Goal: Task Accomplishment & Management: Complete application form

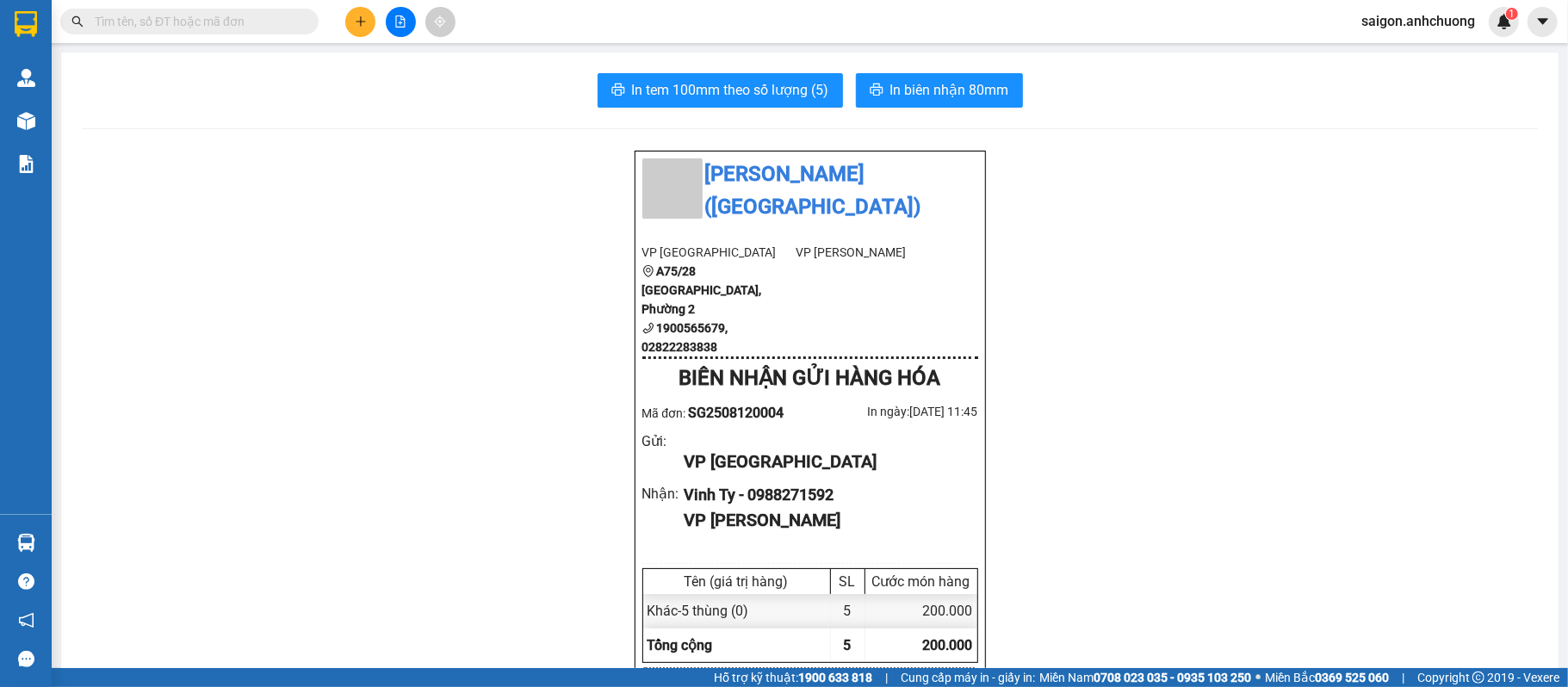
click at [343, 15] on div at bounding box center [400, 22] width 129 height 30
click at [351, 16] on button at bounding box center [360, 22] width 30 height 30
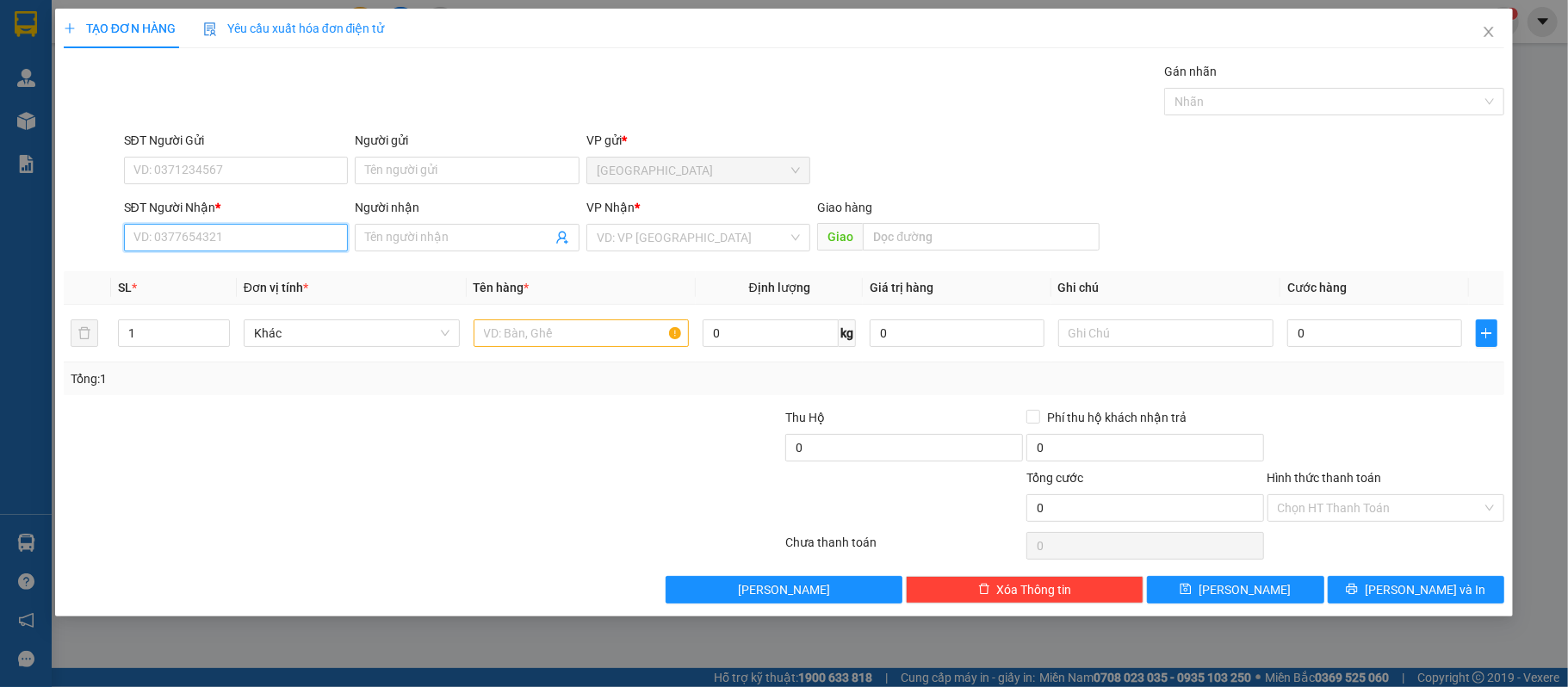
click at [242, 238] on input "SĐT Người Nhận *" at bounding box center [236, 238] width 225 height 28
type input "0327003177"
click at [448, 235] on input "Người nhận" at bounding box center [459, 238] width 187 height 19
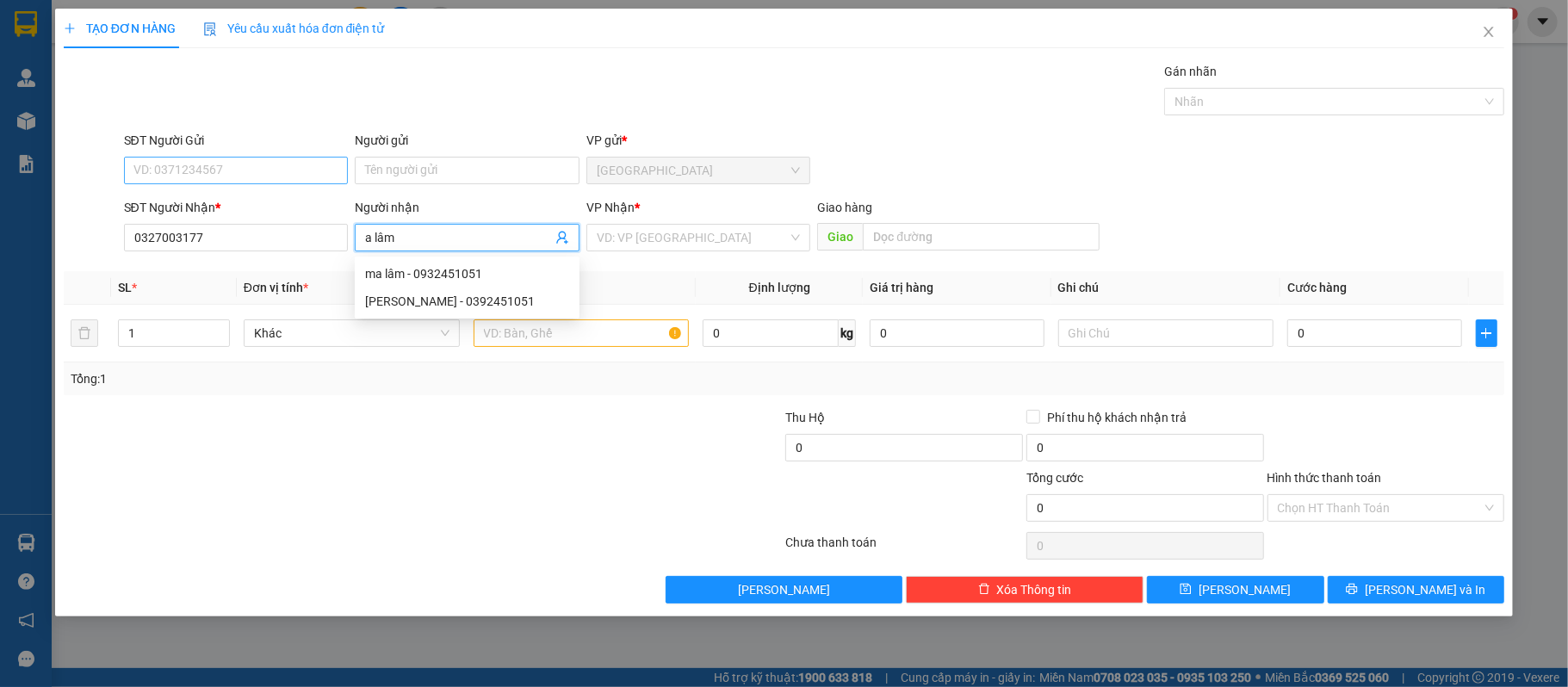
type input "a lâm"
click at [262, 174] on input "SĐT Người Gửi" at bounding box center [236, 170] width 225 height 28
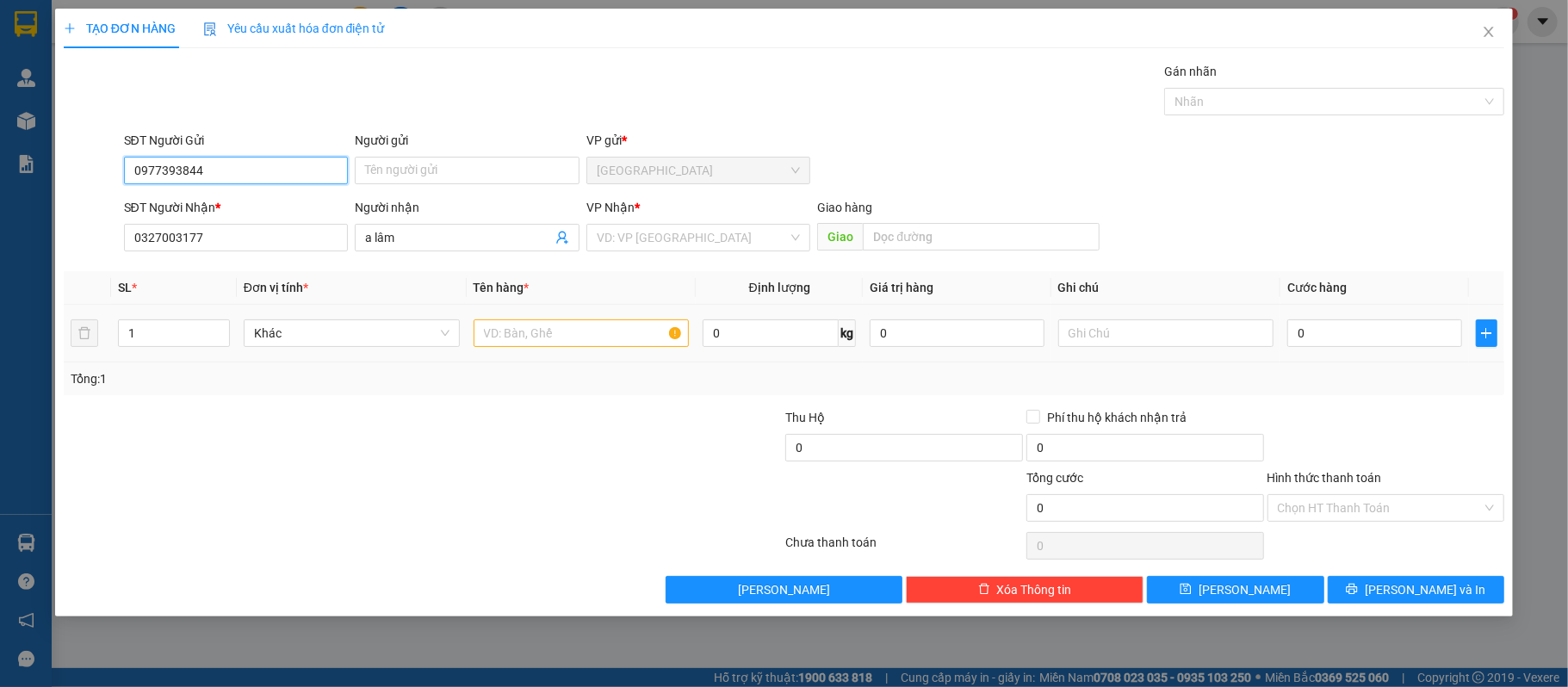
type input "0977393844"
click at [575, 345] on input "text" at bounding box center [581, 333] width 216 height 28
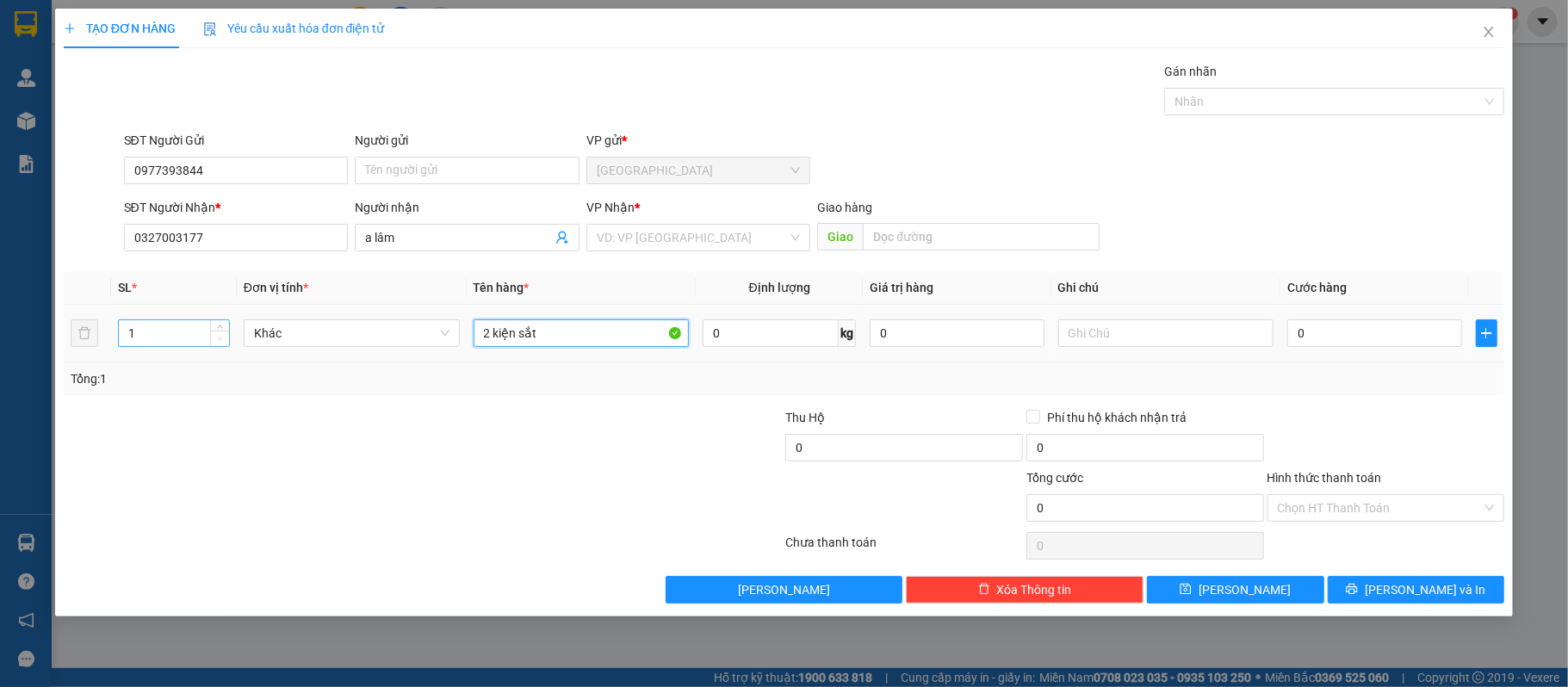
click at [213, 334] on span "Decrease Value" at bounding box center [219, 338] width 19 height 16
type input "2 kiện sắt"
type input "2"
click at [221, 329] on icon "up" at bounding box center [219, 329] width 6 height 6
click at [1341, 330] on input "0" at bounding box center [1373, 333] width 174 height 28
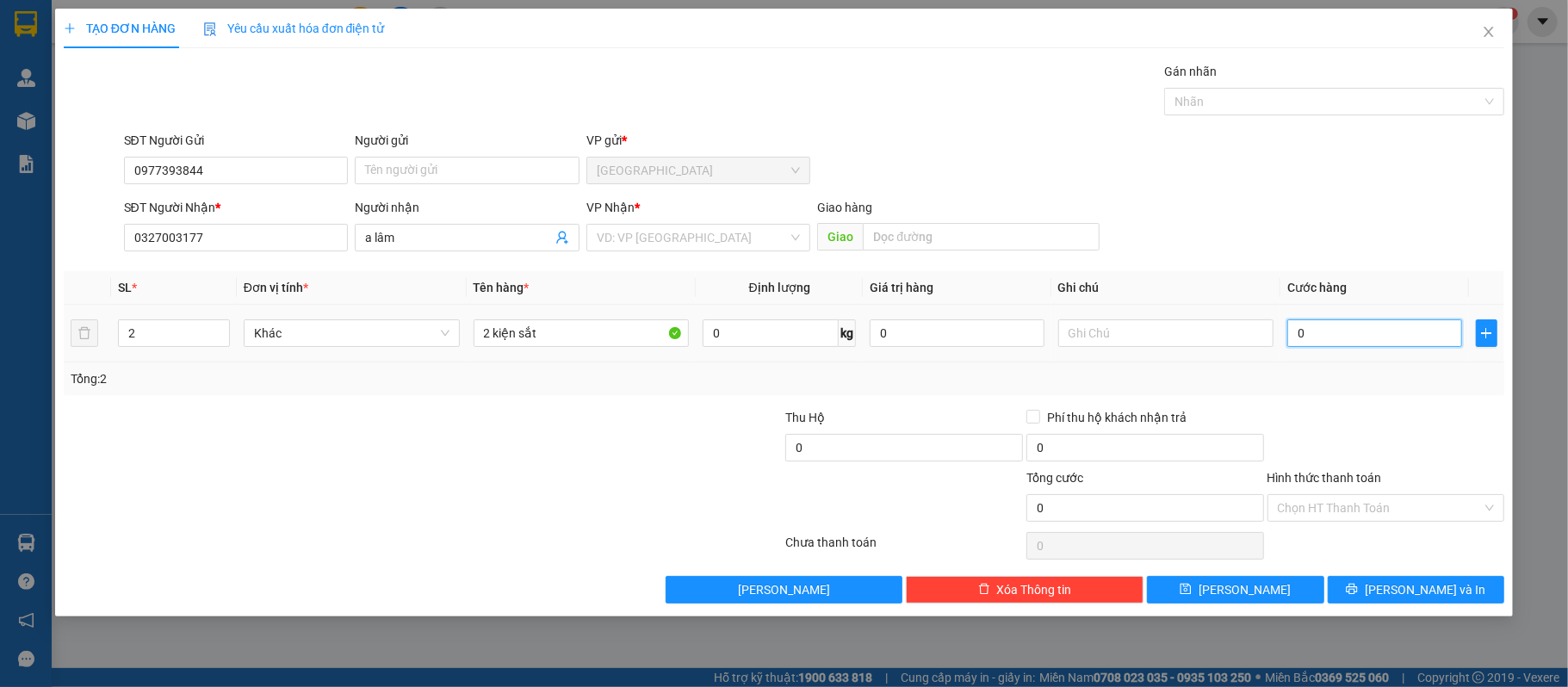
type input "10"
type input "100"
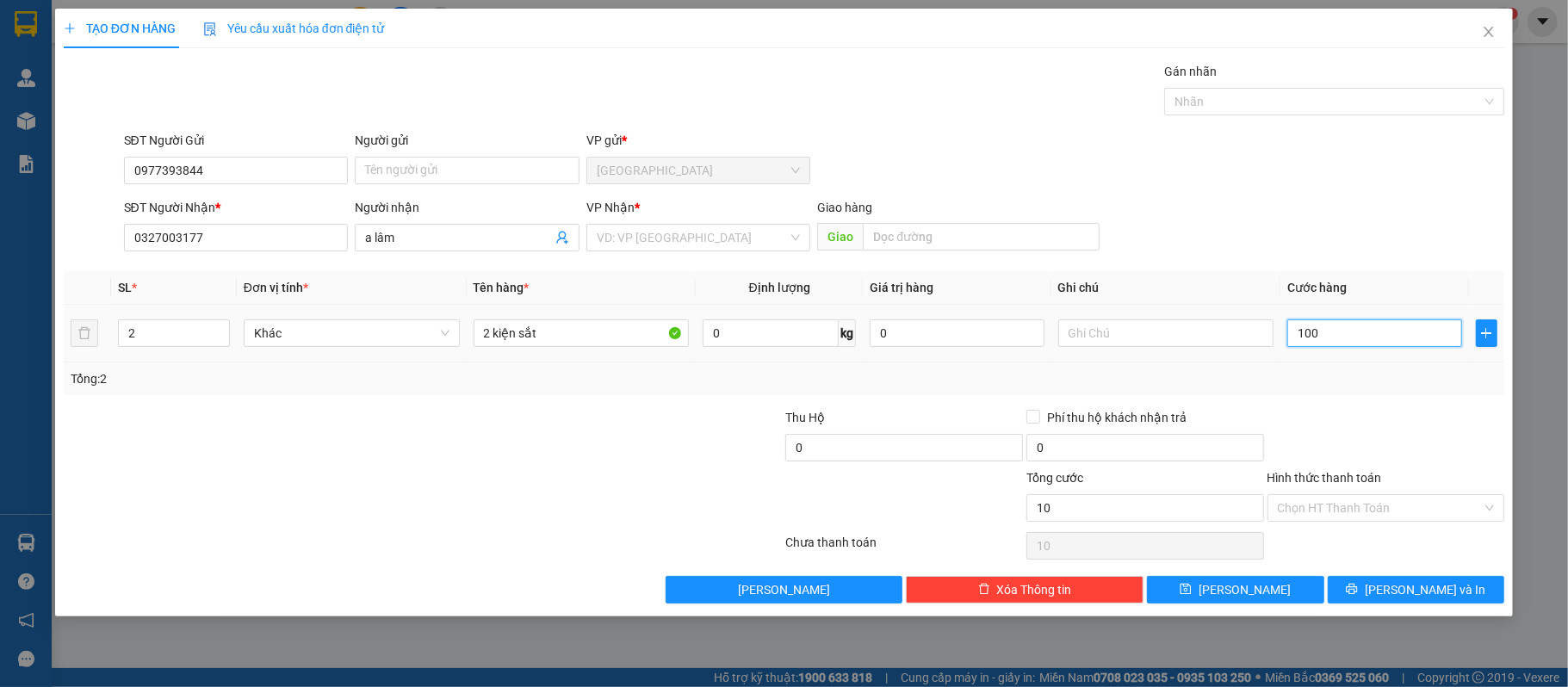
type input "100"
type input "1.000"
type input "10.000"
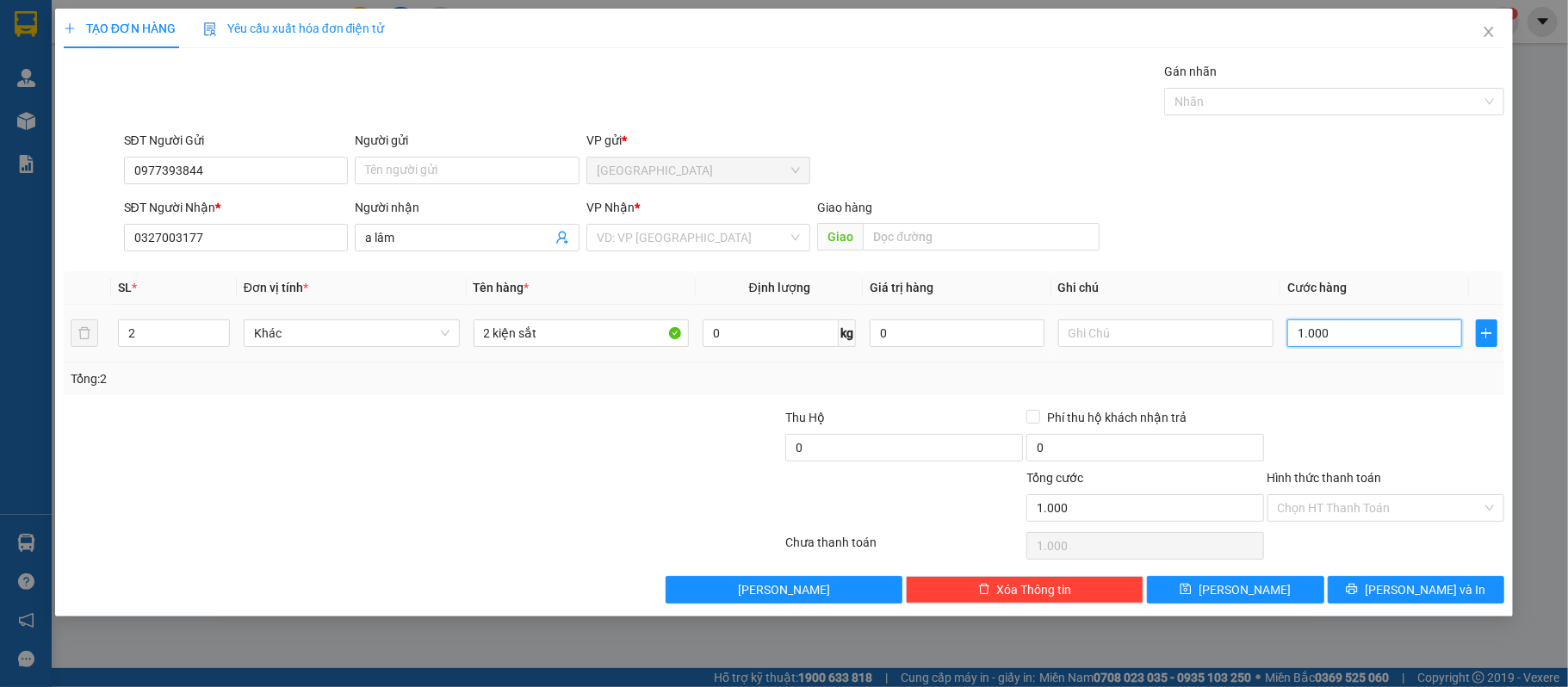
type input "10.000"
type input "100.000"
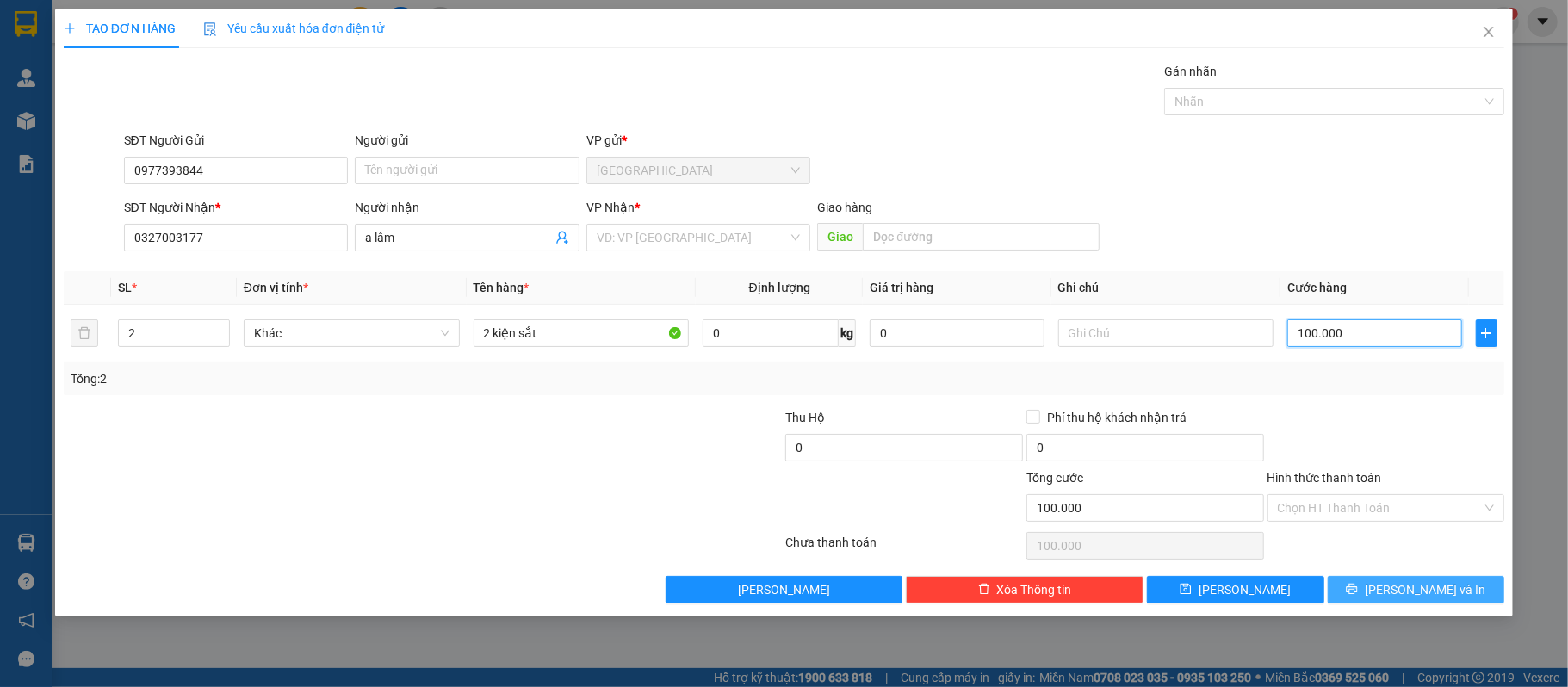
type input "100.000"
click at [1409, 596] on span "[PERSON_NAME] và In" at bounding box center [1425, 590] width 121 height 19
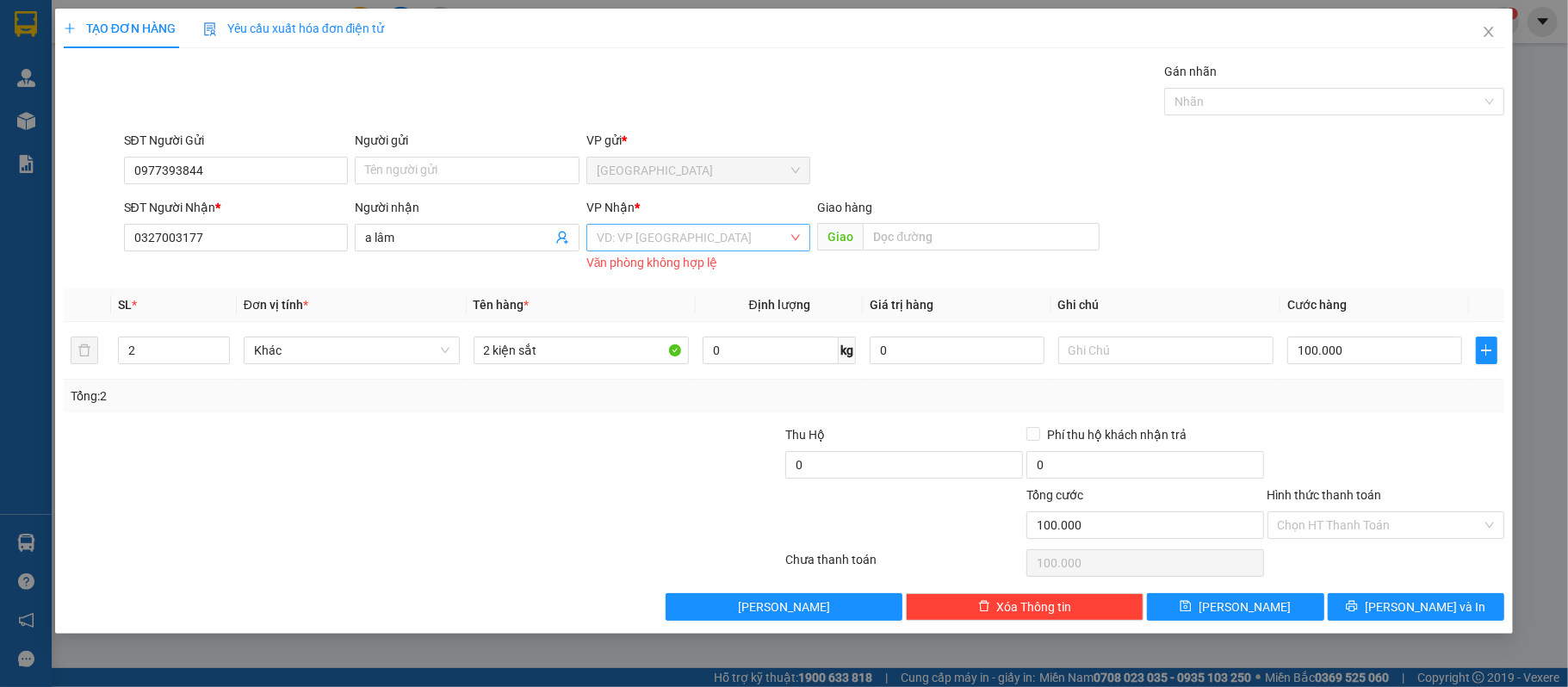
click at [756, 248] on input "search" at bounding box center [693, 238] width 192 height 26
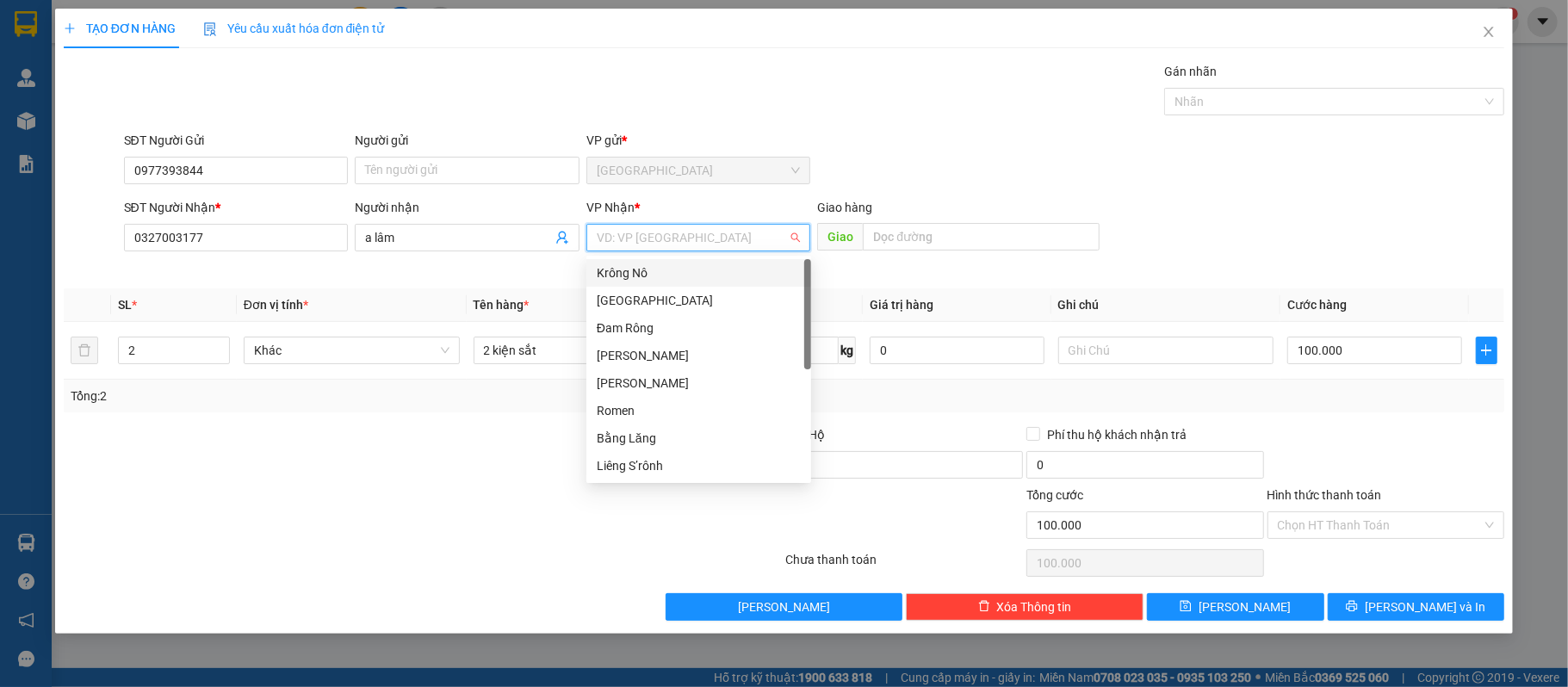
click at [680, 276] on div "Krông Nô" at bounding box center [698, 273] width 204 height 19
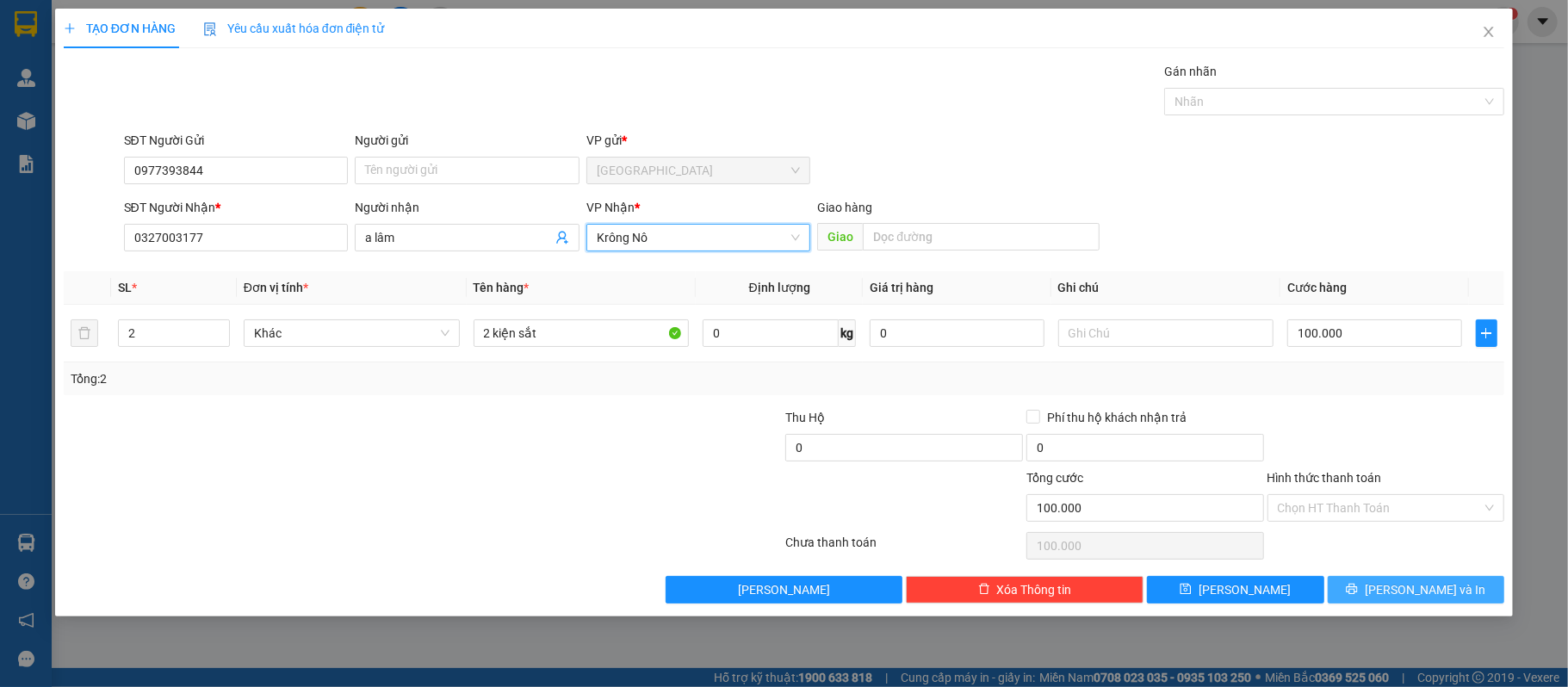
click at [1454, 589] on button "[PERSON_NAME] và In" at bounding box center [1416, 590] width 177 height 28
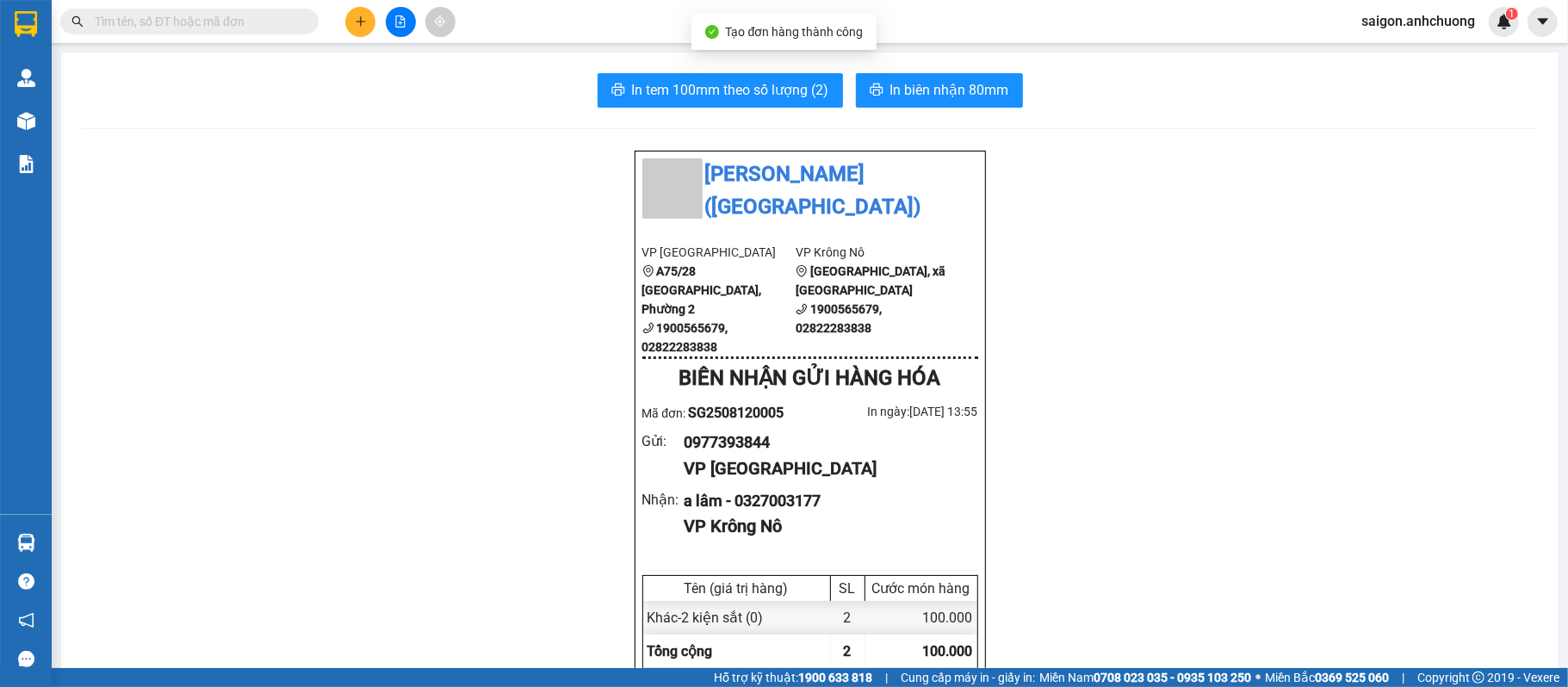
click at [742, 87] on span "In tem 100mm theo số lượng (2)" at bounding box center [731, 90] width 198 height 22
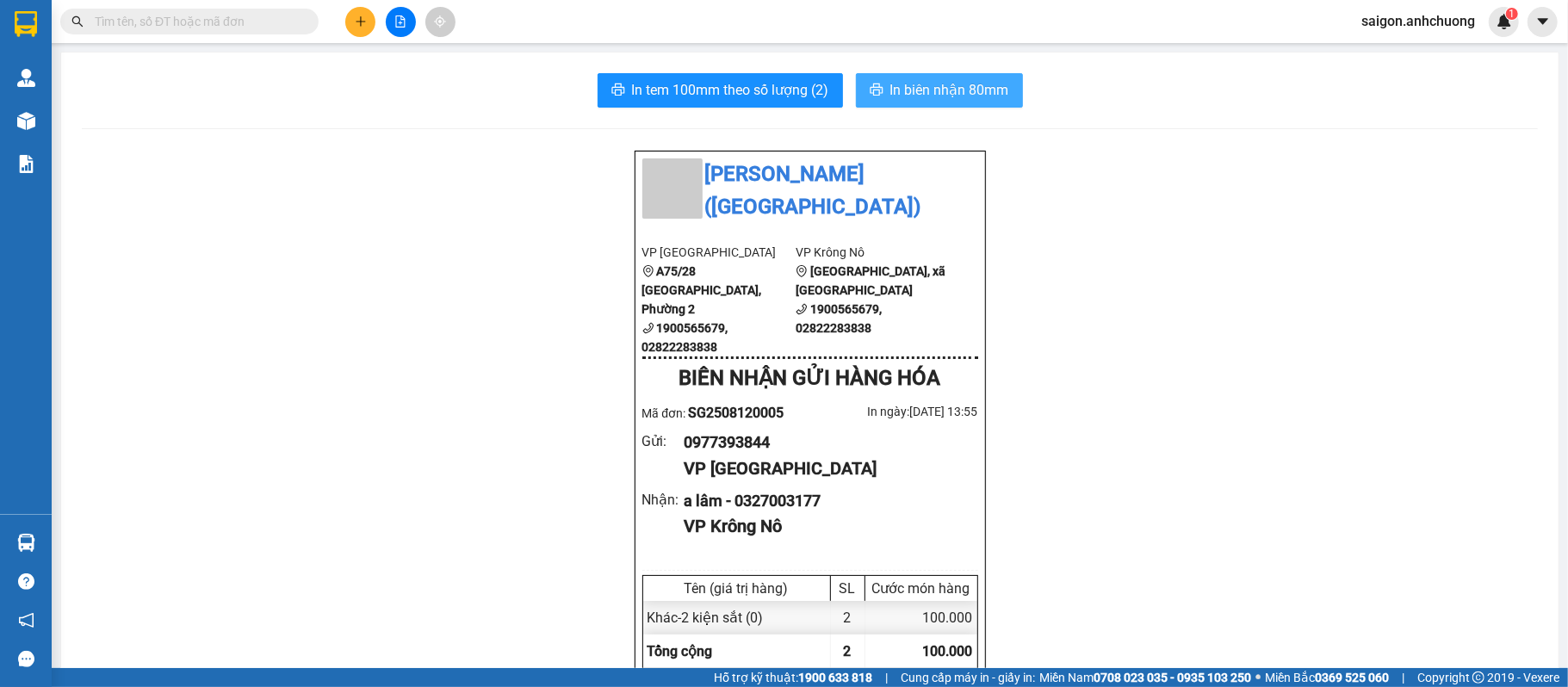
click at [975, 81] on span "In biên nhận 80mm" at bounding box center [949, 90] width 119 height 22
click at [360, 26] on icon "plus" at bounding box center [361, 22] width 12 height 12
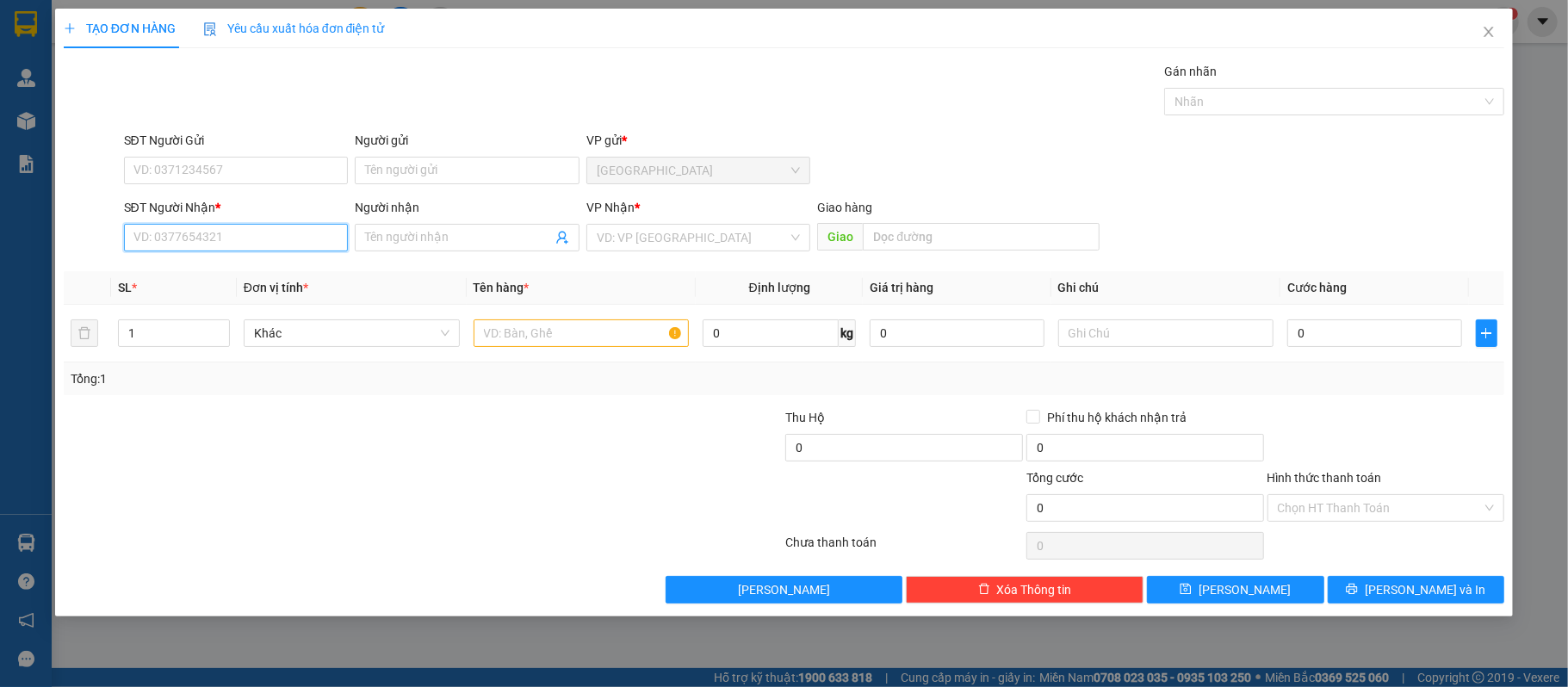
click at [257, 226] on input "SĐT Người Nhận *" at bounding box center [236, 238] width 225 height 28
type input "3"
drag, startPoint x: 241, startPoint y: 275, endPoint x: 269, endPoint y: 275, distance: 28.0
click at [242, 275] on div "0354532689 - Hồng" at bounding box center [236, 274] width 204 height 19
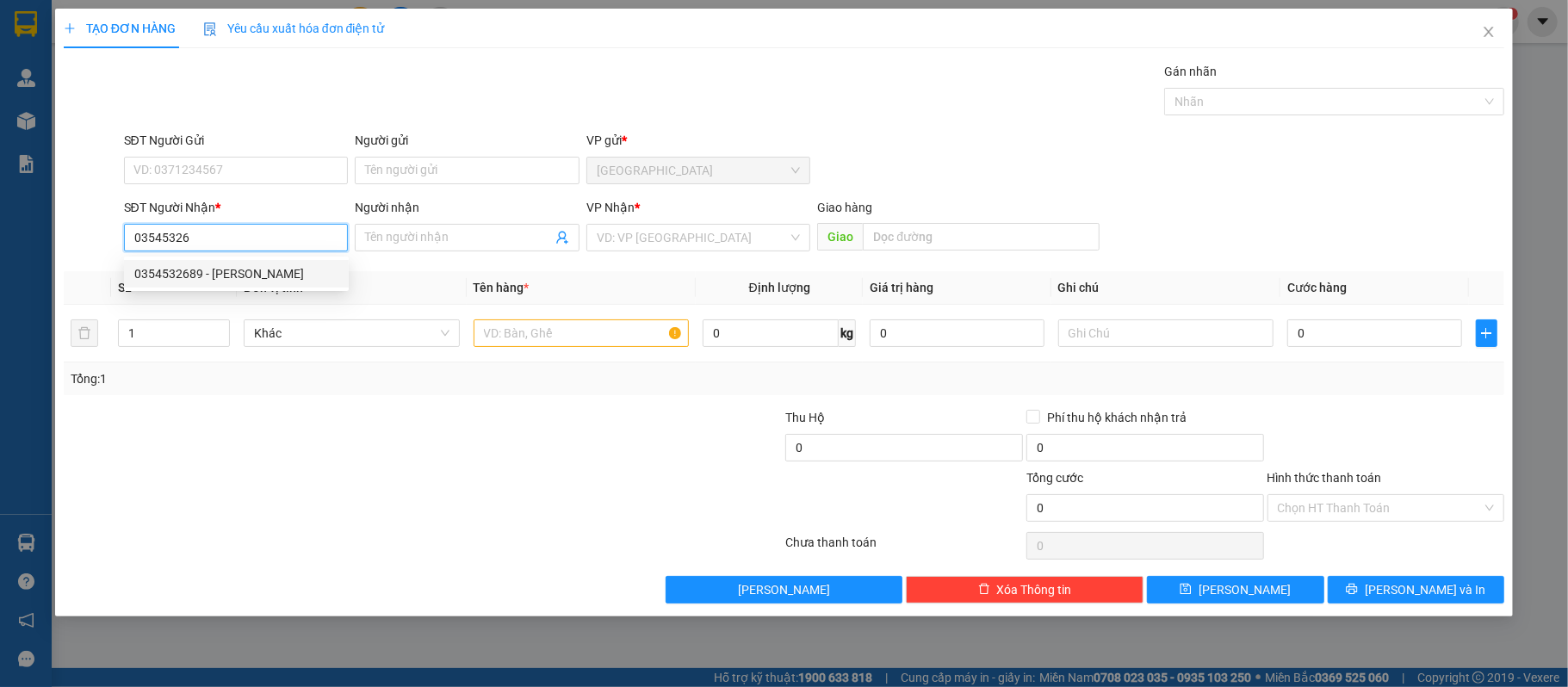
type input "0354532689"
type input "Hồng"
type input "0354532689"
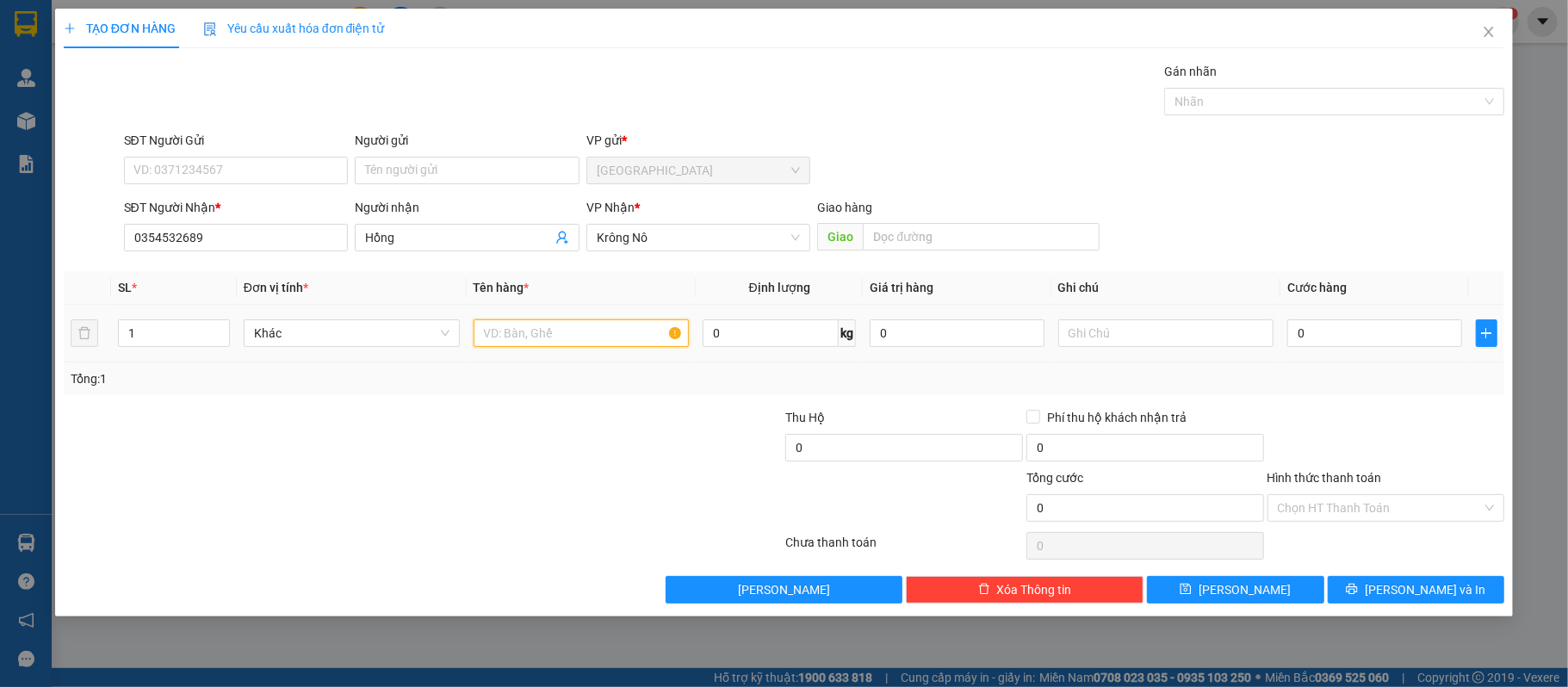
click at [616, 336] on input "text" at bounding box center [581, 333] width 216 height 28
type input "1 thùng"
click at [1336, 322] on input "0" at bounding box center [1373, 333] width 174 height 28
type input "50"
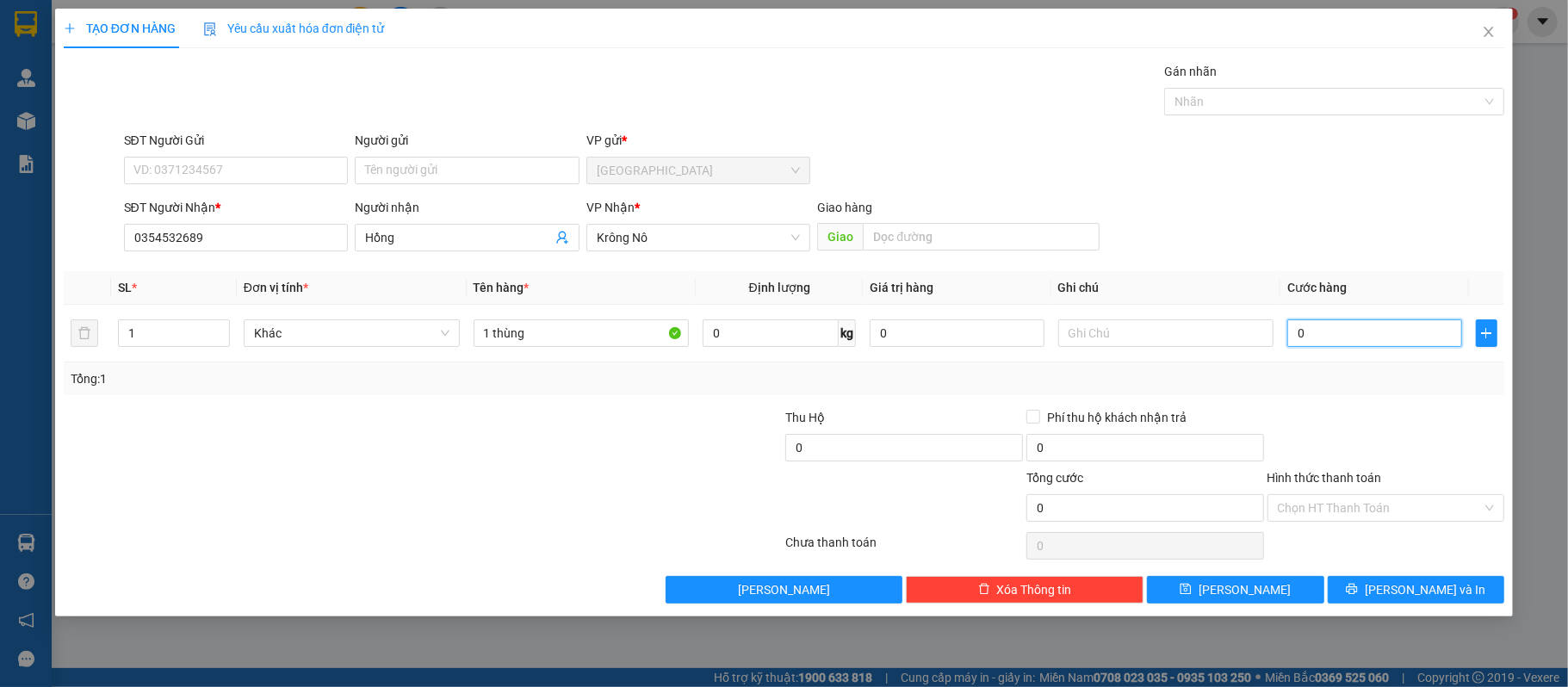
type input "50"
type input "500"
type input "5.000"
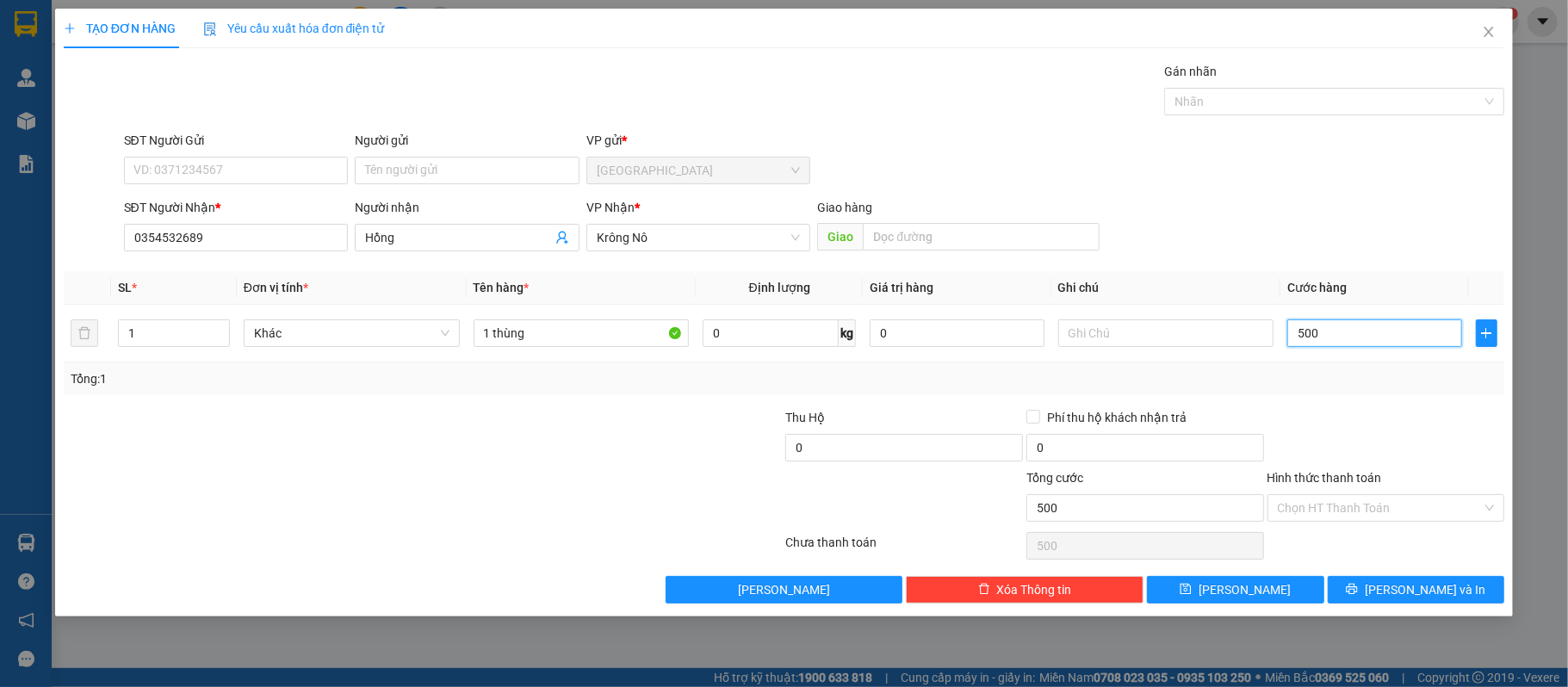
type input "5.000"
type input "50.000"
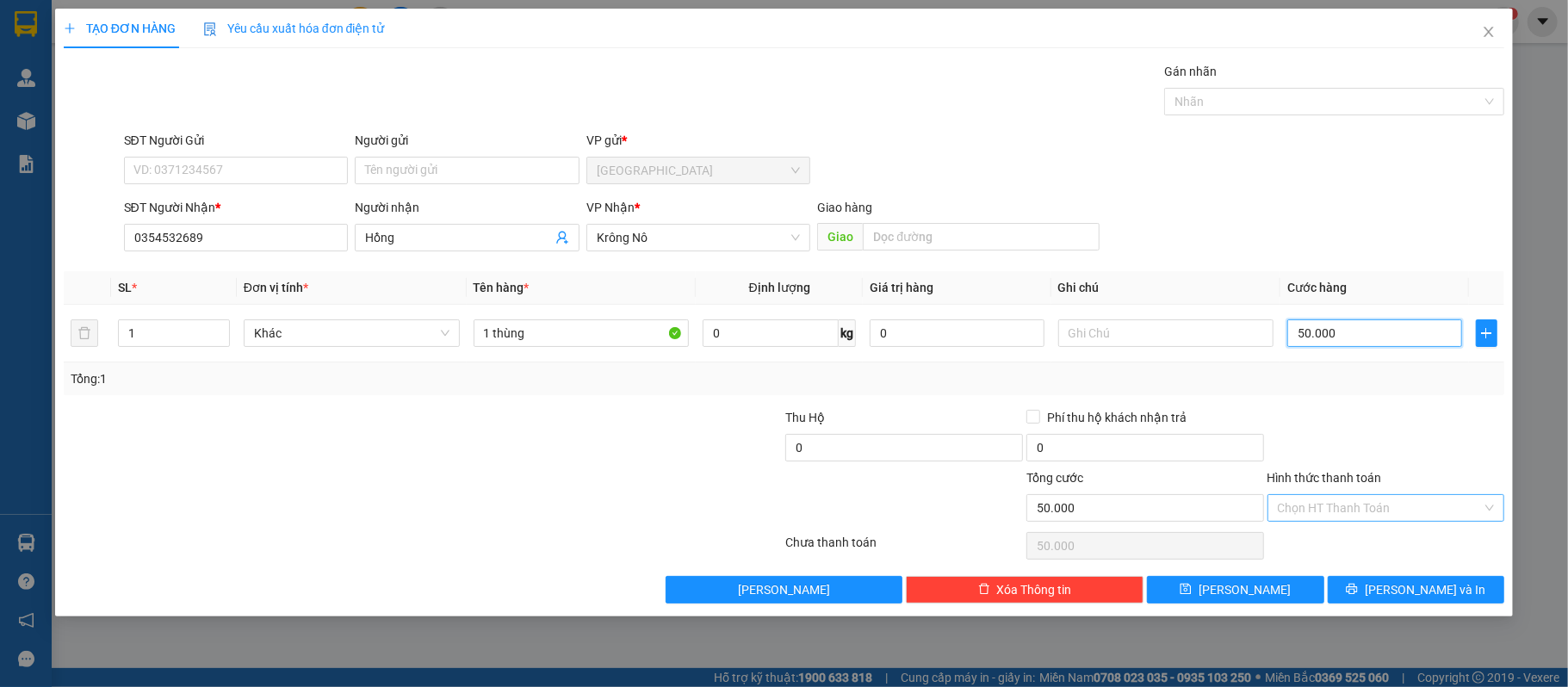
type input "50.000"
click at [1440, 520] on input "Hình thức thanh toán" at bounding box center [1380, 508] width 205 height 26
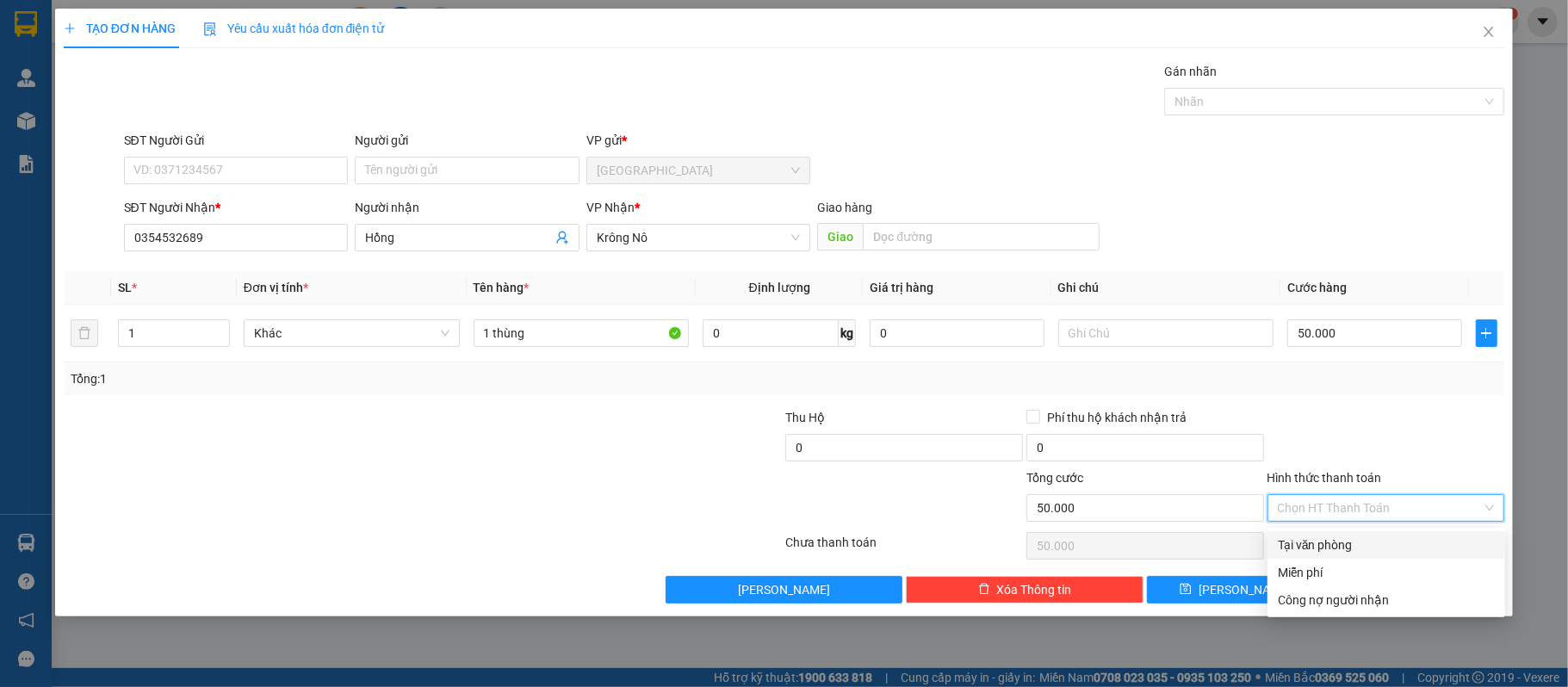
click at [1353, 545] on div "Tại văn phòng" at bounding box center [1386, 545] width 217 height 19
type input "0"
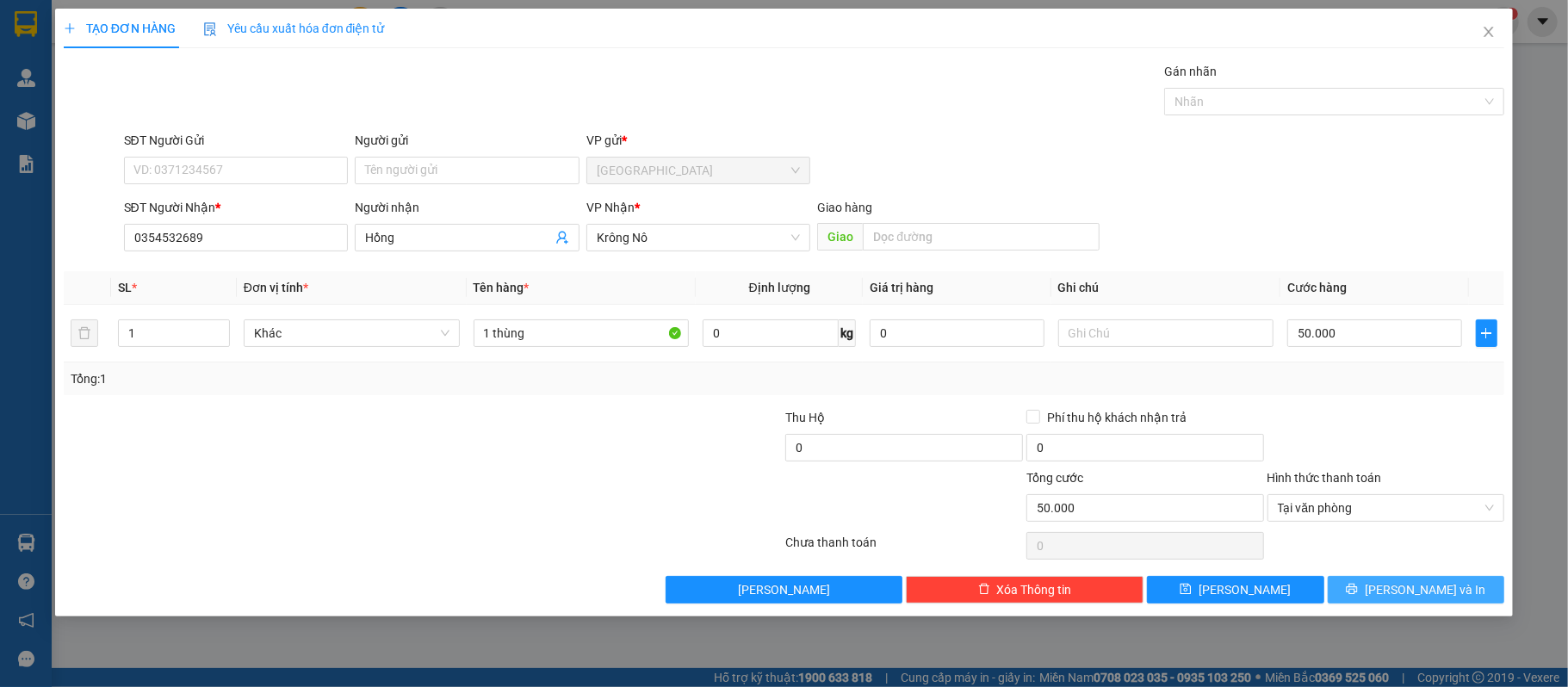
click at [1405, 593] on span "[PERSON_NAME] và In" at bounding box center [1425, 590] width 121 height 19
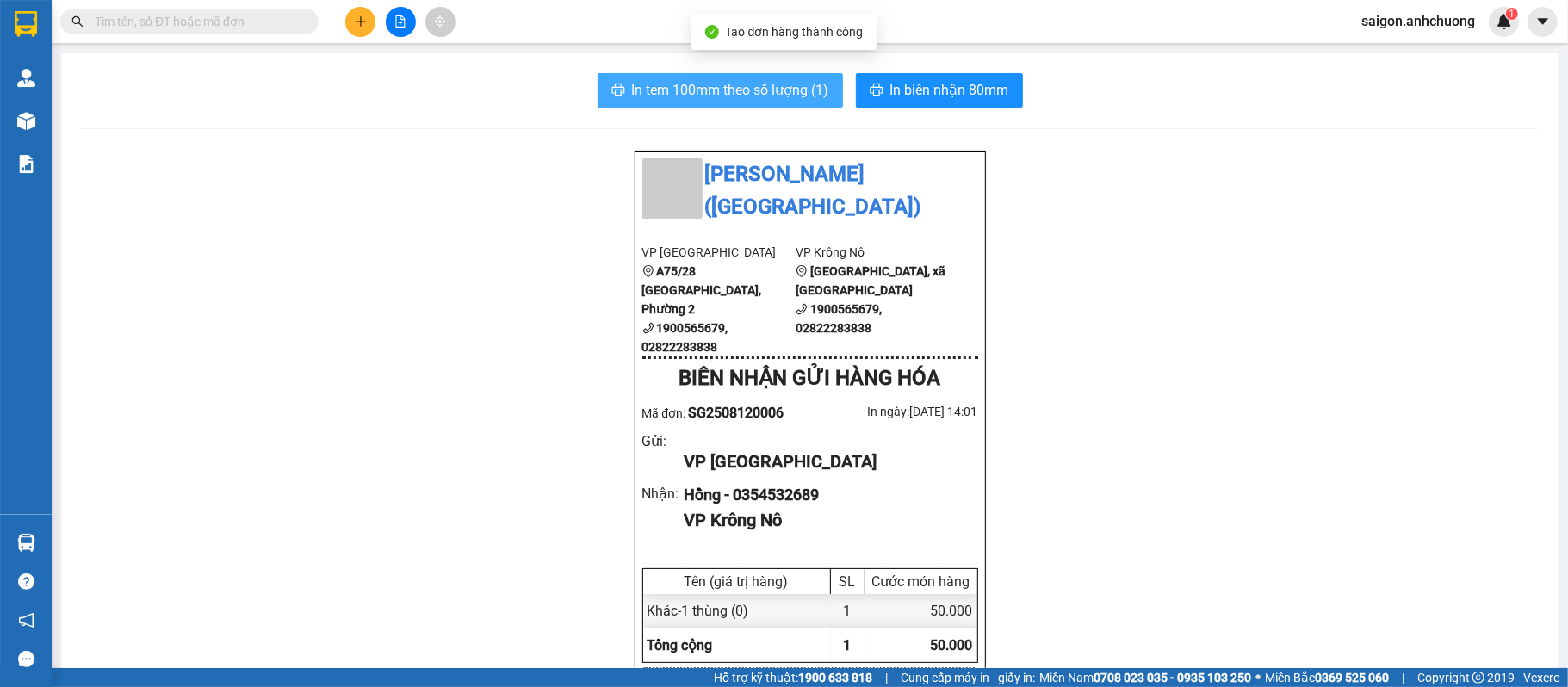
click at [799, 86] on span "In tem 100mm theo số lượng (1)" at bounding box center [731, 90] width 198 height 22
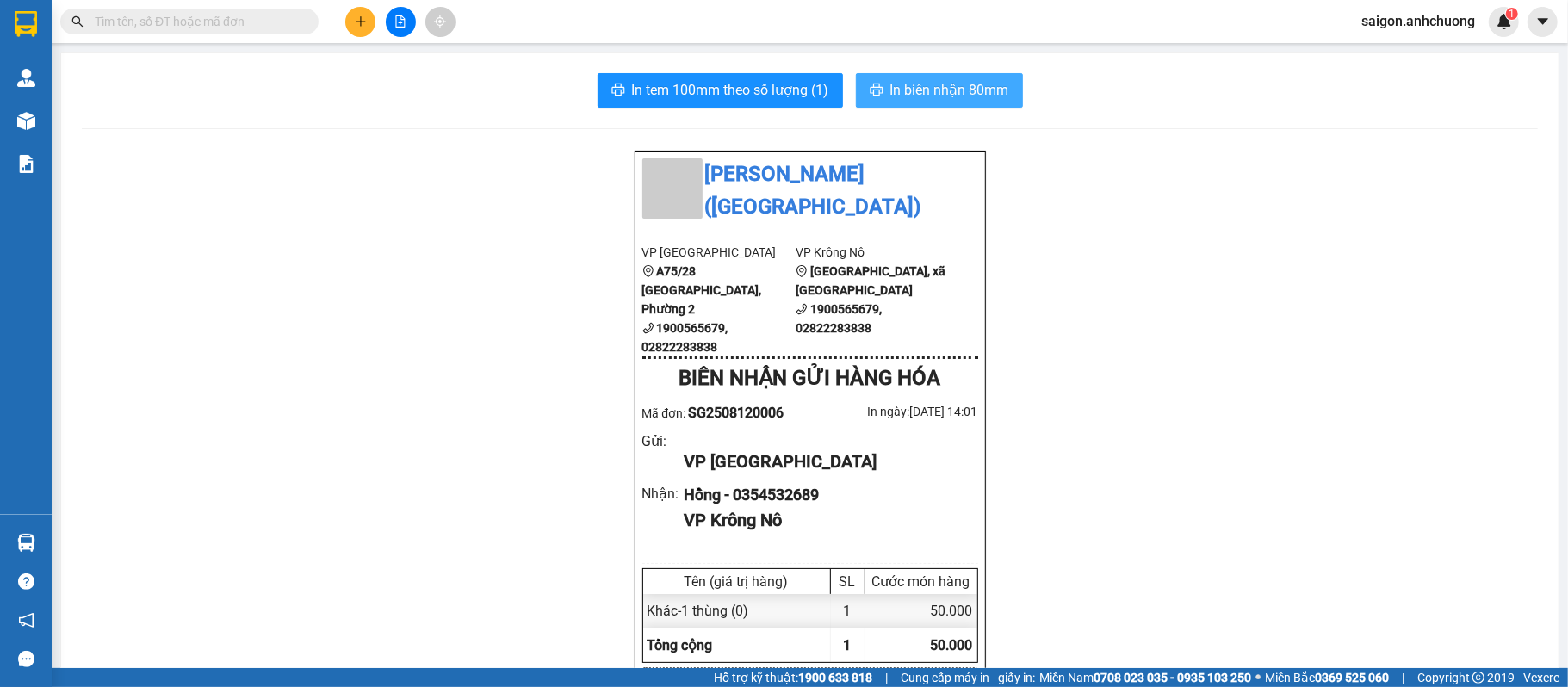
click at [935, 90] on span "In biên nhận 80mm" at bounding box center [949, 90] width 119 height 22
click at [371, 24] on button at bounding box center [360, 22] width 30 height 30
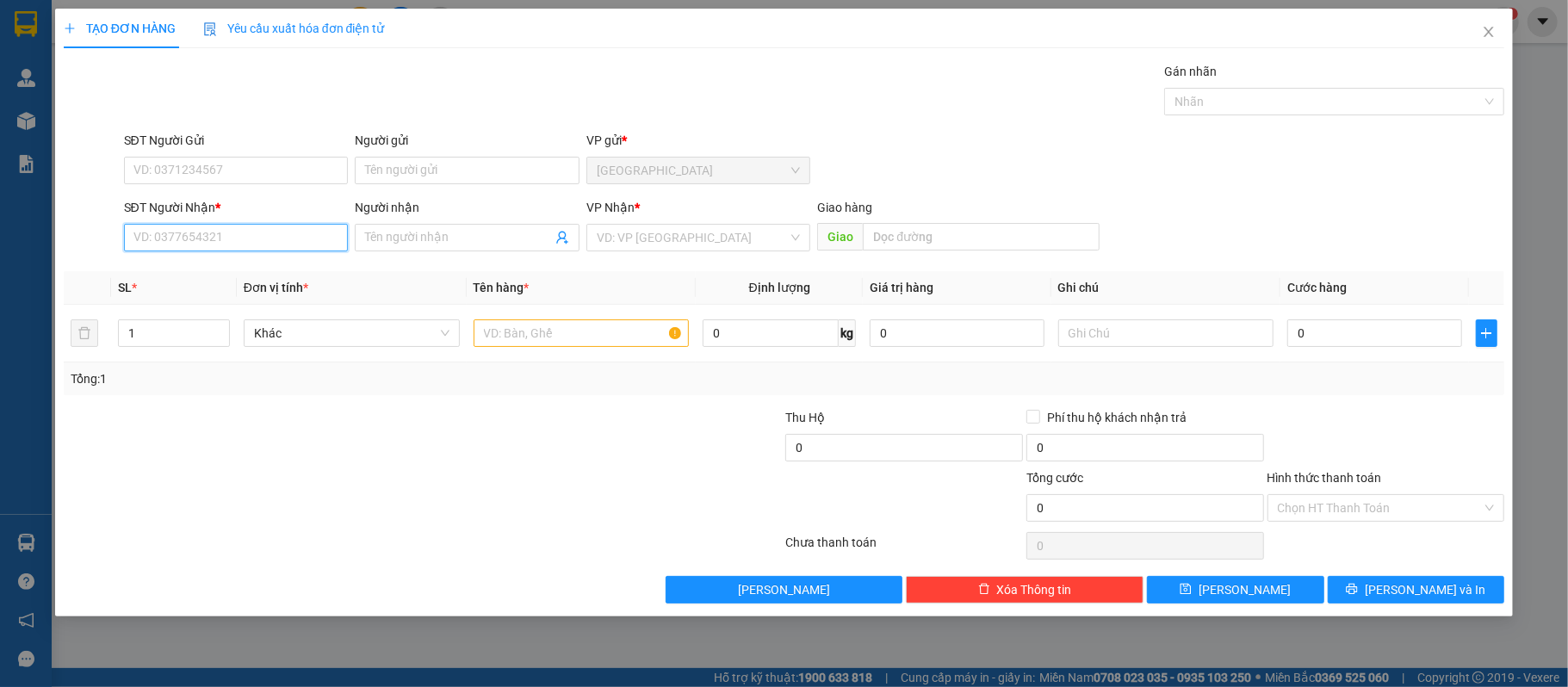
click at [294, 242] on input "SĐT Người Nhận *" at bounding box center [236, 238] width 225 height 28
click at [266, 266] on div "0965303202 - hưng" at bounding box center [236, 274] width 204 height 19
type input "0965303202"
type input "hưng"
type input "0965303202"
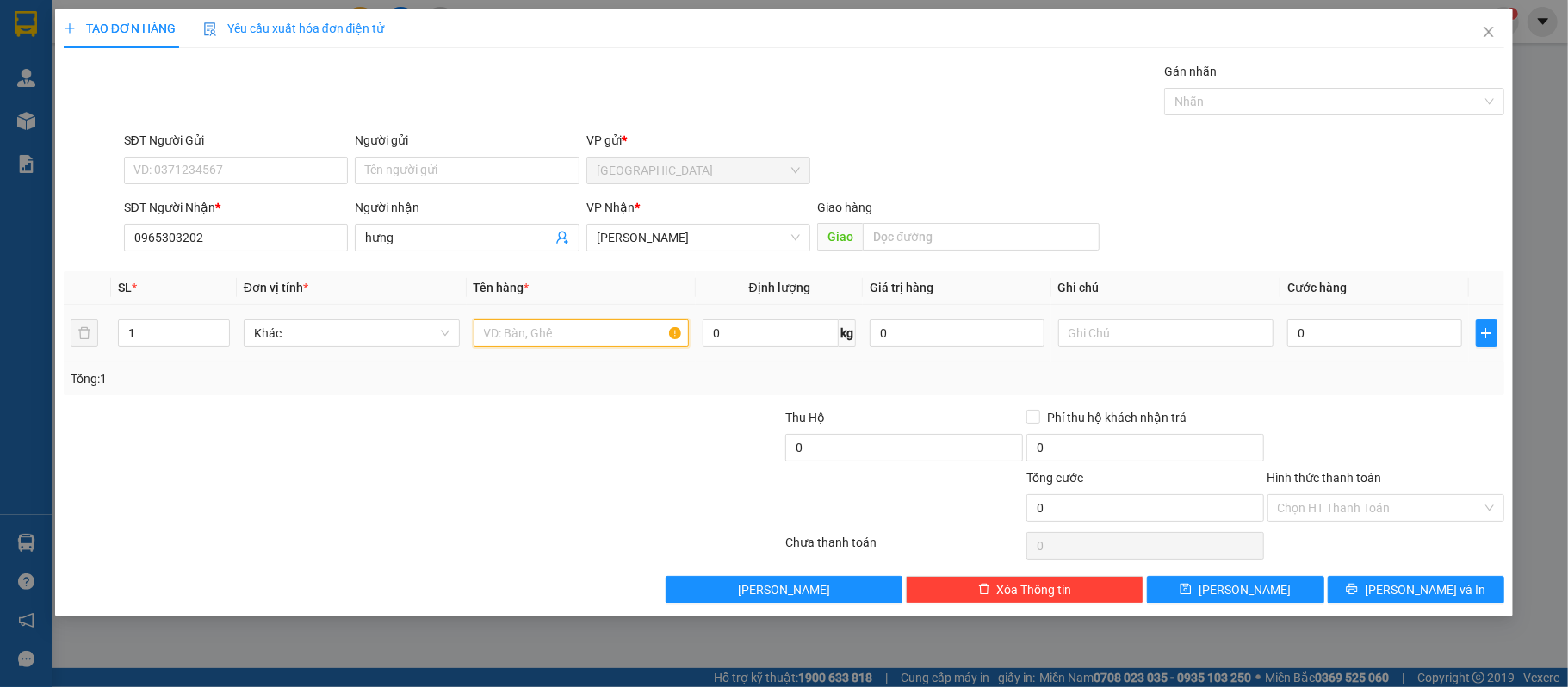
click at [563, 342] on input "text" at bounding box center [581, 333] width 216 height 28
type input "1 cuc"
type input "4"
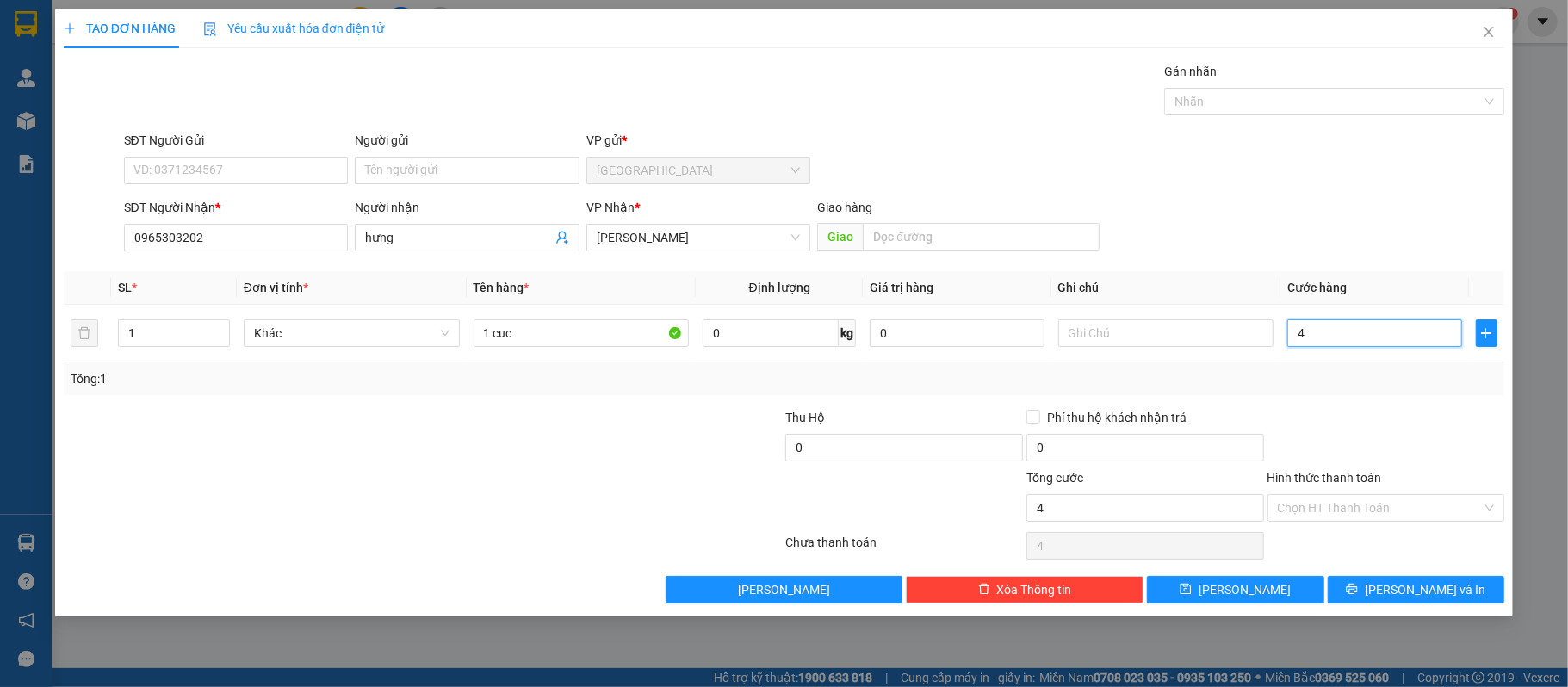
type input "40"
type input "40.000"
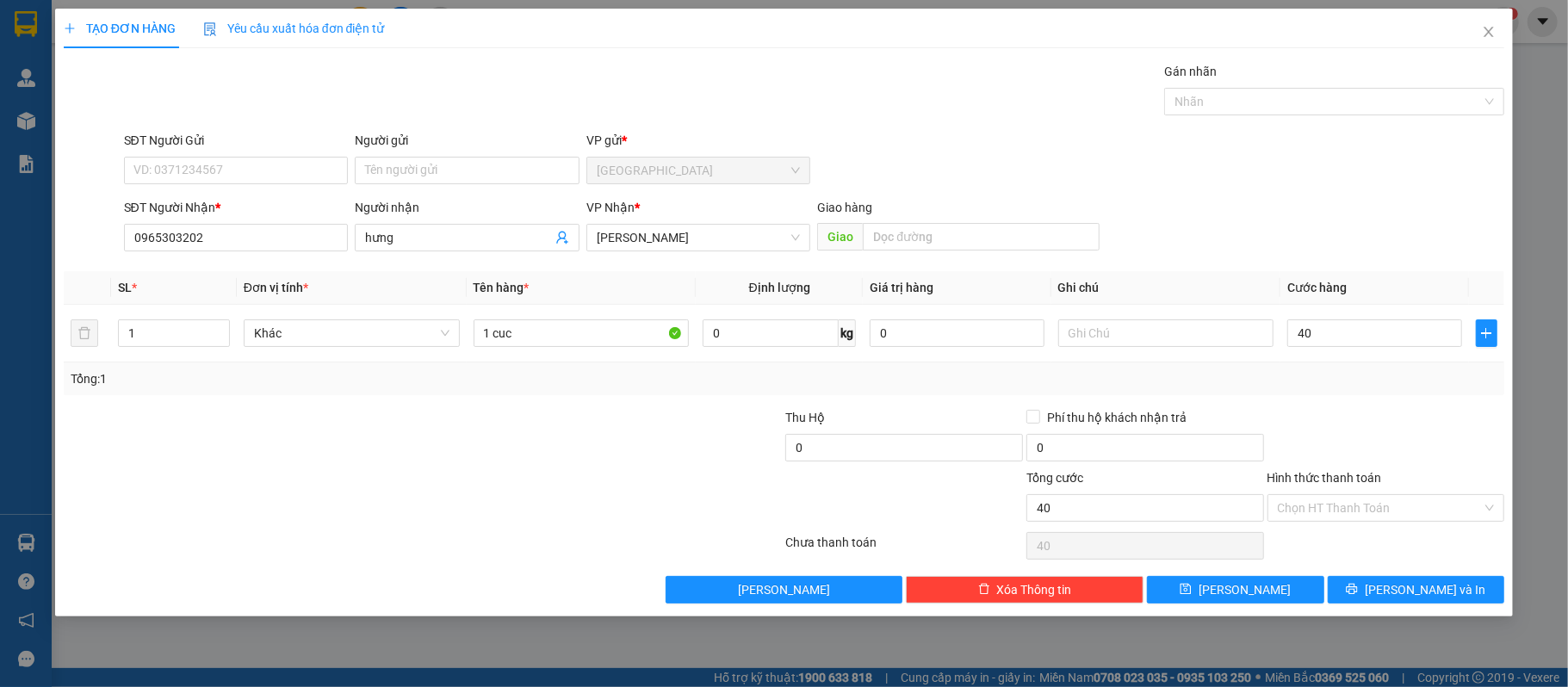
type input "40.000"
click at [1292, 412] on div at bounding box center [1386, 438] width 241 height 60
click at [1398, 587] on button "[PERSON_NAME] và In" at bounding box center [1416, 590] width 177 height 28
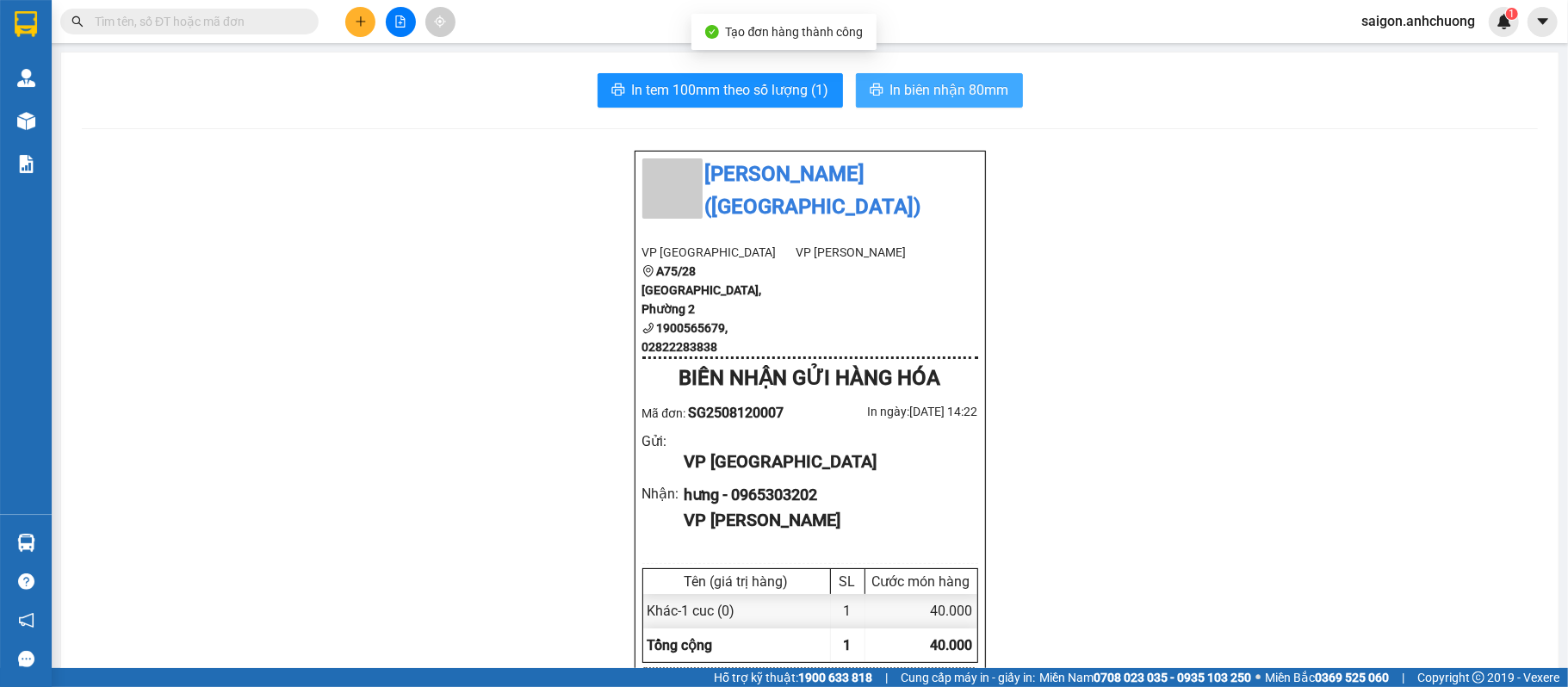
click at [932, 101] on span "In biên nhận 80mm" at bounding box center [949, 90] width 119 height 22
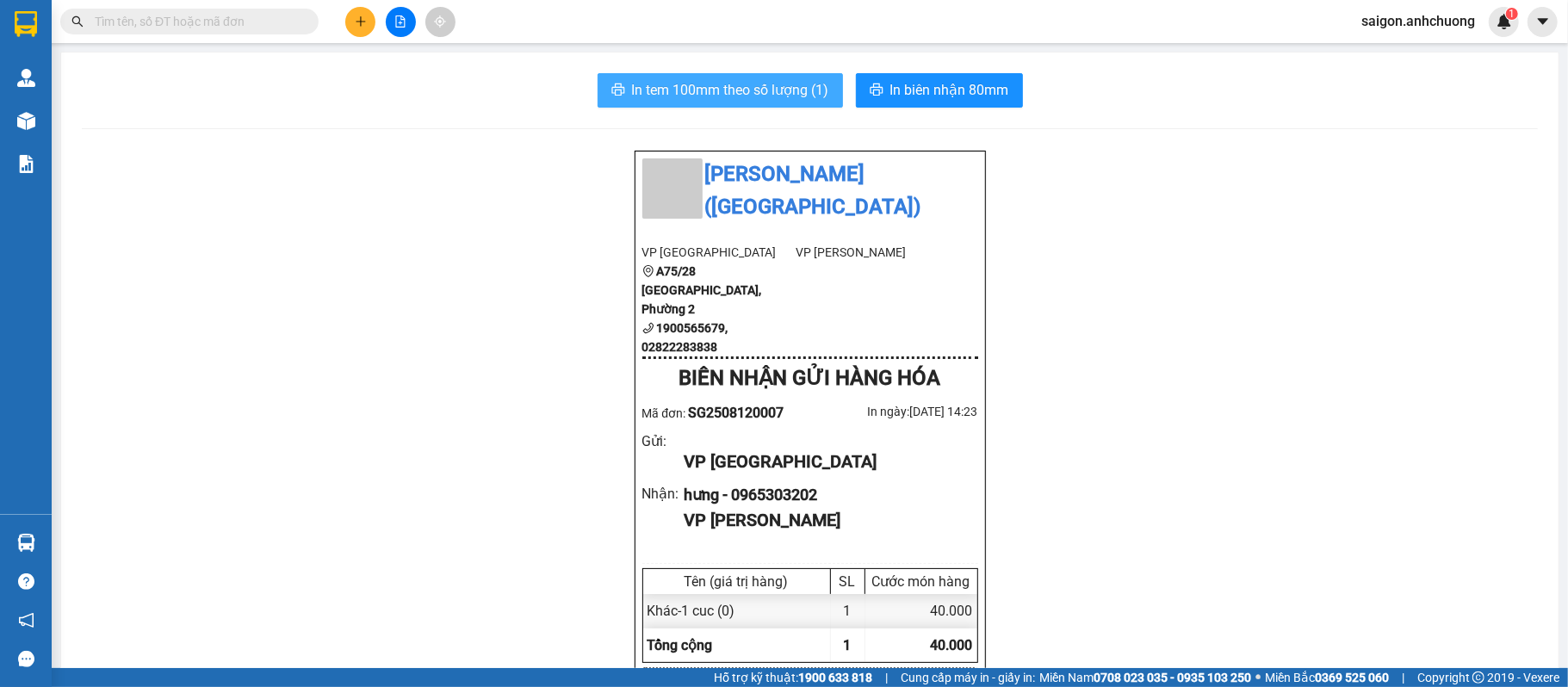
click at [746, 91] on span "In tem 100mm theo số lượng (1)" at bounding box center [731, 90] width 198 height 22
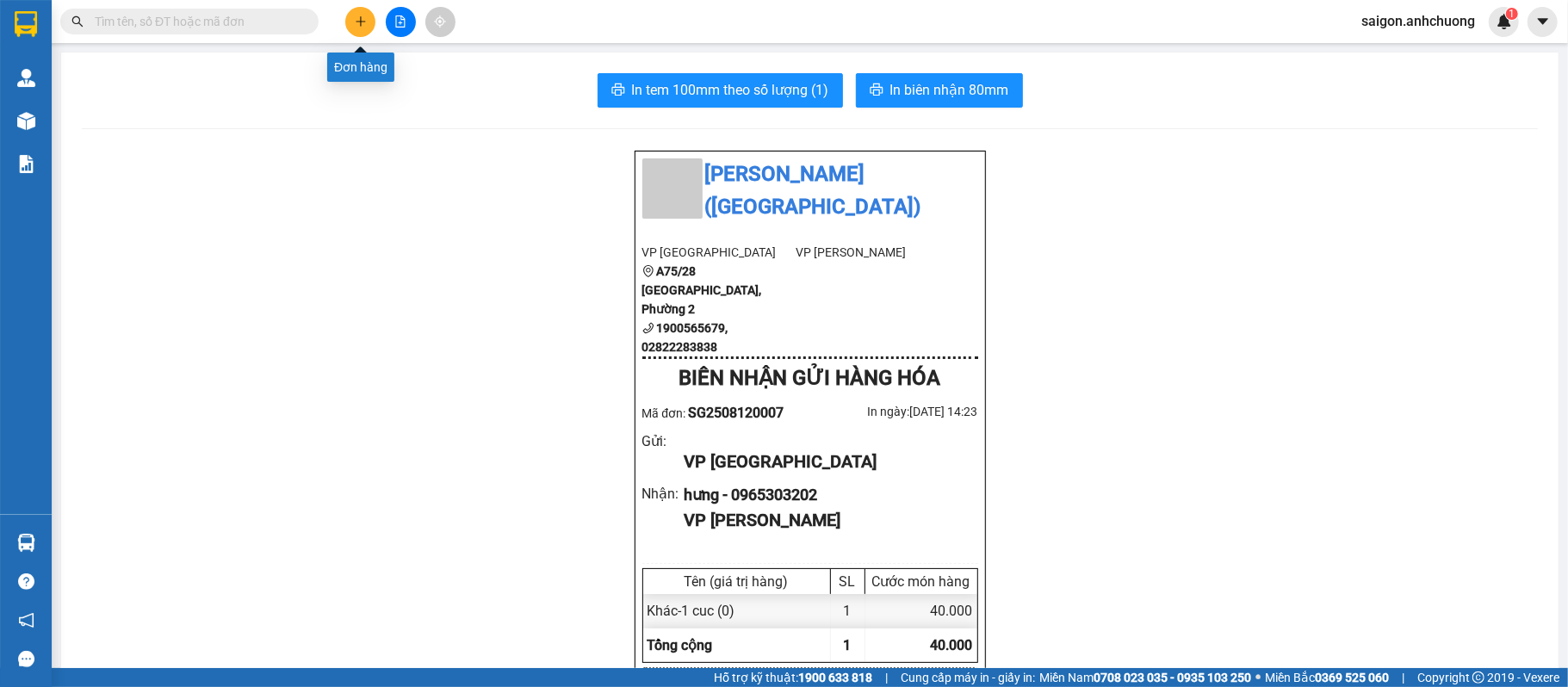
click at [356, 18] on icon "plus" at bounding box center [361, 22] width 12 height 12
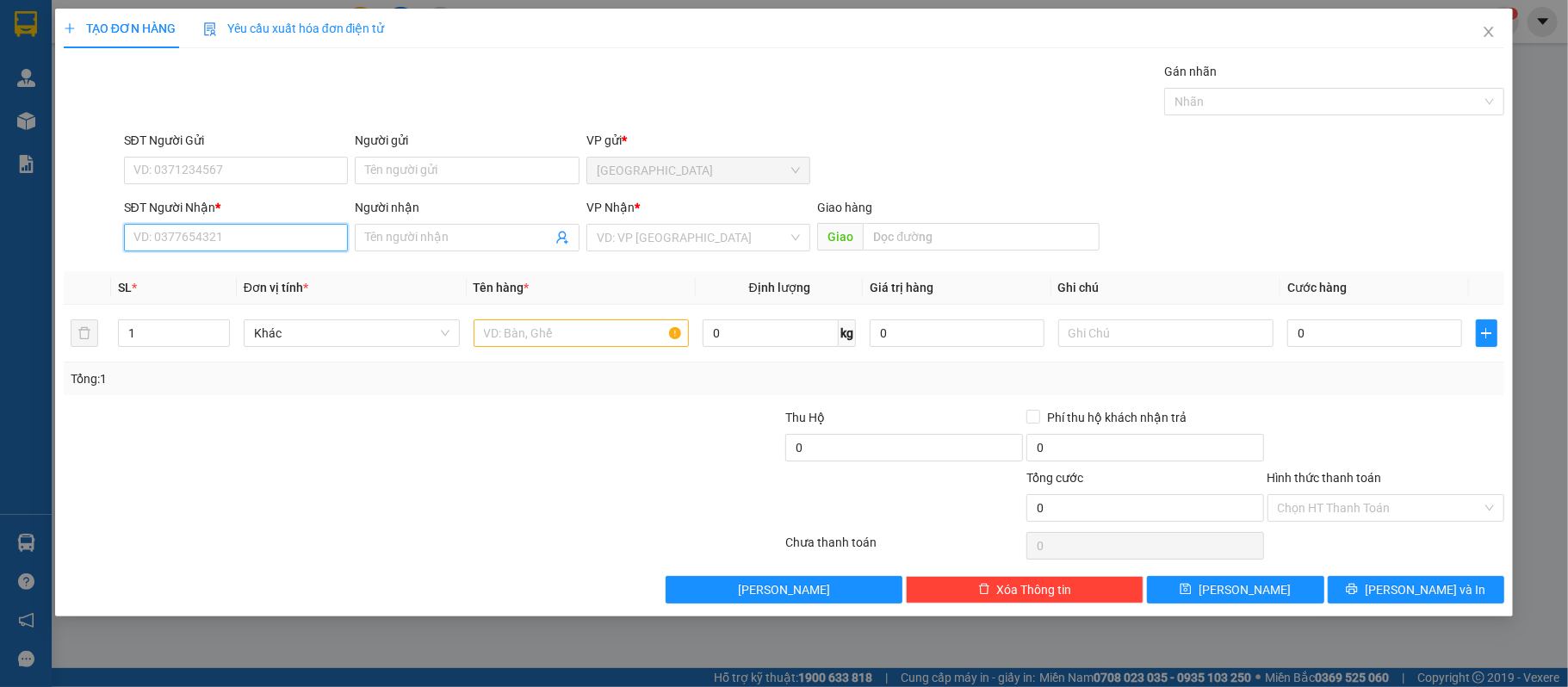
click at [295, 239] on input "SĐT Người Nhận *" at bounding box center [236, 238] width 225 height 28
click at [294, 238] on input "SĐT Người Nhận *" at bounding box center [236, 238] width 225 height 28
type input "0915595717"
drag, startPoint x: 242, startPoint y: 275, endPoint x: 245, endPoint y: 266, distance: 9.5
click at [243, 275] on div "0915595717 - Anh Cảnh" at bounding box center [236, 274] width 204 height 19
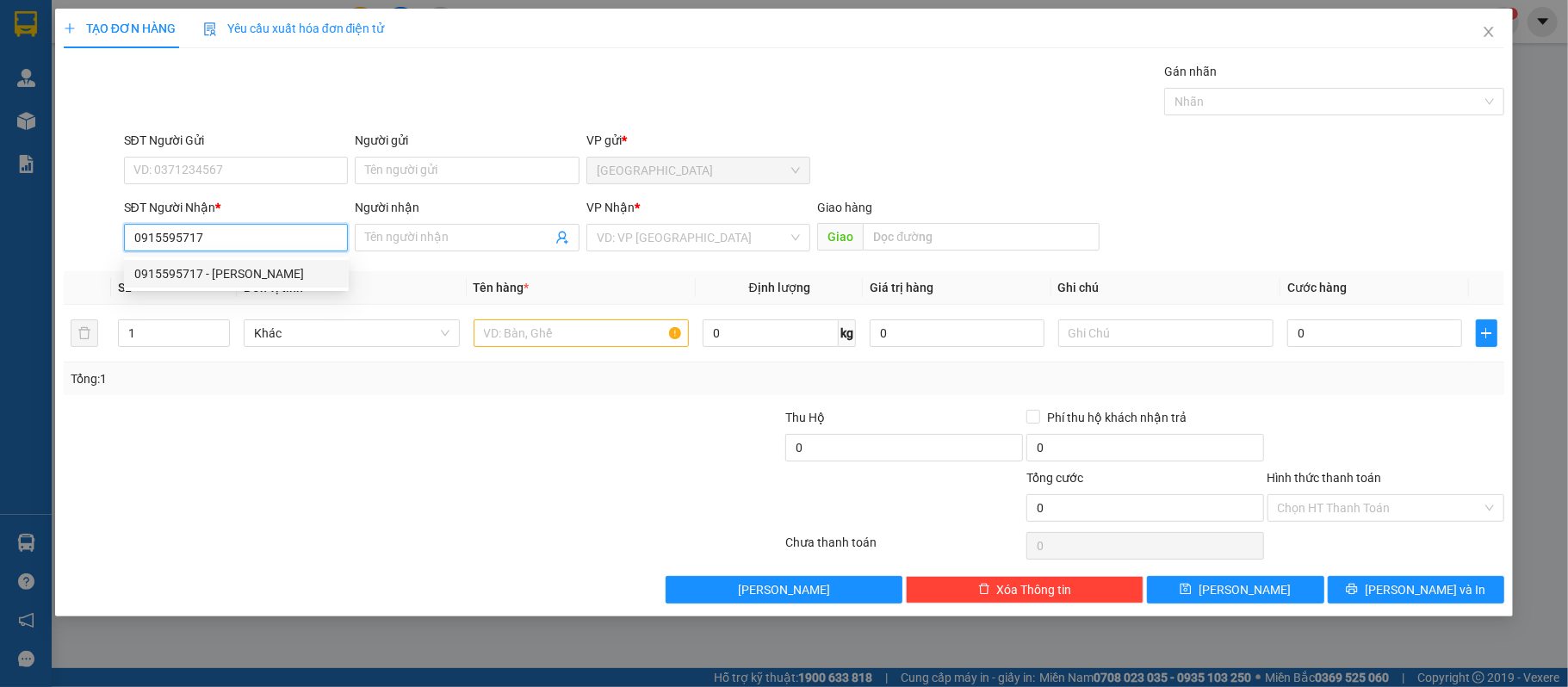
type input "[PERSON_NAME]"
type input "0915595717"
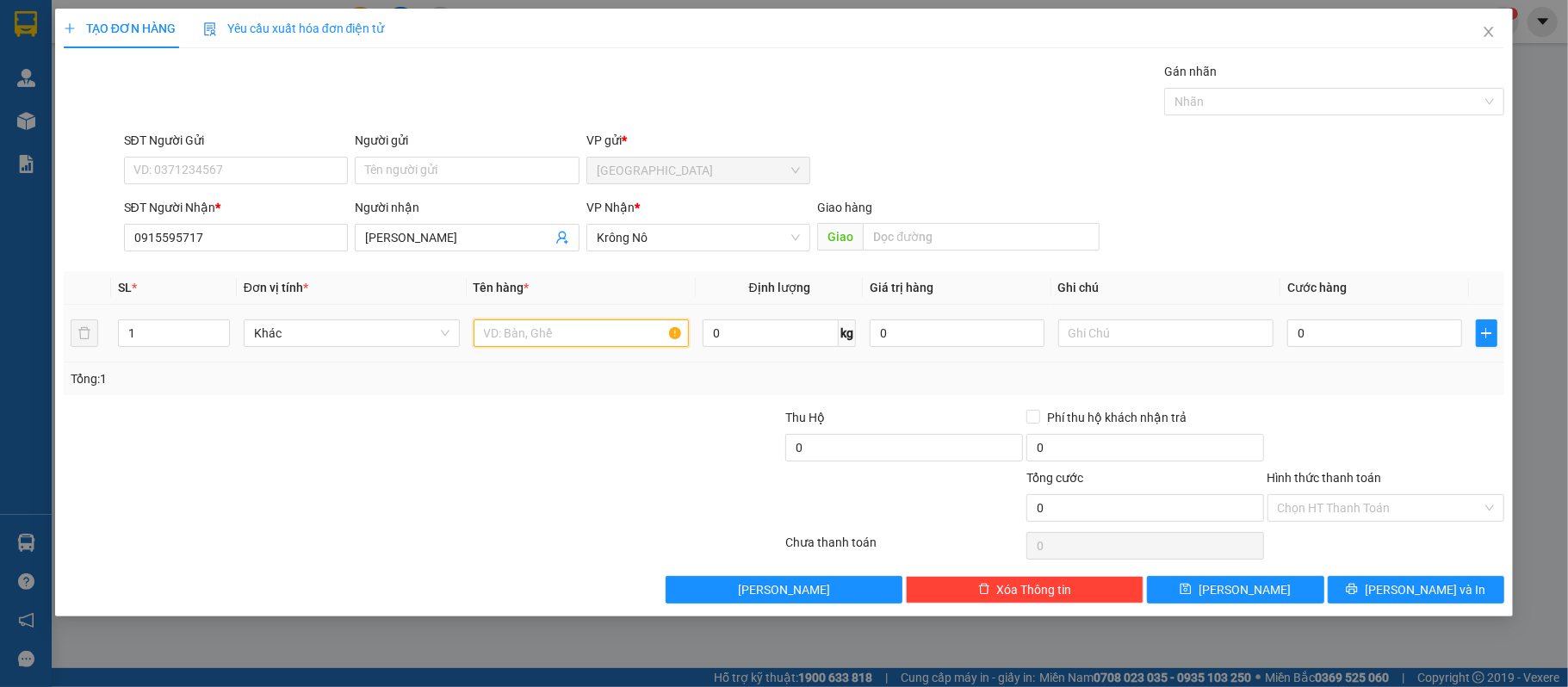
click at [552, 334] on input "text" at bounding box center [581, 333] width 216 height 28
click at [211, 330] on span "Increase Value" at bounding box center [219, 328] width 19 height 16
type input "3"
click at [210, 330] on span "Increase Value" at bounding box center [219, 328] width 19 height 16
click at [586, 331] on input "text" at bounding box center [581, 333] width 216 height 28
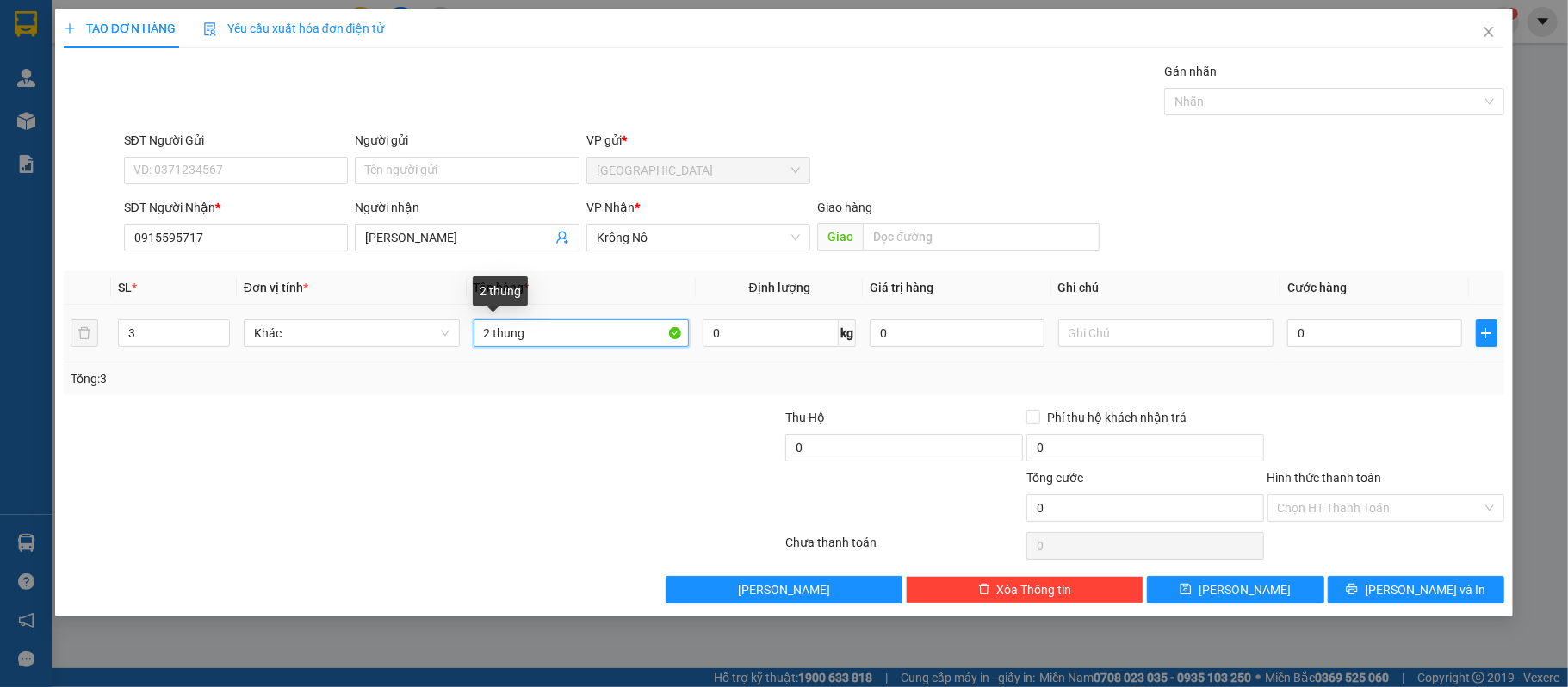
click at [611, 330] on input "2 thung" at bounding box center [581, 333] width 216 height 28
type input "2 thùng 1 bao"
click at [1349, 323] on input "0" at bounding box center [1373, 333] width 174 height 28
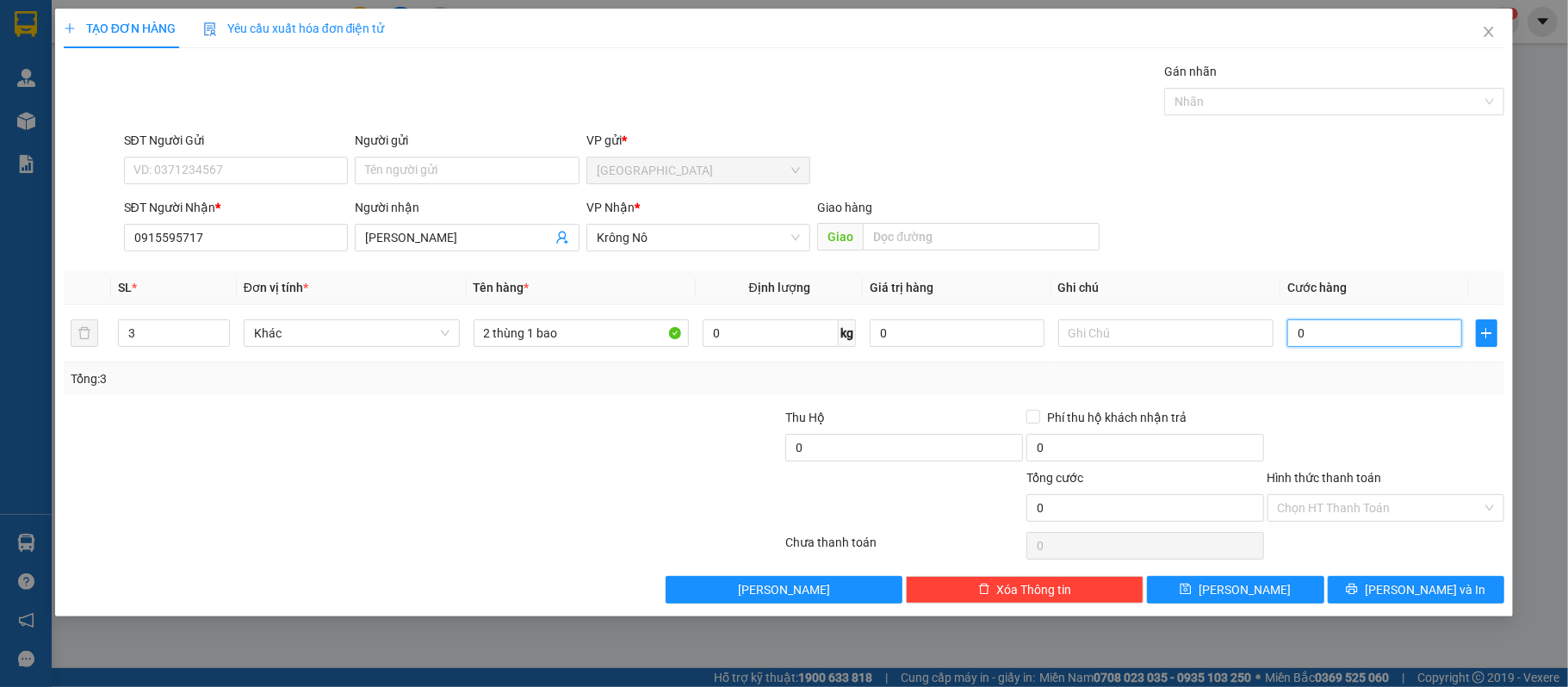
type input "1"
type input "15"
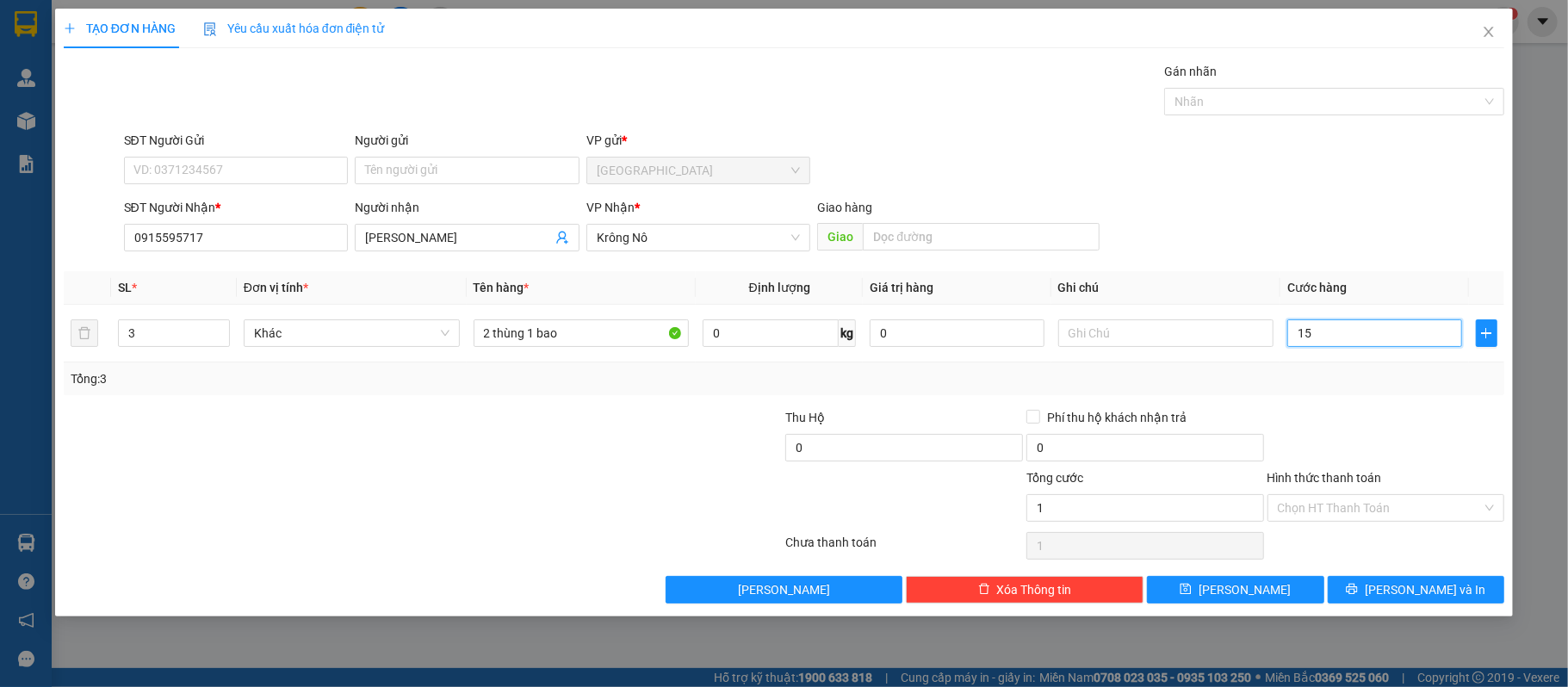
type input "15"
type input "150"
click at [1269, 399] on div "Transit Pickup Surcharge Ids Transit Deliver Surcharge Ids Transit Deliver Surc…" at bounding box center [784, 333] width 1441 height 542
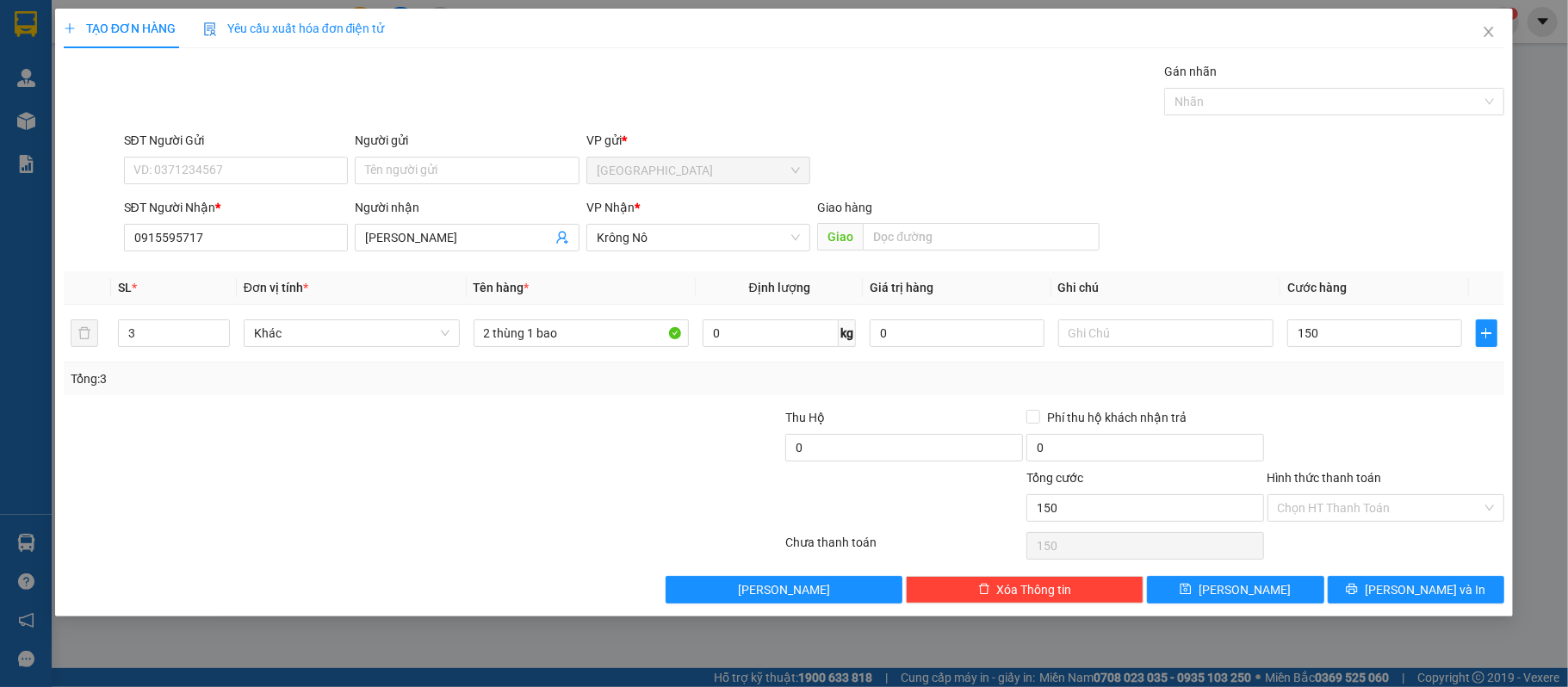
type input "150.000"
click at [1377, 504] on input "Hình thức thanh toán" at bounding box center [1380, 508] width 205 height 26
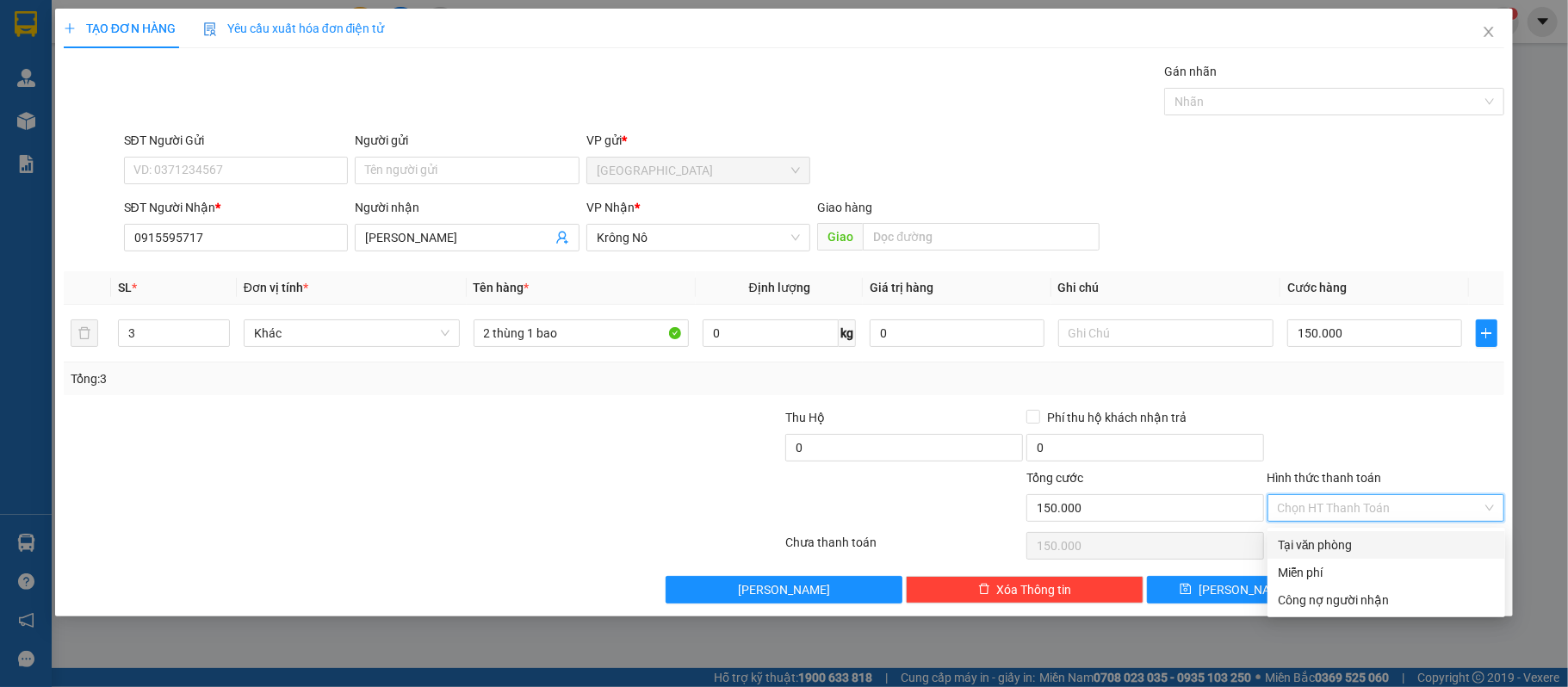
click at [1369, 536] on div "Tại văn phòng" at bounding box center [1386, 545] width 217 height 19
type input "0"
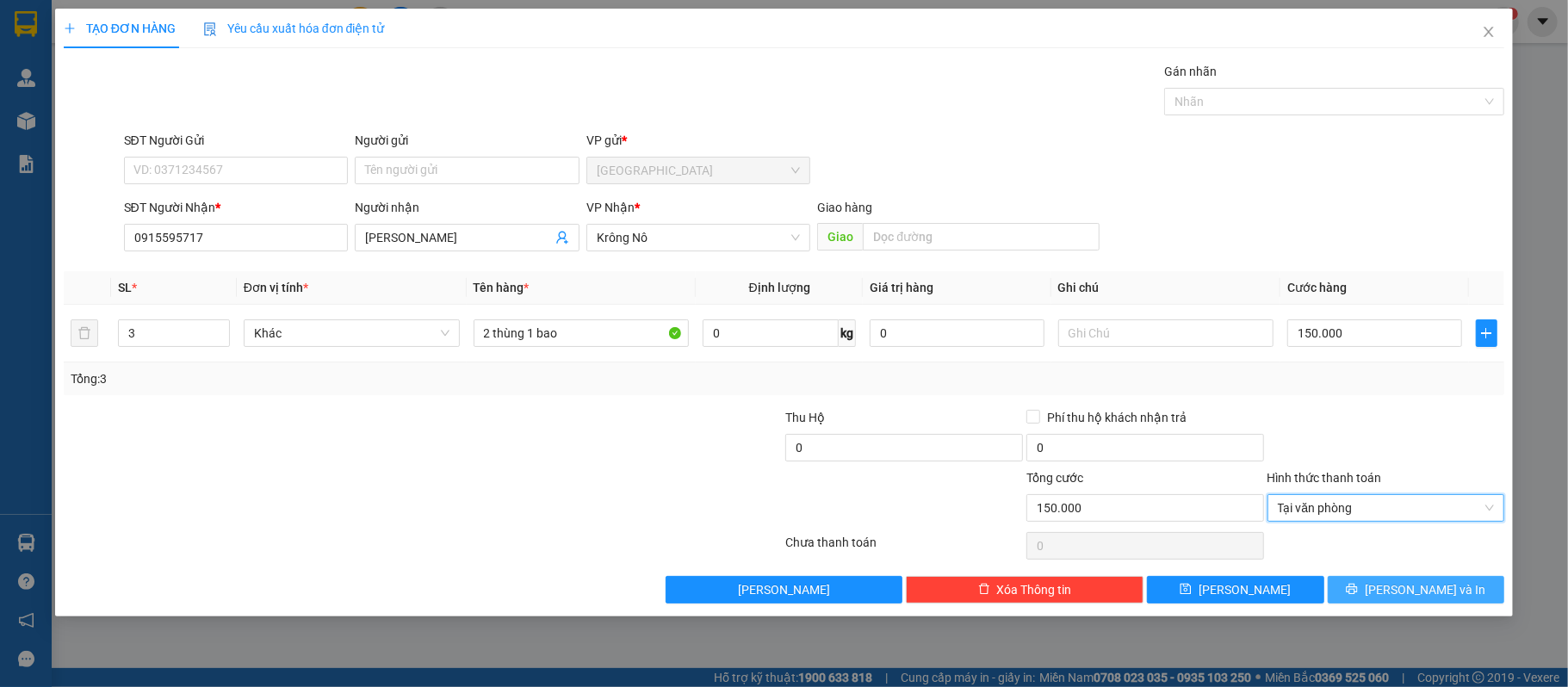
click at [1424, 593] on span "[PERSON_NAME] và In" at bounding box center [1425, 590] width 121 height 19
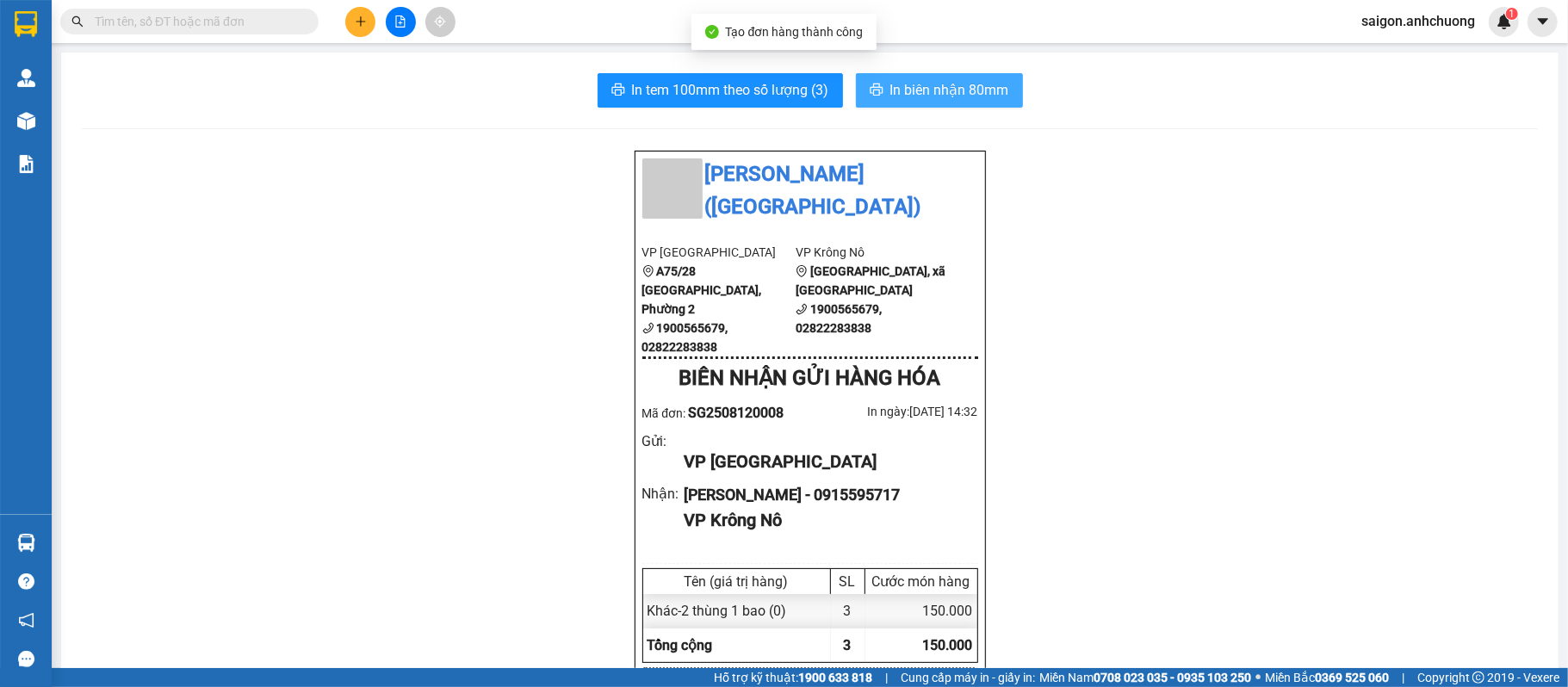
click at [972, 90] on span "In biên nhận 80mm" at bounding box center [949, 90] width 119 height 22
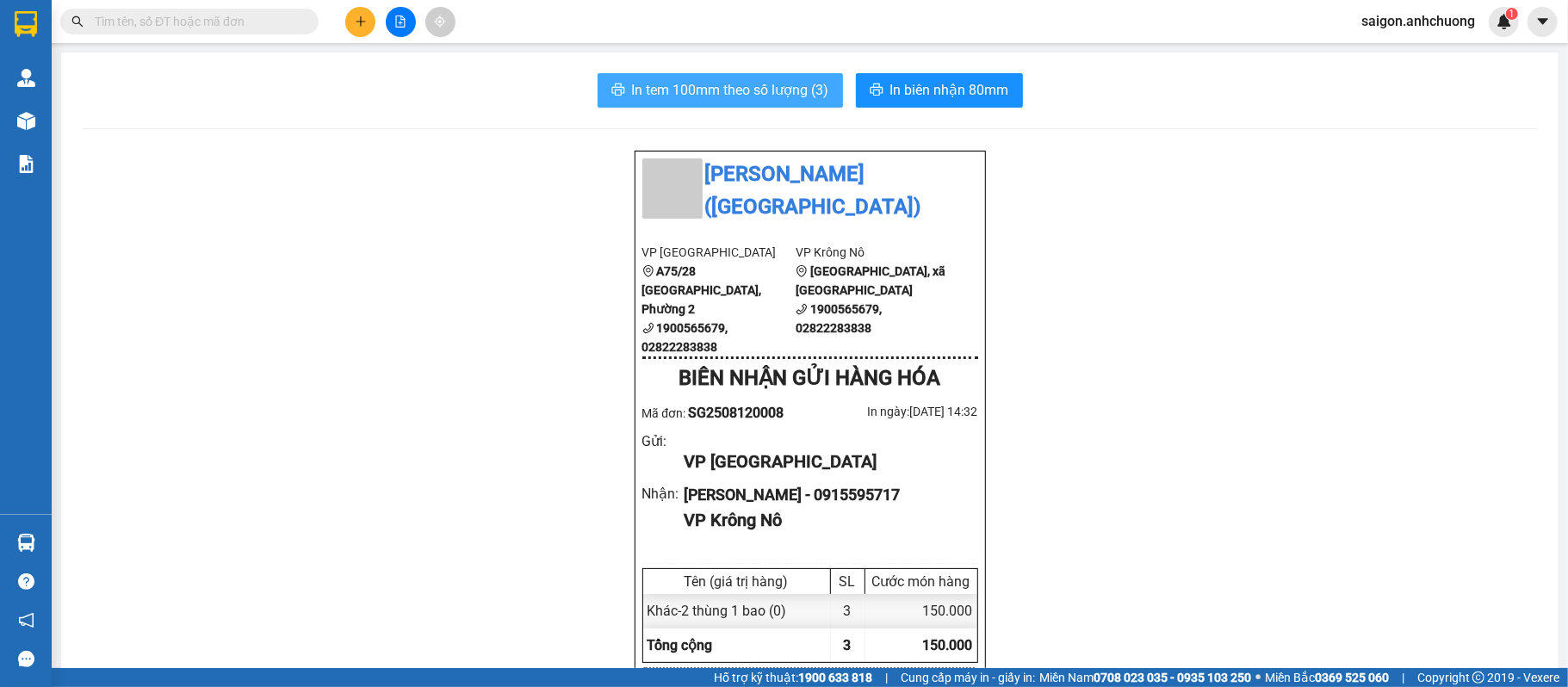
click at [697, 90] on span "In tem 100mm theo số lượng (3)" at bounding box center [731, 90] width 198 height 22
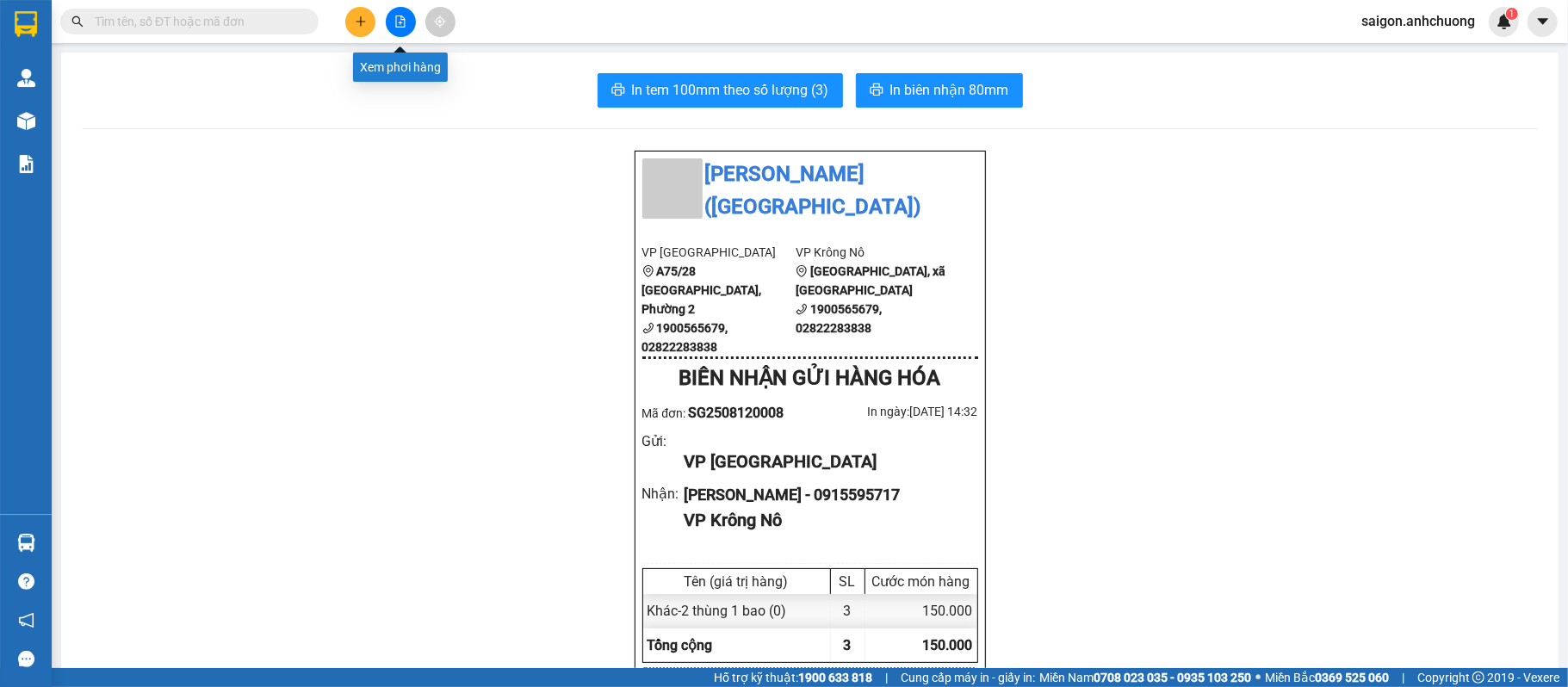
click at [370, 14] on button at bounding box center [360, 22] width 30 height 30
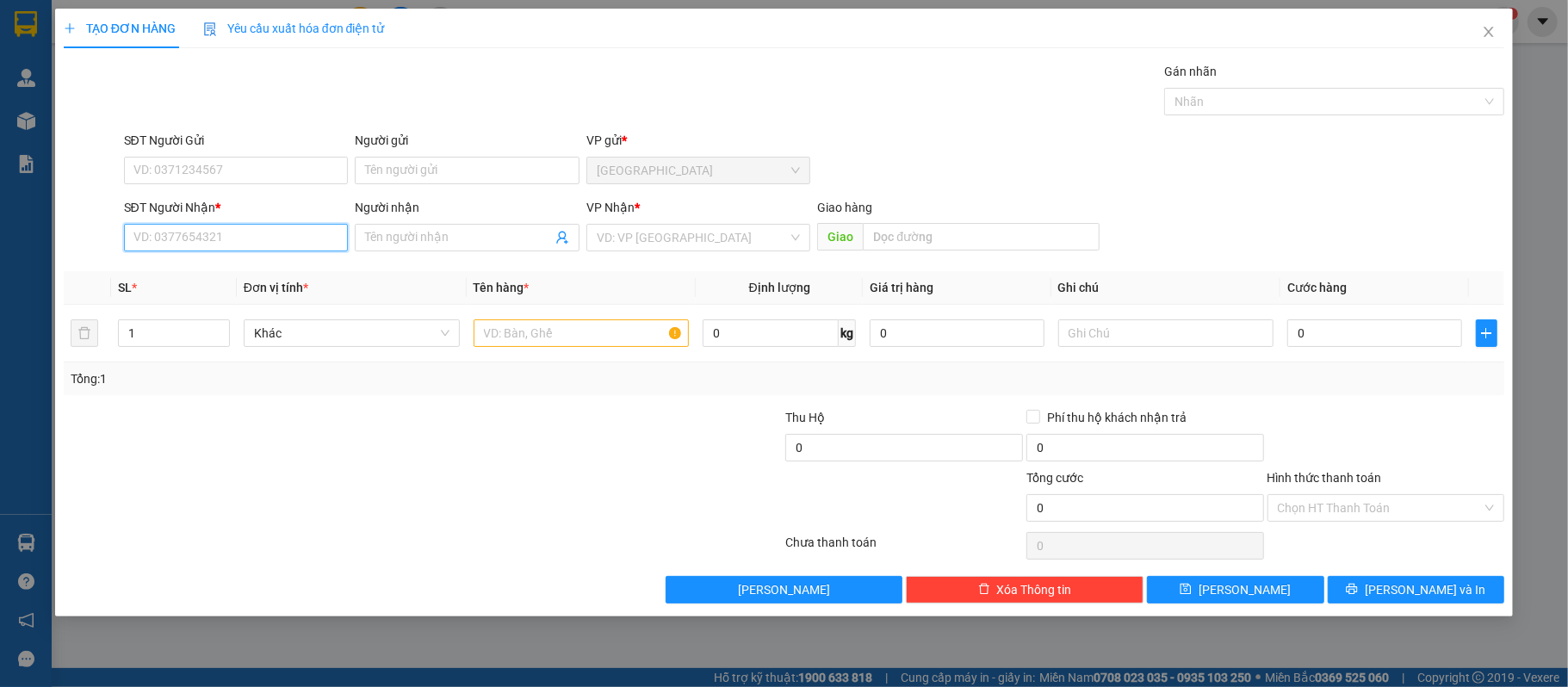
click at [283, 235] on input "SĐT Người Nhận *" at bounding box center [236, 238] width 225 height 28
type input "0"
click at [252, 268] on div "0367702334 - xuân" at bounding box center [236, 274] width 204 height 19
type input "0367702334"
type input "xuân"
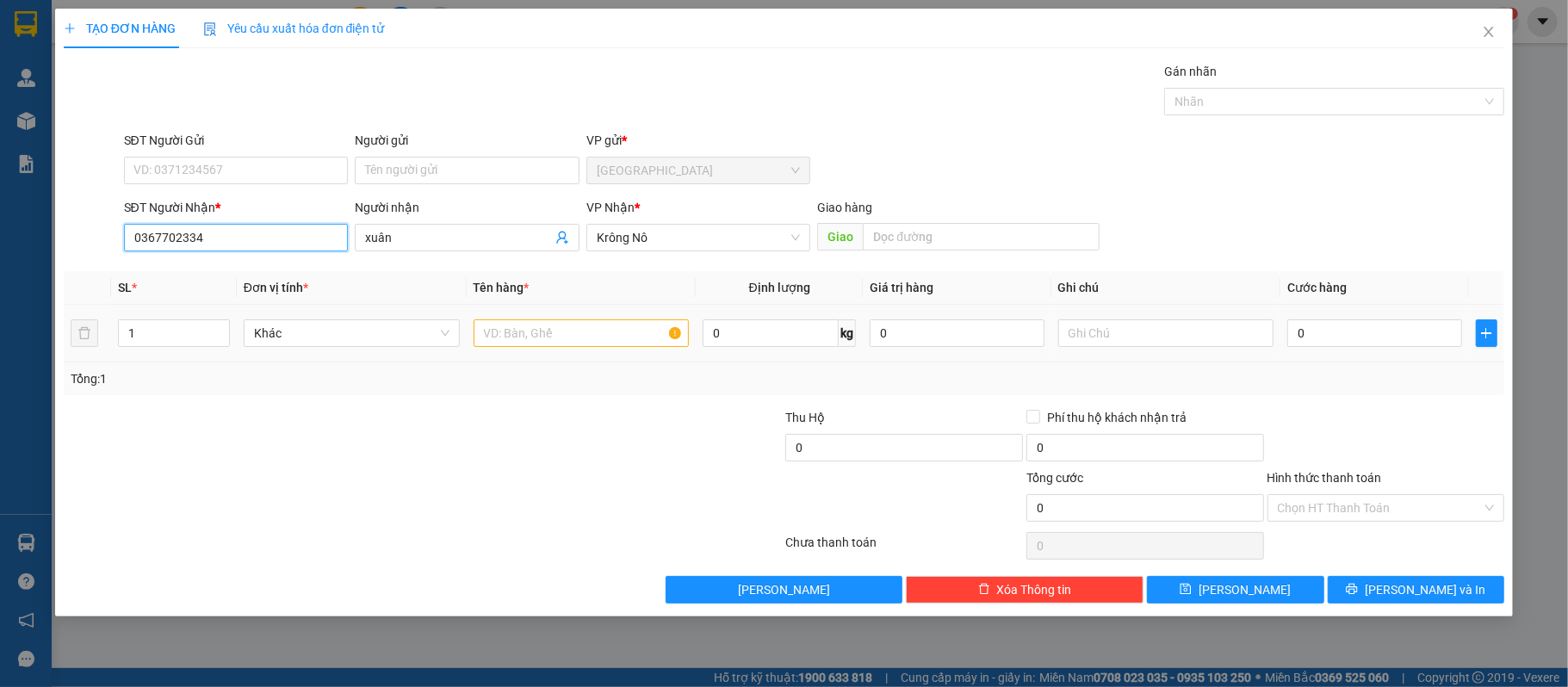
type input "0367702334"
click at [586, 334] on input "text" at bounding box center [581, 333] width 216 height 28
type input "1 thùng"
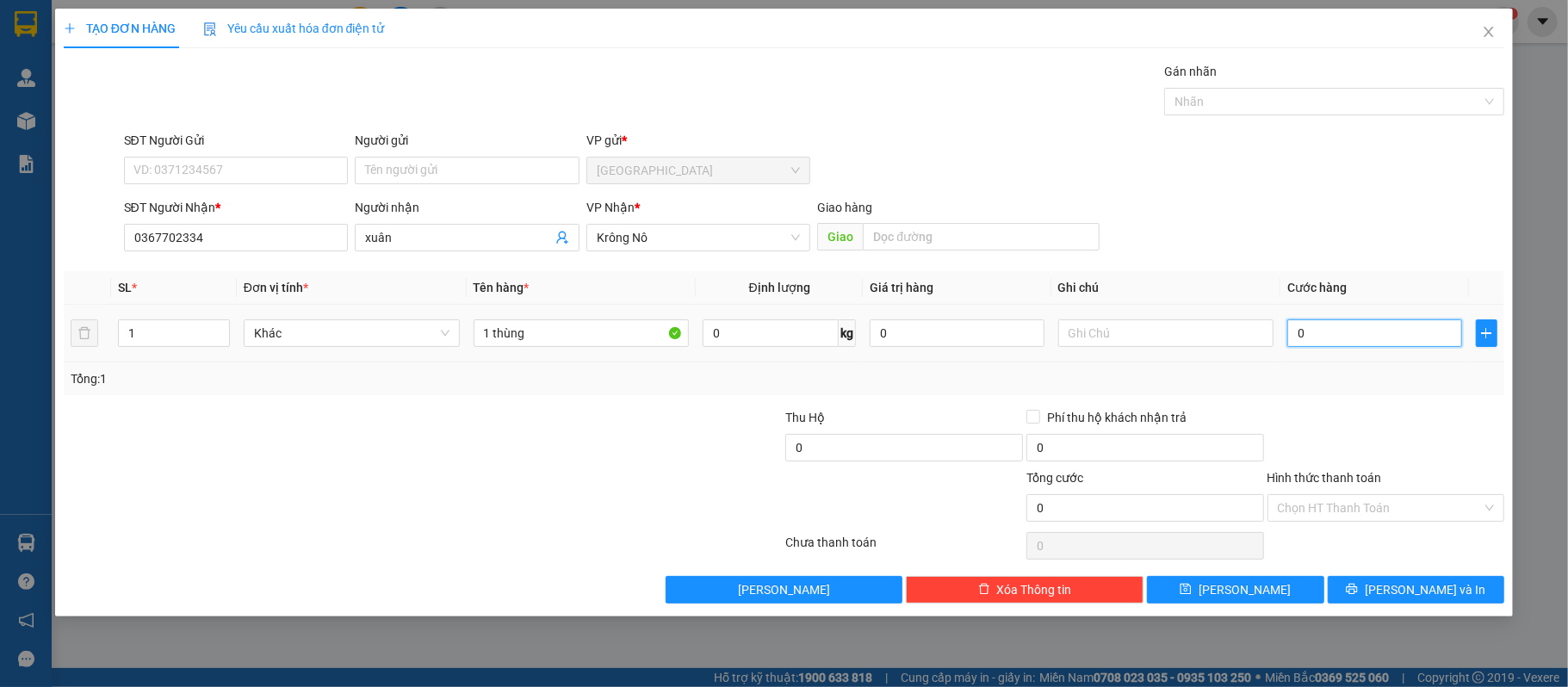
click at [1371, 336] on input "0" at bounding box center [1373, 333] width 174 height 28
type input "50"
type input "500"
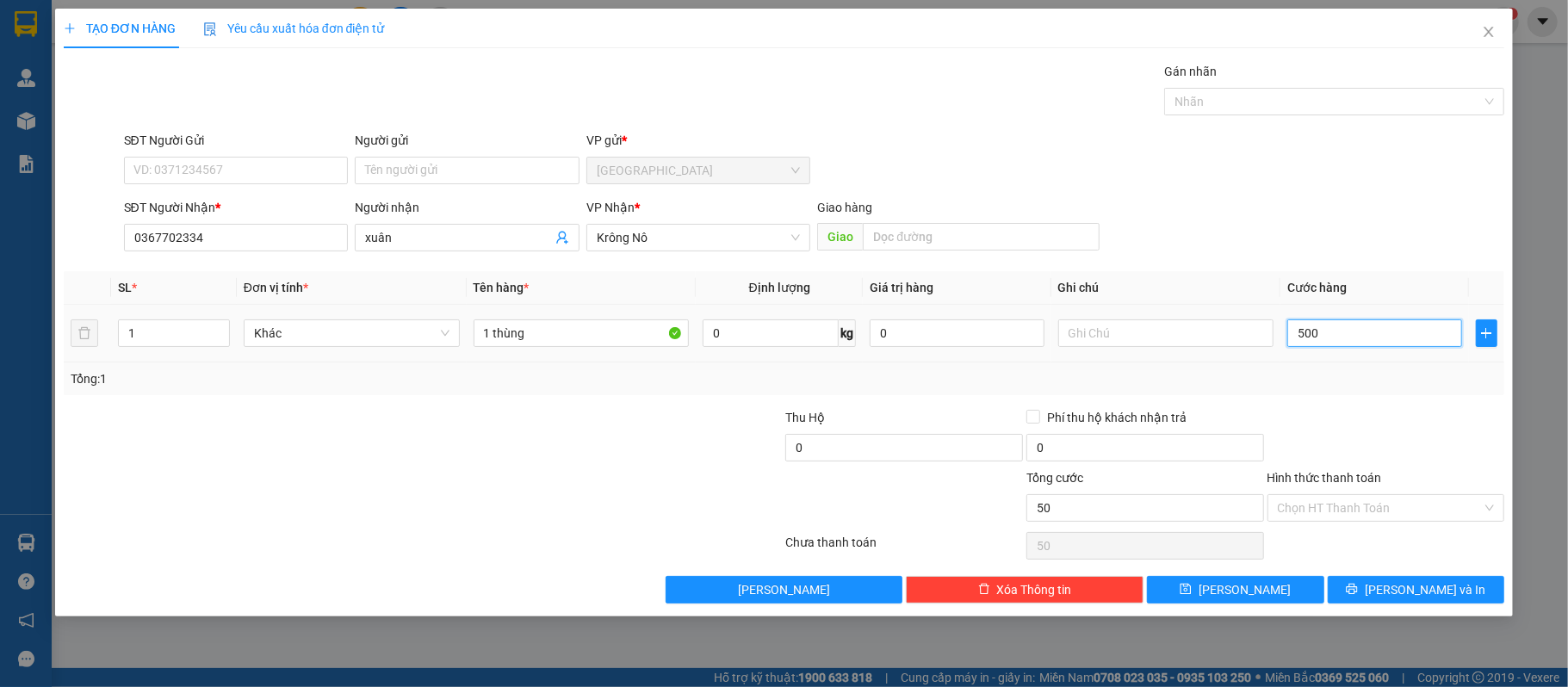
type input "500"
type input "5.000"
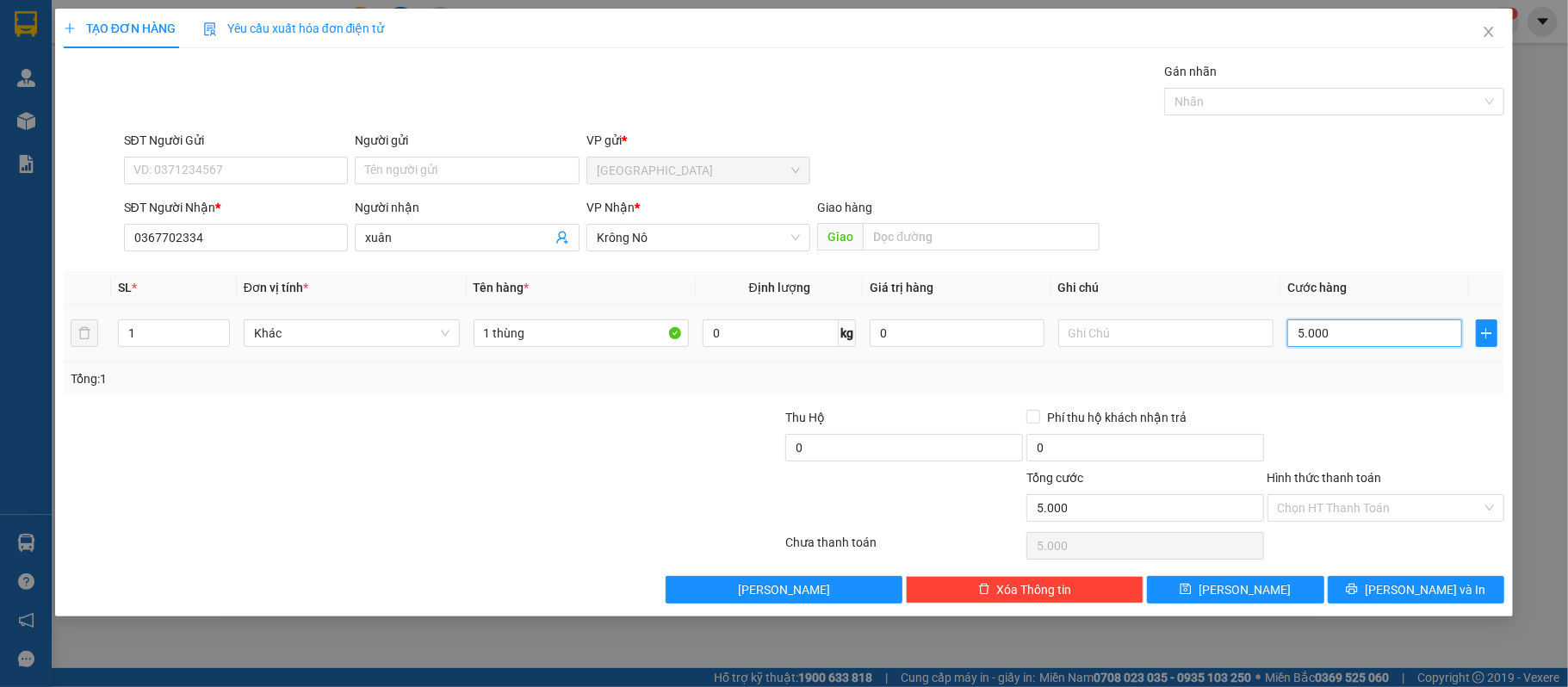
type input "50.000"
click at [275, 179] on input "SĐT Người Gửi" at bounding box center [236, 170] width 225 height 28
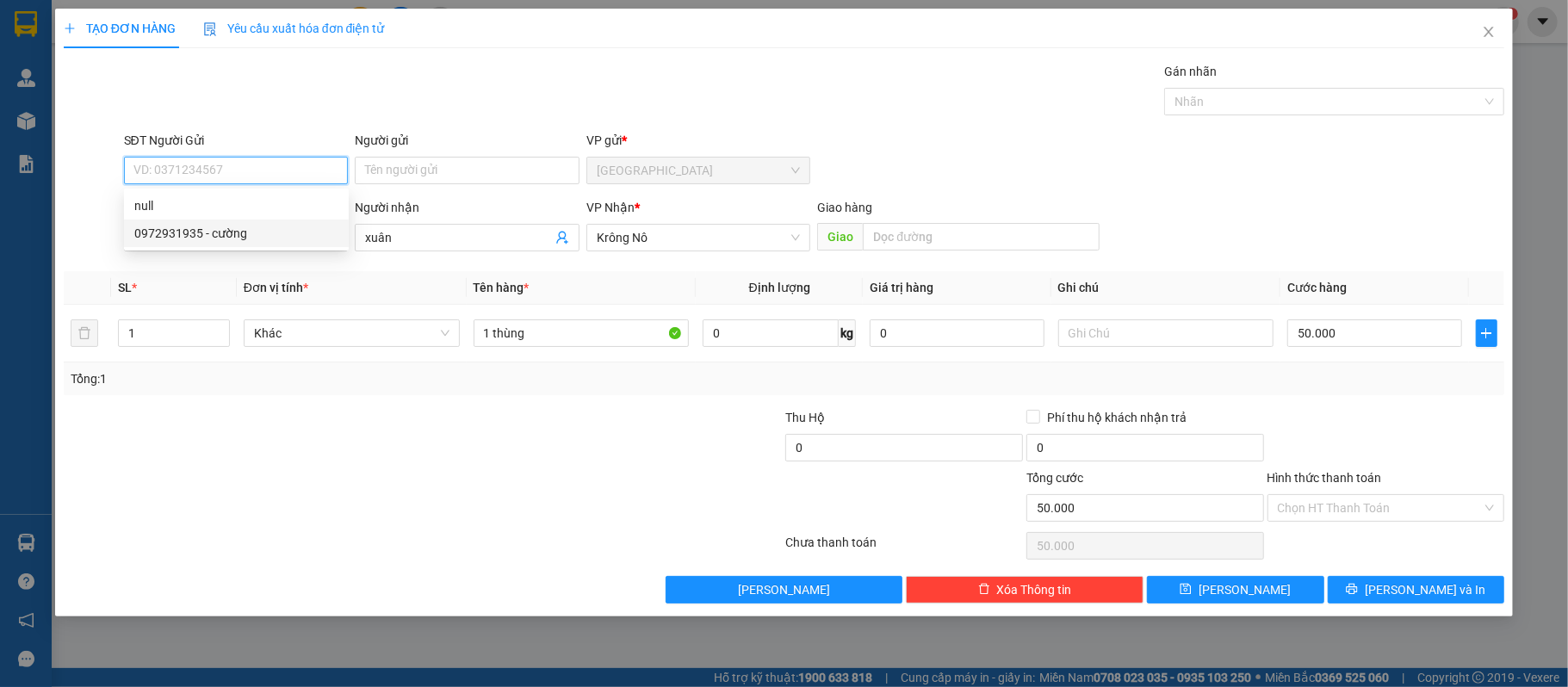
click at [218, 239] on div "0972931935 - cường" at bounding box center [236, 233] width 204 height 19
type input "0972931935"
type input "cường"
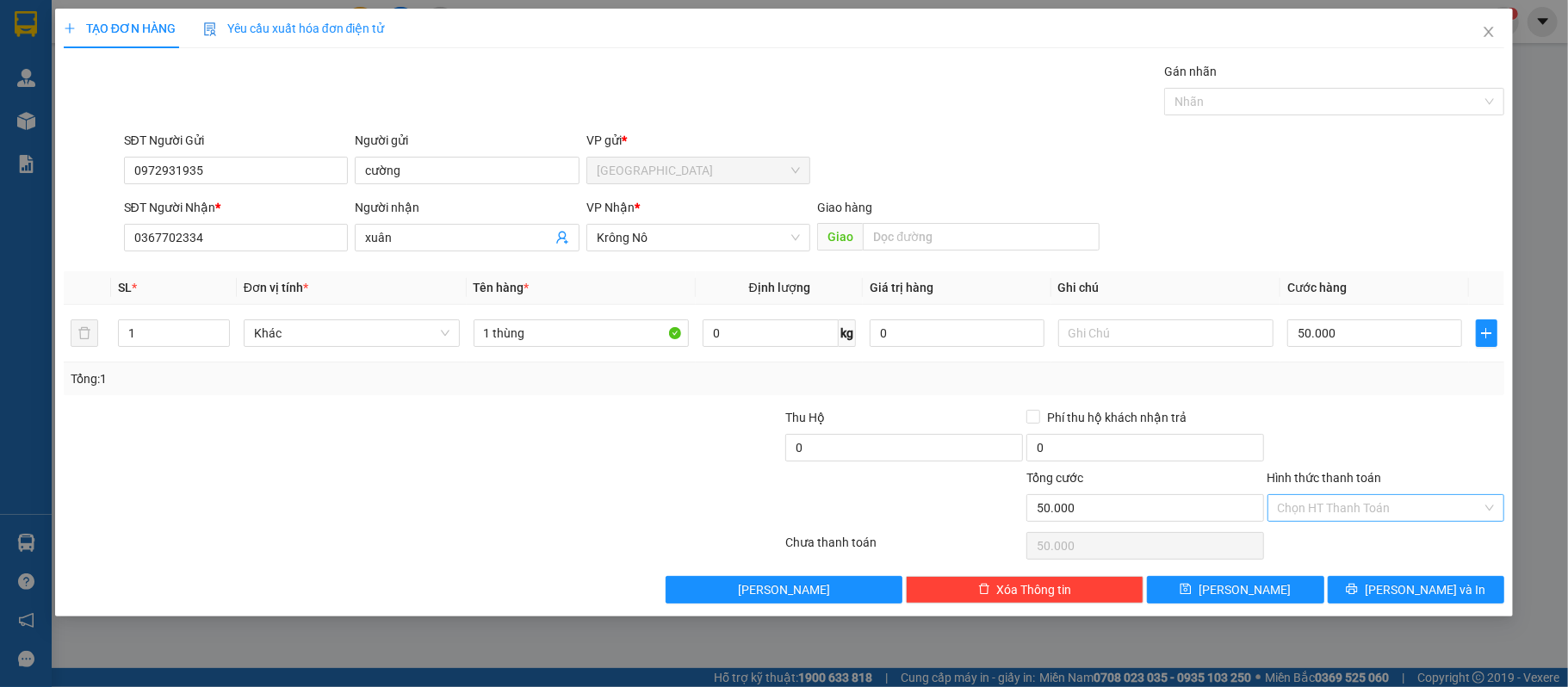
click at [1361, 515] on input "Hình thức thanh toán" at bounding box center [1380, 508] width 205 height 26
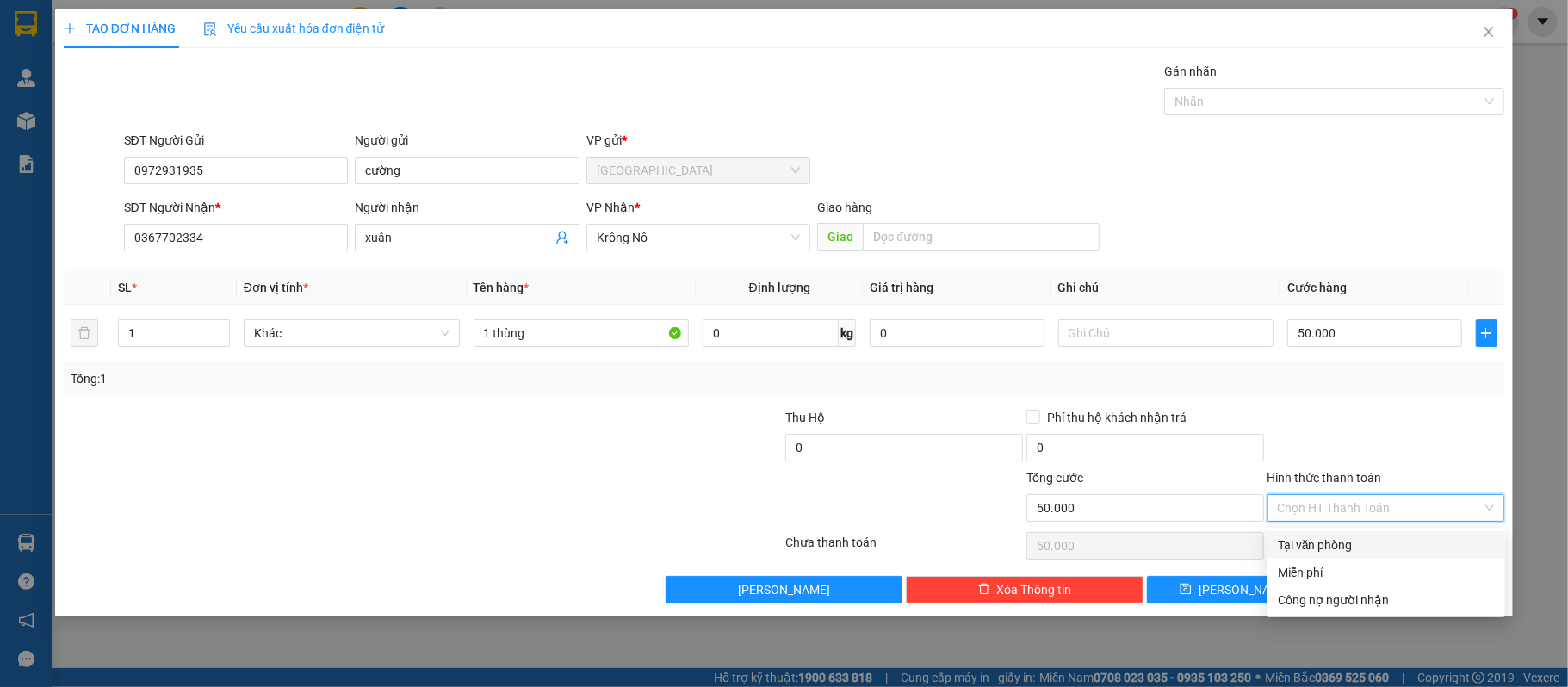
click at [1361, 539] on div "Tại văn phòng" at bounding box center [1386, 545] width 217 height 19
type input "0"
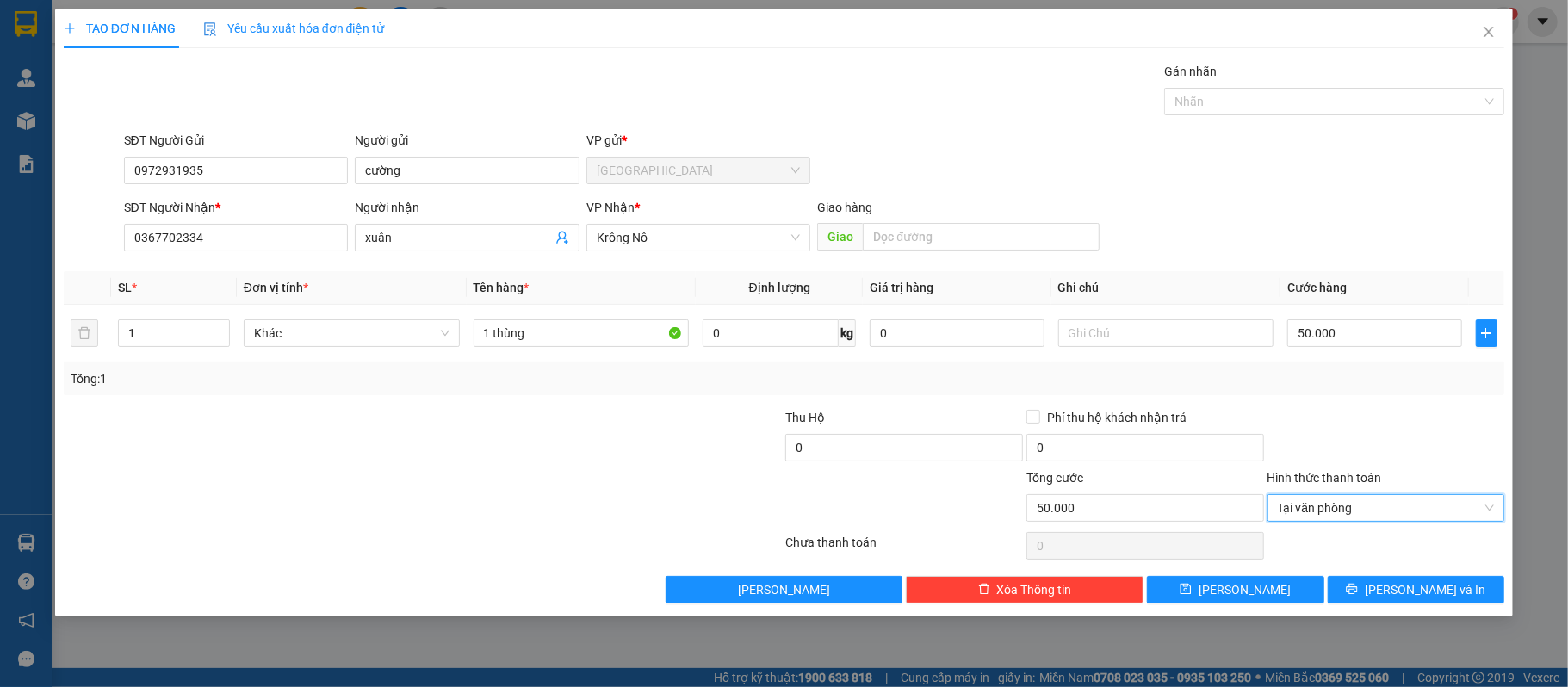
click at [1438, 607] on div "TẠO ĐƠN HÀNG Yêu cầu xuất hóa đơn điện tử Transit Pickup Surcharge Ids Transit …" at bounding box center [784, 312] width 1458 height 607
click at [1441, 589] on span "[PERSON_NAME] và In" at bounding box center [1425, 590] width 121 height 19
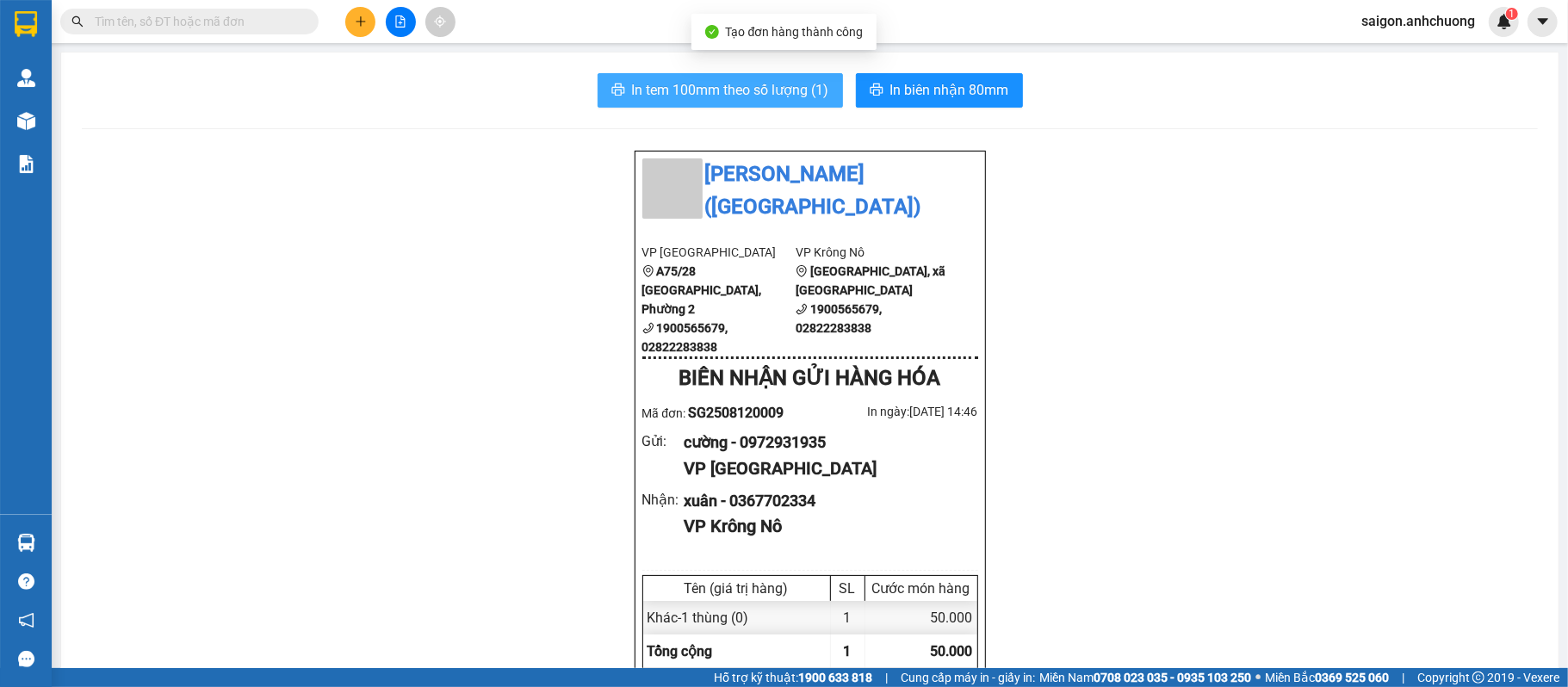
click at [765, 84] on span "In tem 100mm theo số lượng (1)" at bounding box center [731, 90] width 198 height 22
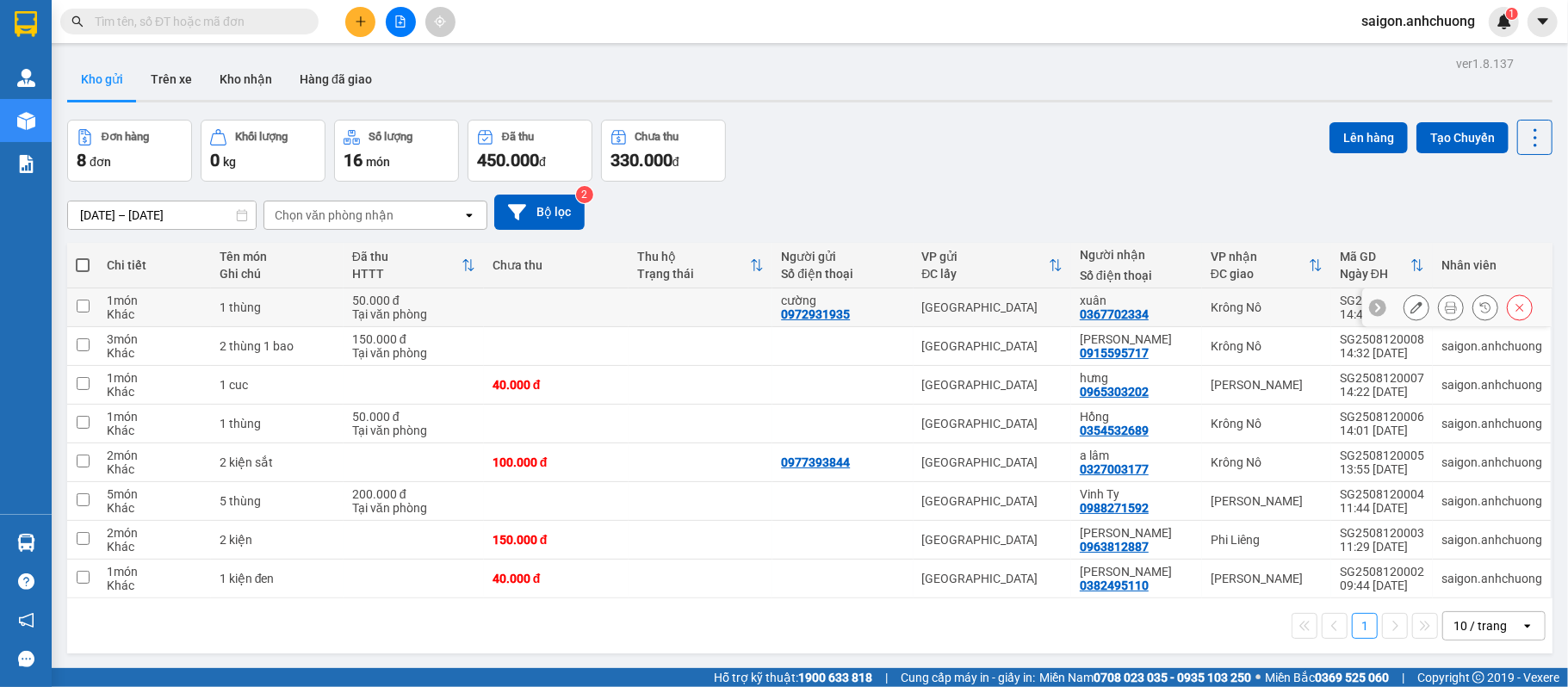
click at [1398, 295] on div at bounding box center [1456, 308] width 190 height 38
click at [1404, 307] on button at bounding box center [1416, 308] width 24 height 30
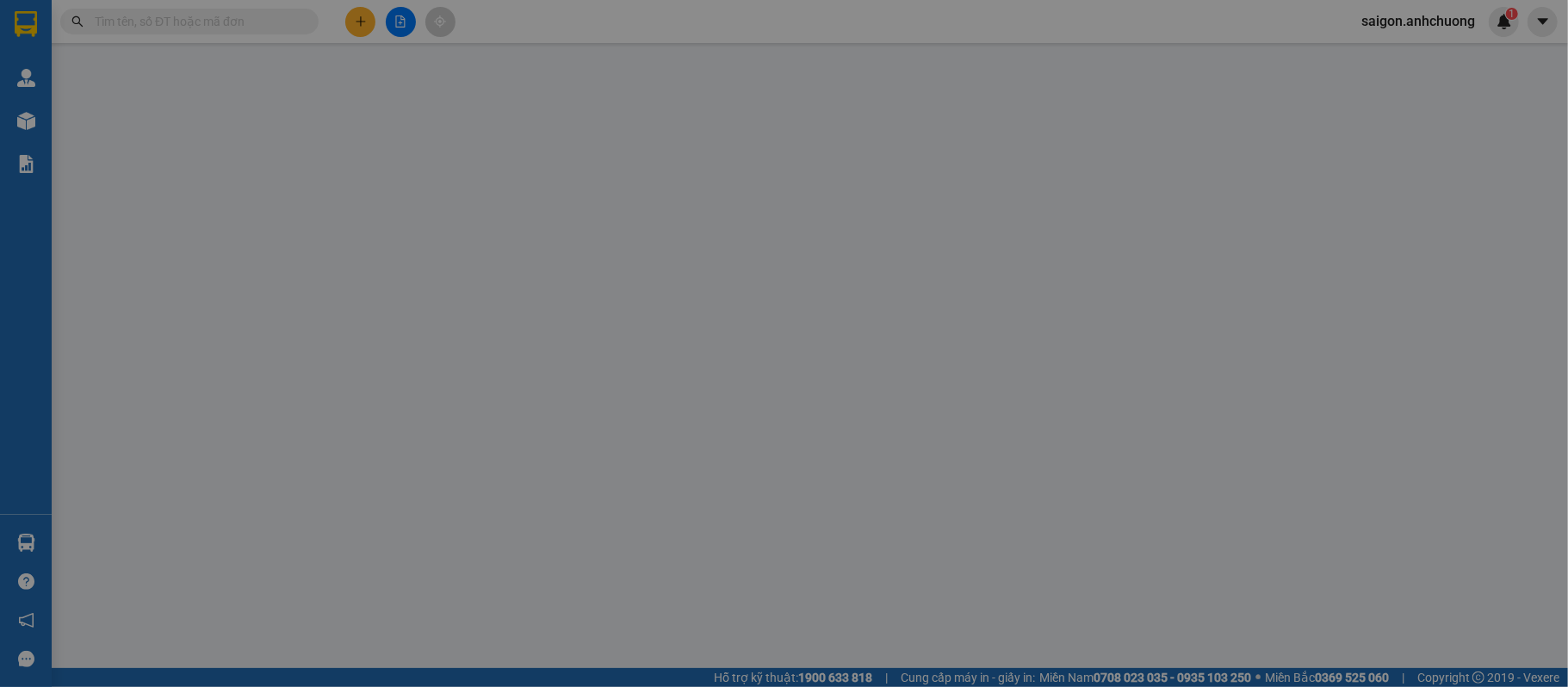
type input "0972931935"
type input "cường"
type input "0367702334"
type input "xuân"
type input "50.000"
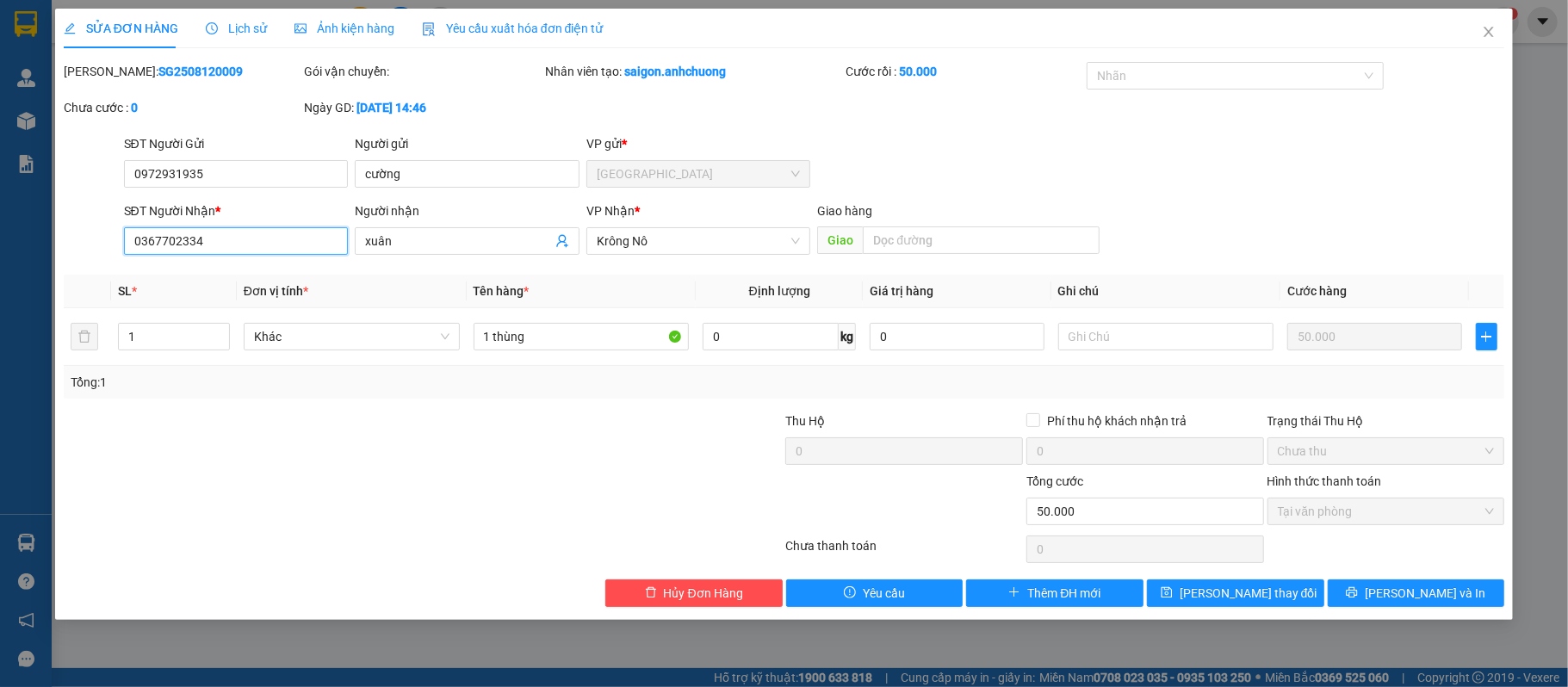
click at [284, 248] on input "0367702334" at bounding box center [236, 241] width 225 height 28
click at [740, 591] on span "Hủy Đơn Hàng" at bounding box center [703, 593] width 80 height 19
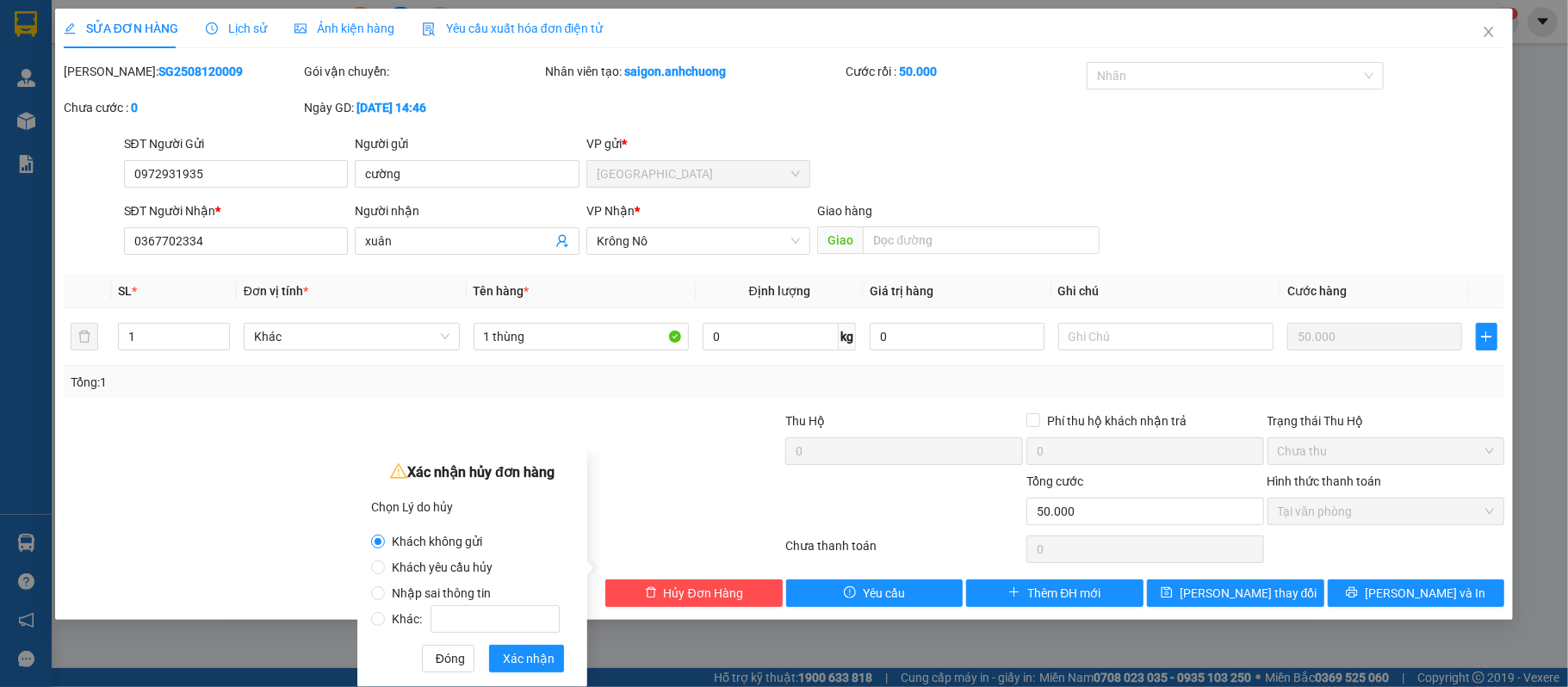
click at [484, 589] on span "Nhập sai thông tin" at bounding box center [441, 593] width 113 height 14
click at [385, 589] on input "Nhập sai thông tin" at bounding box center [378, 593] width 14 height 14
radio input "true"
radio input "false"
click at [529, 659] on span "Xác nhận" at bounding box center [528, 659] width 52 height 19
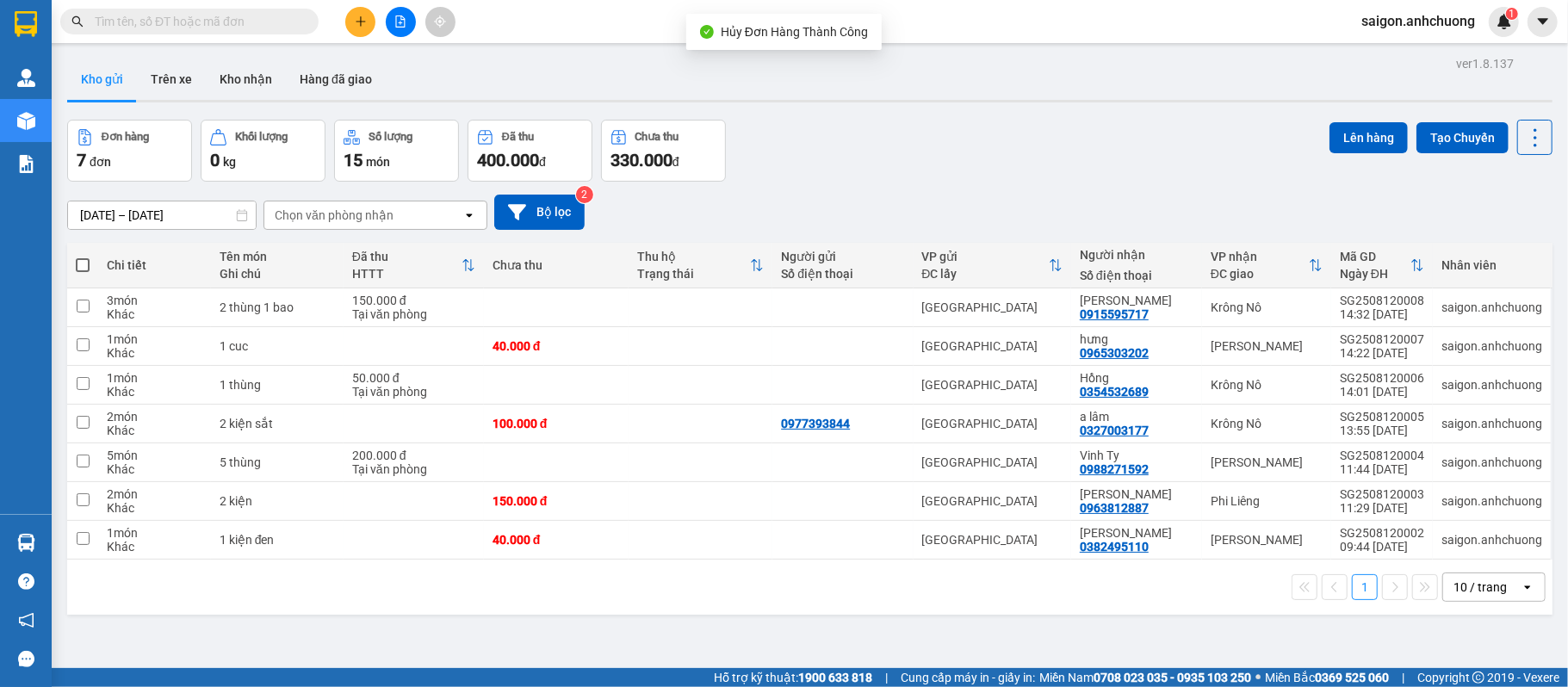
click at [371, 16] on button at bounding box center [360, 22] width 30 height 30
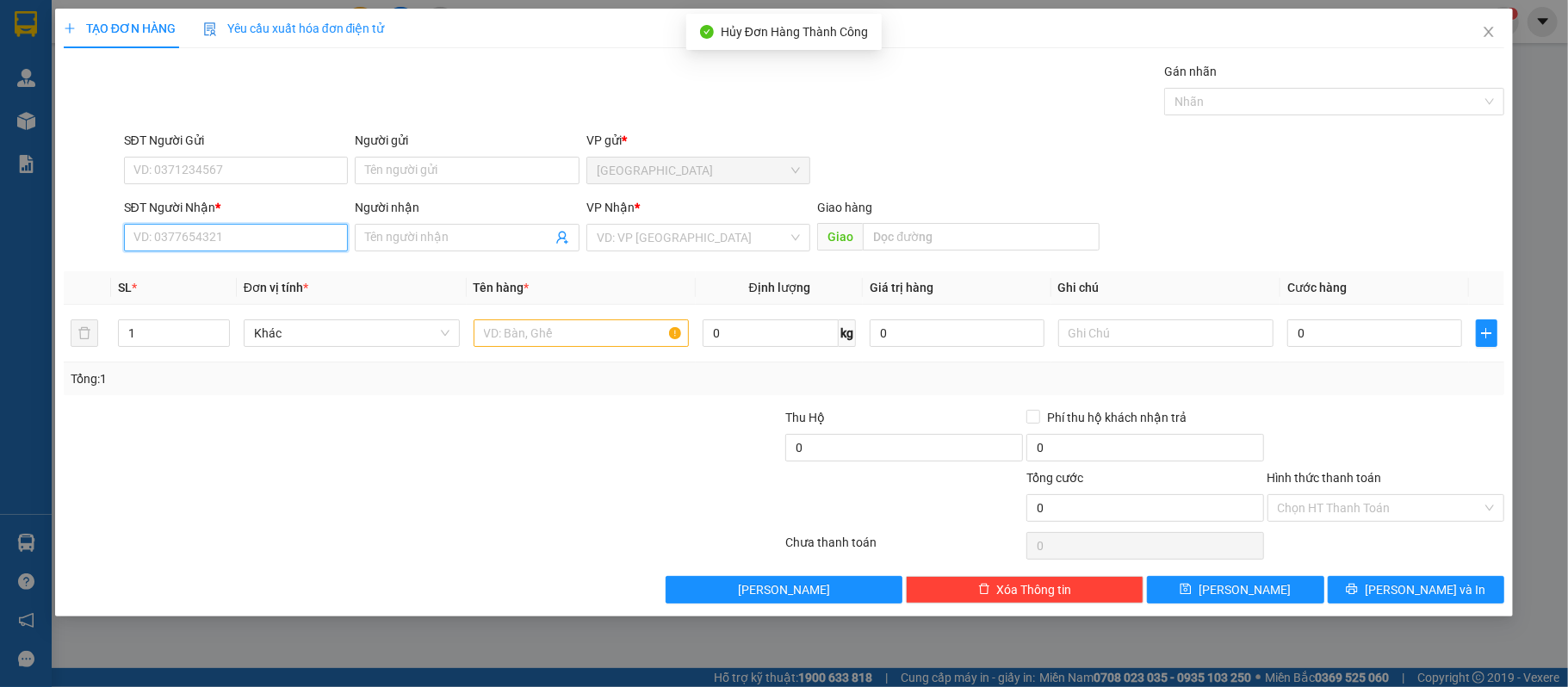
click at [293, 231] on input "SĐT Người Nhận *" at bounding box center [236, 238] width 225 height 28
paste input "0367702334"
type input "0367702334"
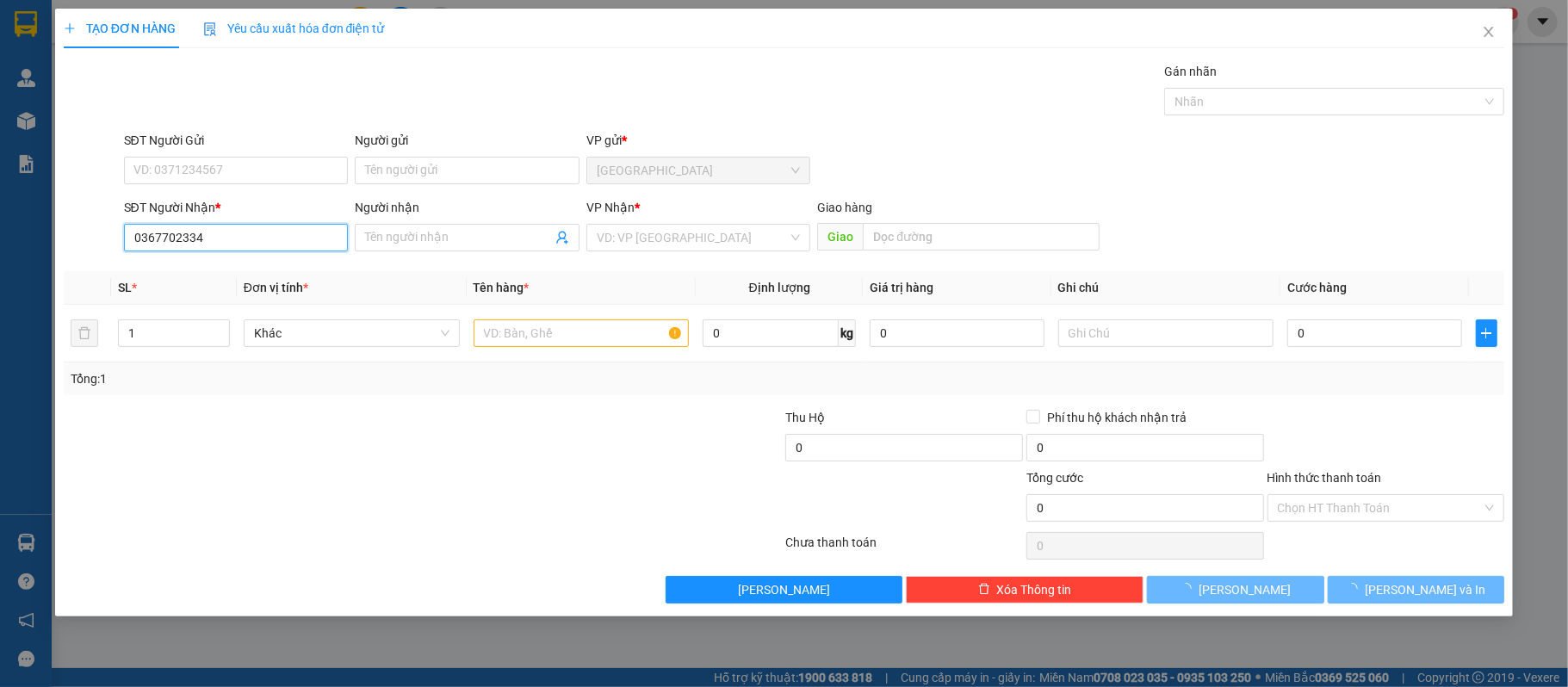
click at [265, 235] on input "0367702334" at bounding box center [236, 238] width 225 height 28
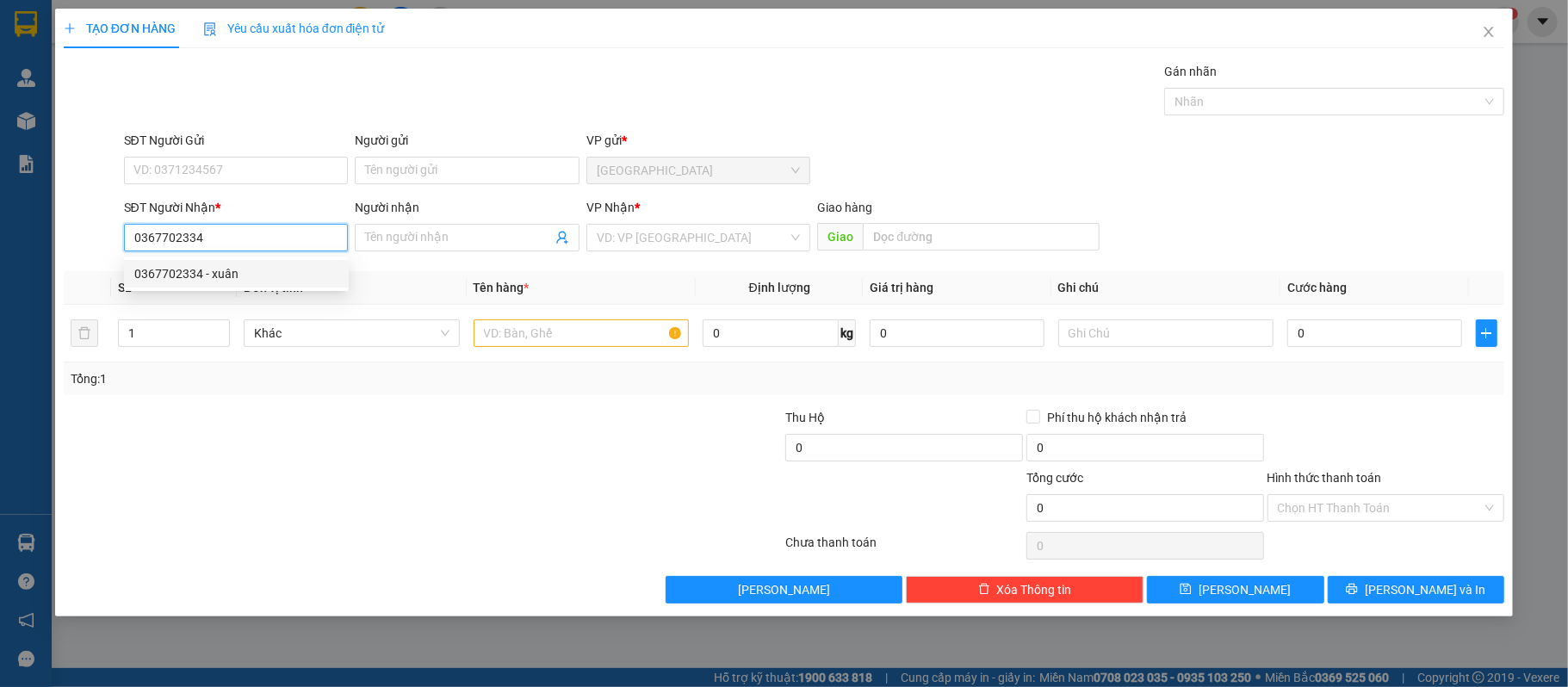
click at [252, 268] on div "0367702334 - xuân" at bounding box center [236, 274] width 204 height 19
type input "xuân"
type input "0367702334"
click at [628, 328] on input "text" at bounding box center [581, 333] width 216 height 28
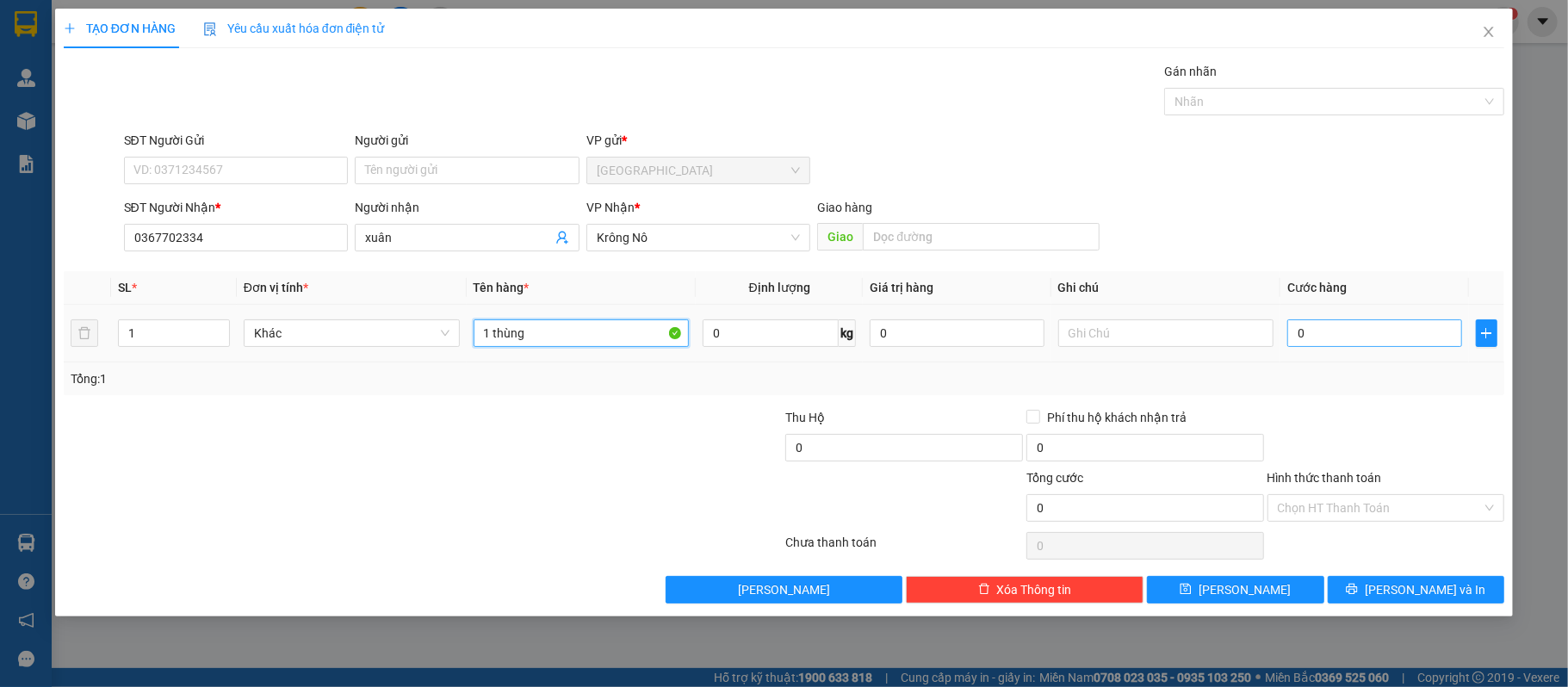
type input "1 thùng"
click at [1292, 337] on input "0" at bounding box center [1373, 333] width 174 height 28
type input "40"
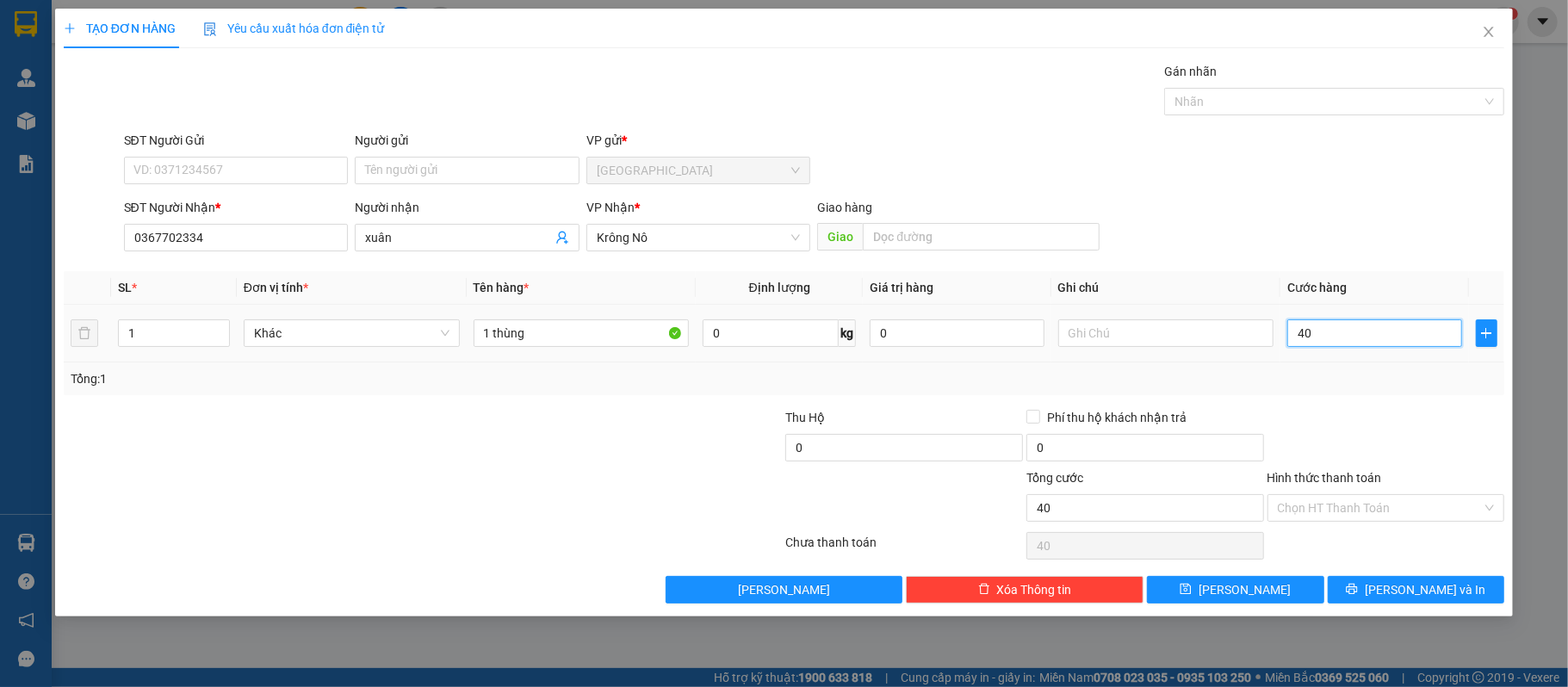
type input "400"
type input "4.000"
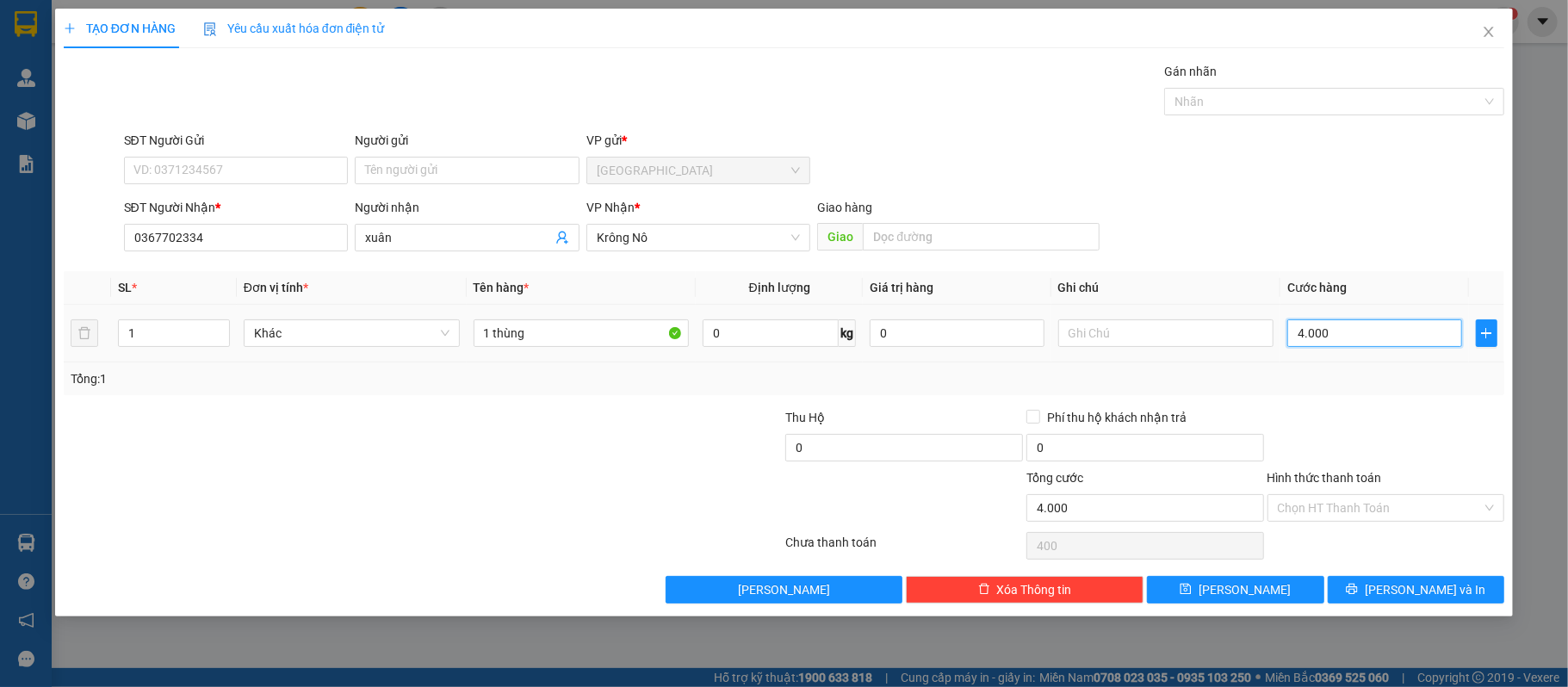
type input "4.000"
type input "40.000"
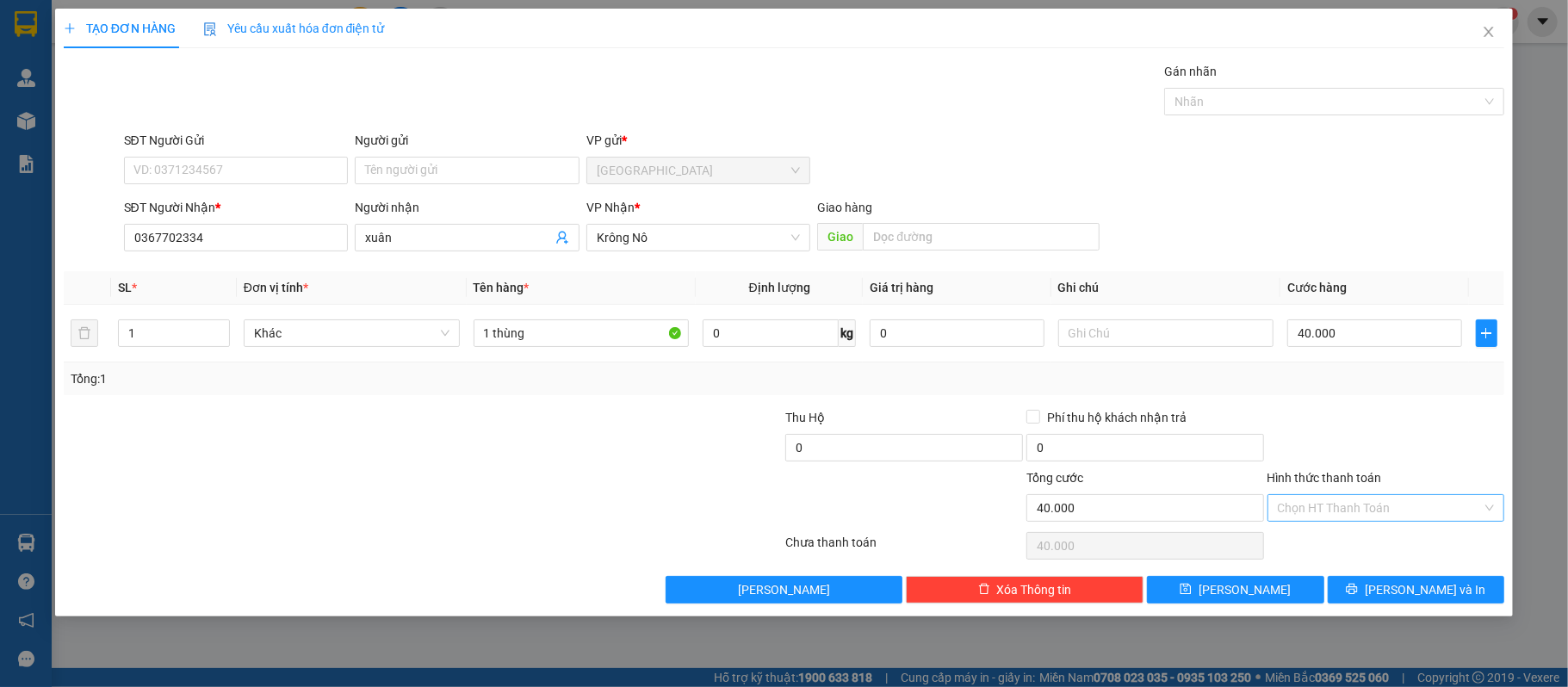
click at [1391, 499] on input "Hình thức thanh toán" at bounding box center [1380, 508] width 205 height 26
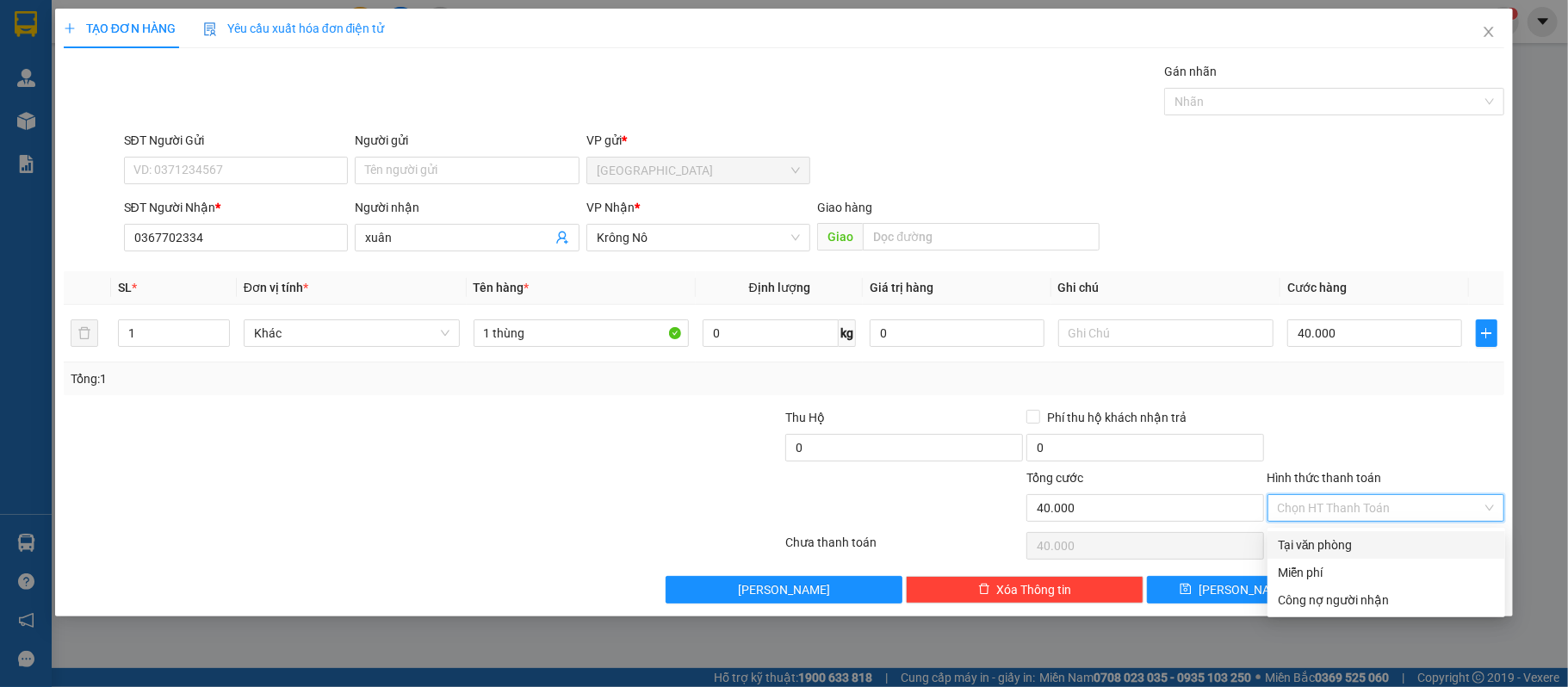
click at [1365, 542] on div "Tại văn phòng" at bounding box center [1386, 545] width 217 height 19
type input "0"
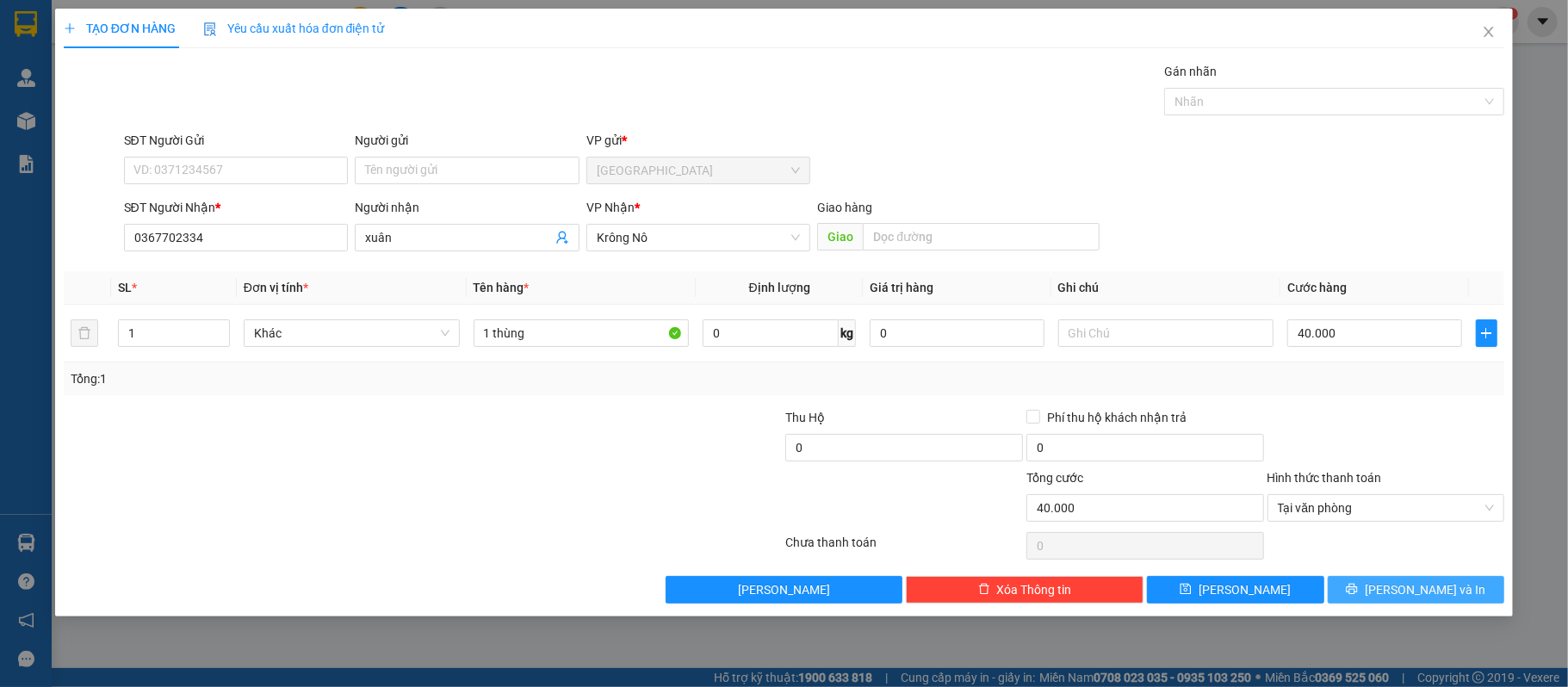
click at [1423, 602] on button "[PERSON_NAME] và In" at bounding box center [1416, 590] width 177 height 28
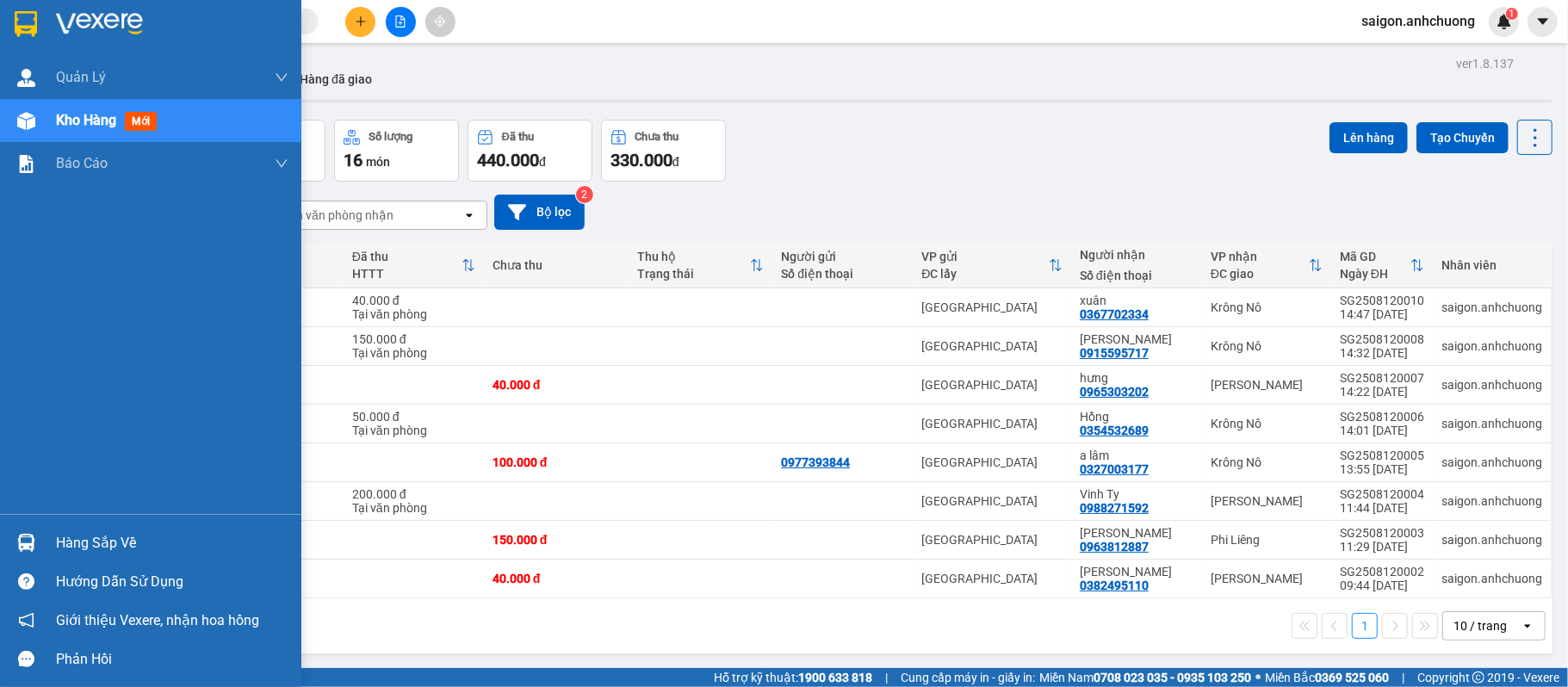
click at [18, 17] on img at bounding box center [26, 24] width 23 height 26
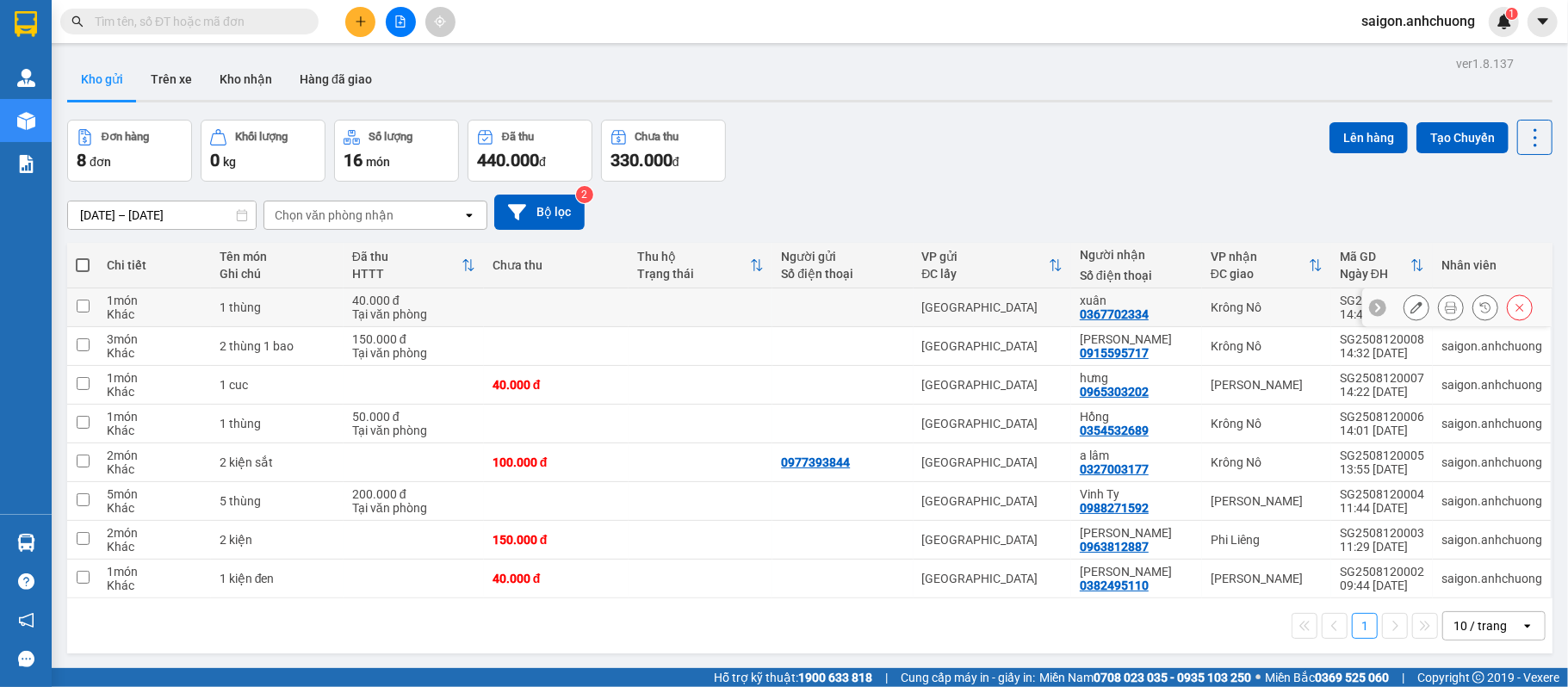
click at [656, 311] on td at bounding box center [700, 308] width 144 height 38
checkbox input "true"
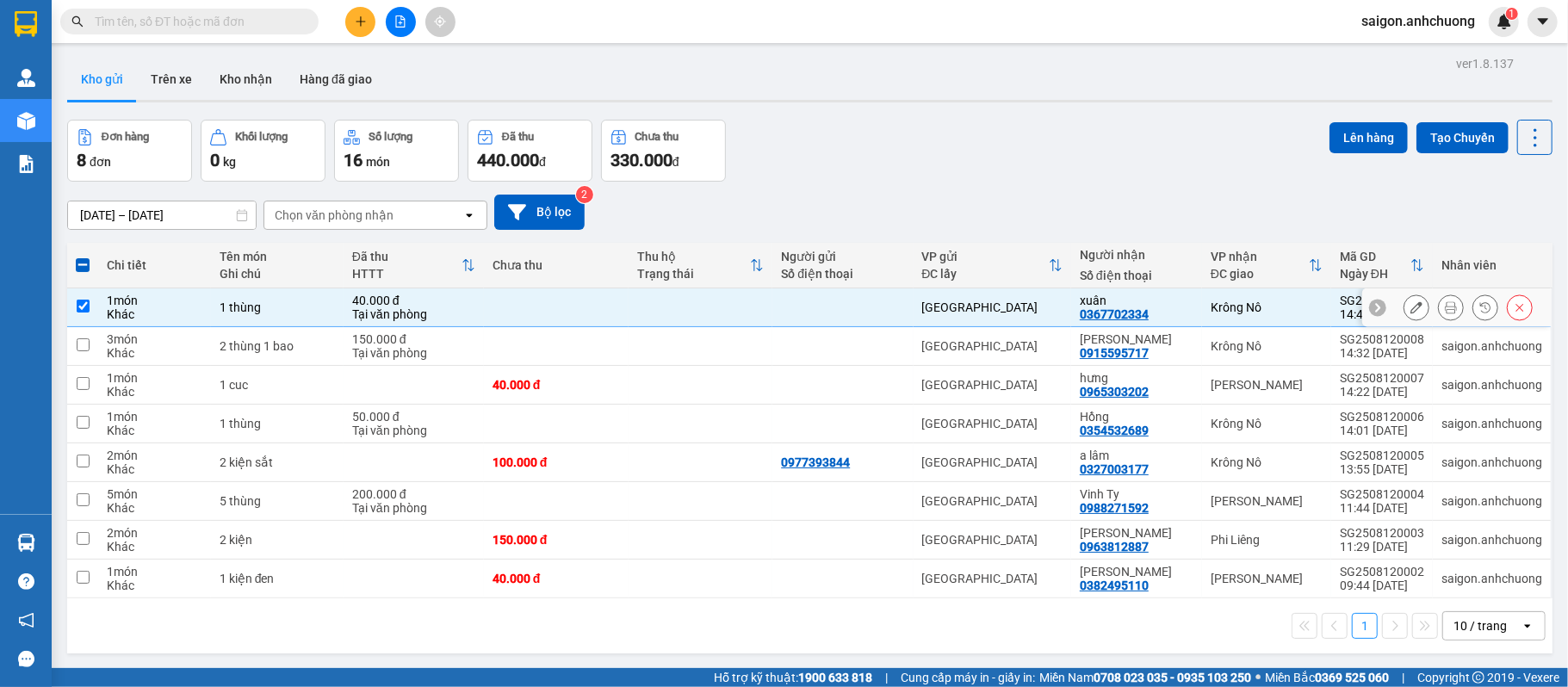
click at [1445, 311] on icon at bounding box center [1451, 308] width 12 height 12
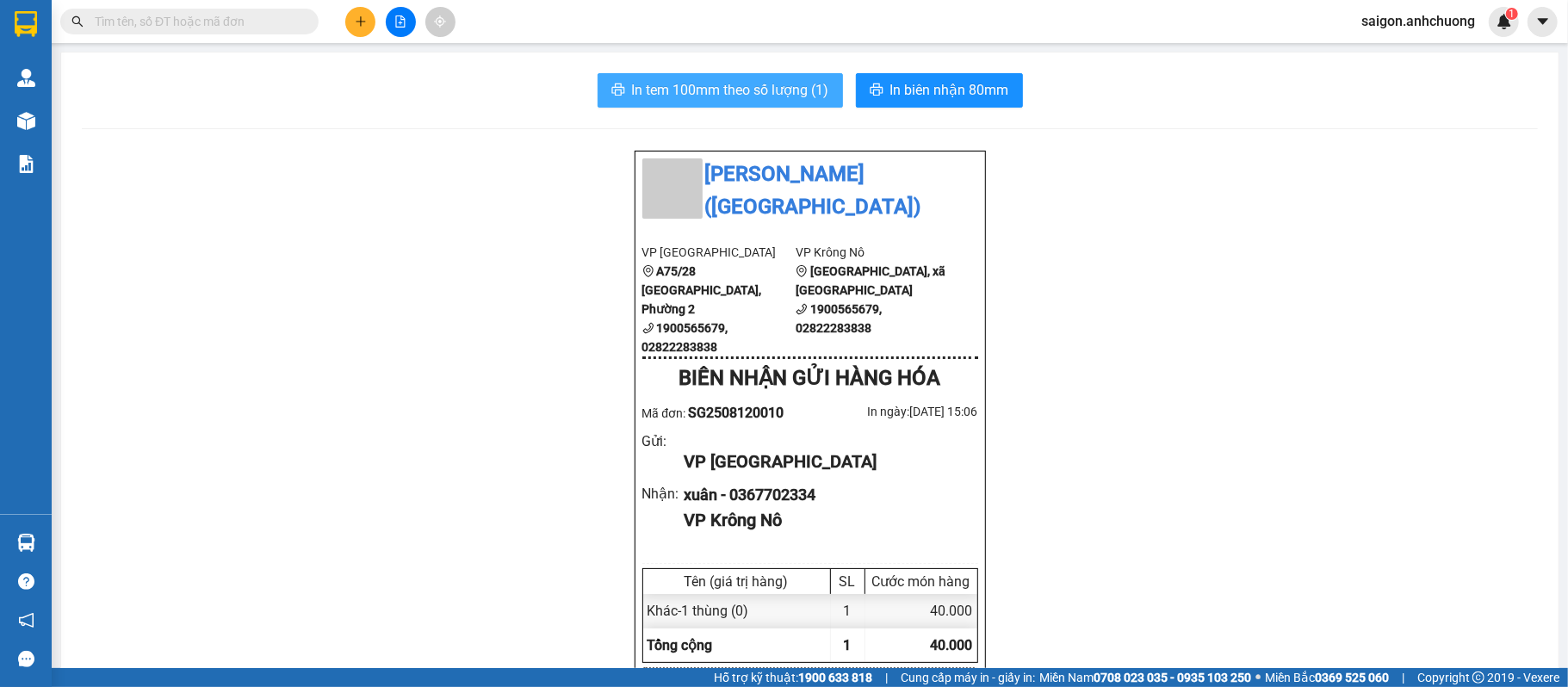
click at [689, 78] on button "In tem 100mm theo số lượng (1)" at bounding box center [720, 90] width 246 height 34
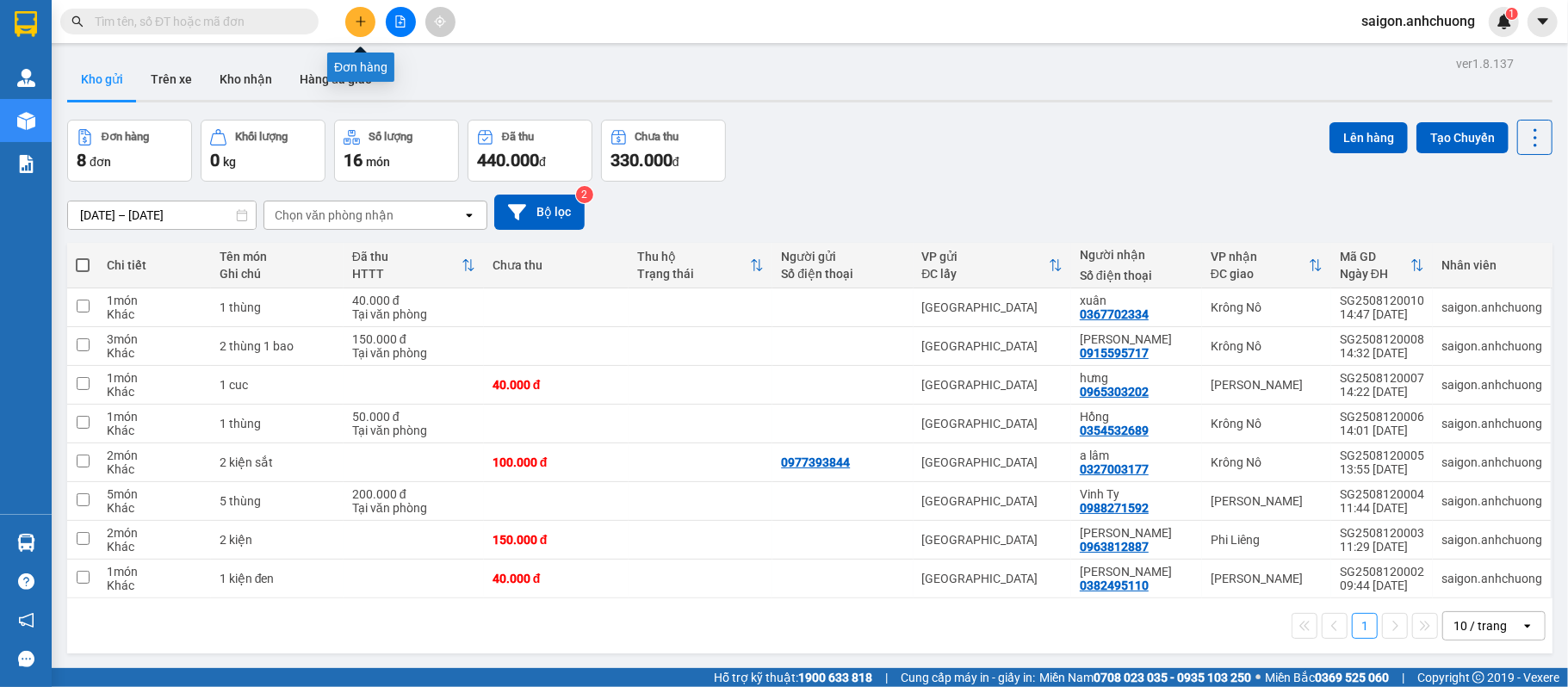
click at [365, 29] on button at bounding box center [360, 22] width 30 height 30
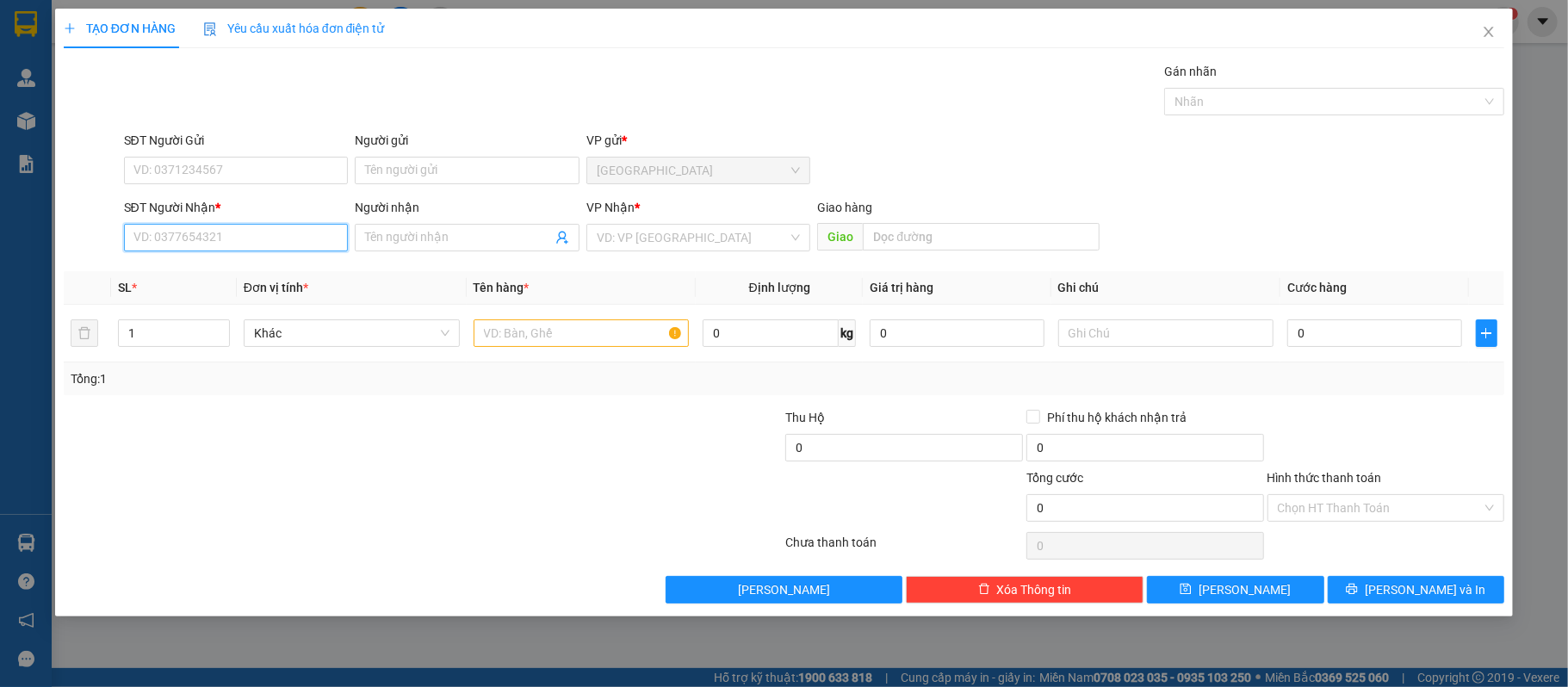
click at [277, 242] on input "SĐT Người Nhận *" at bounding box center [236, 238] width 225 height 28
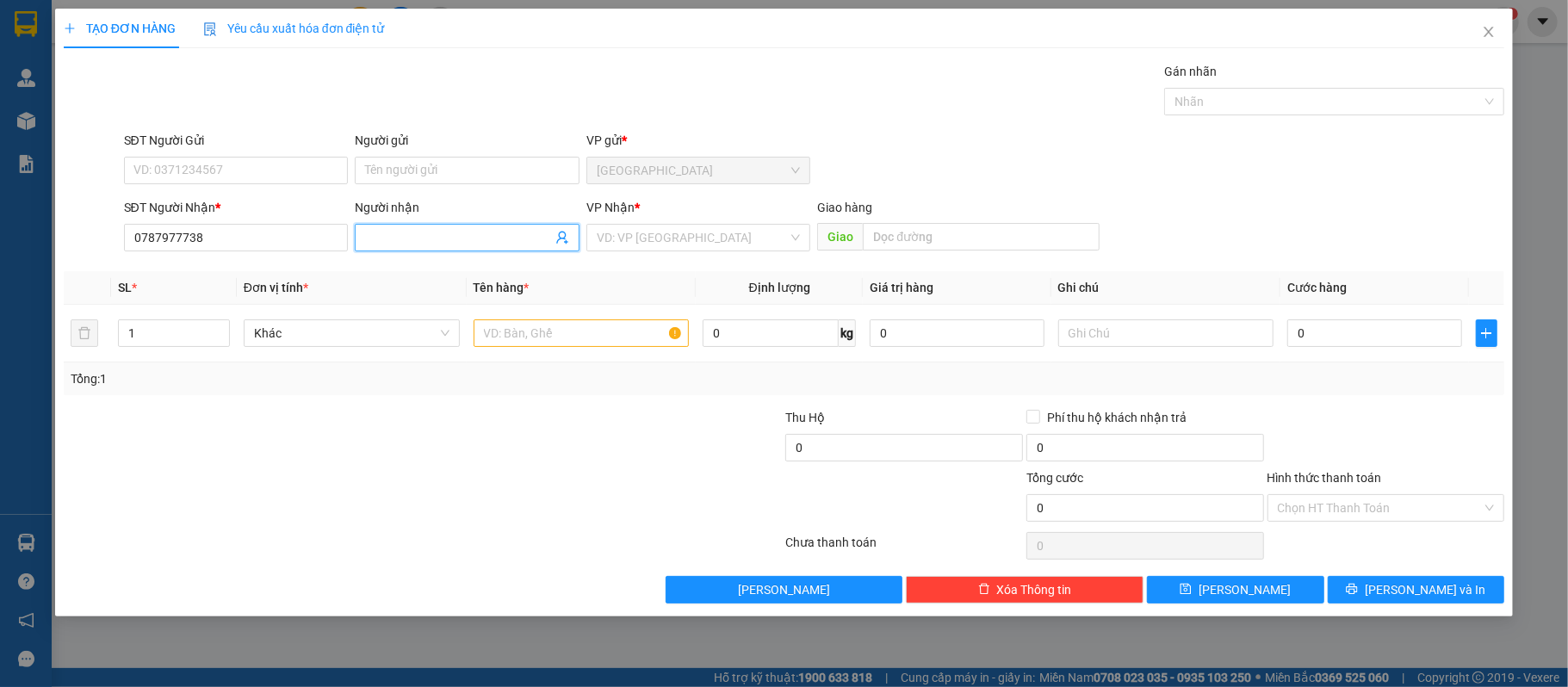
click at [413, 250] on span at bounding box center [467, 238] width 225 height 28
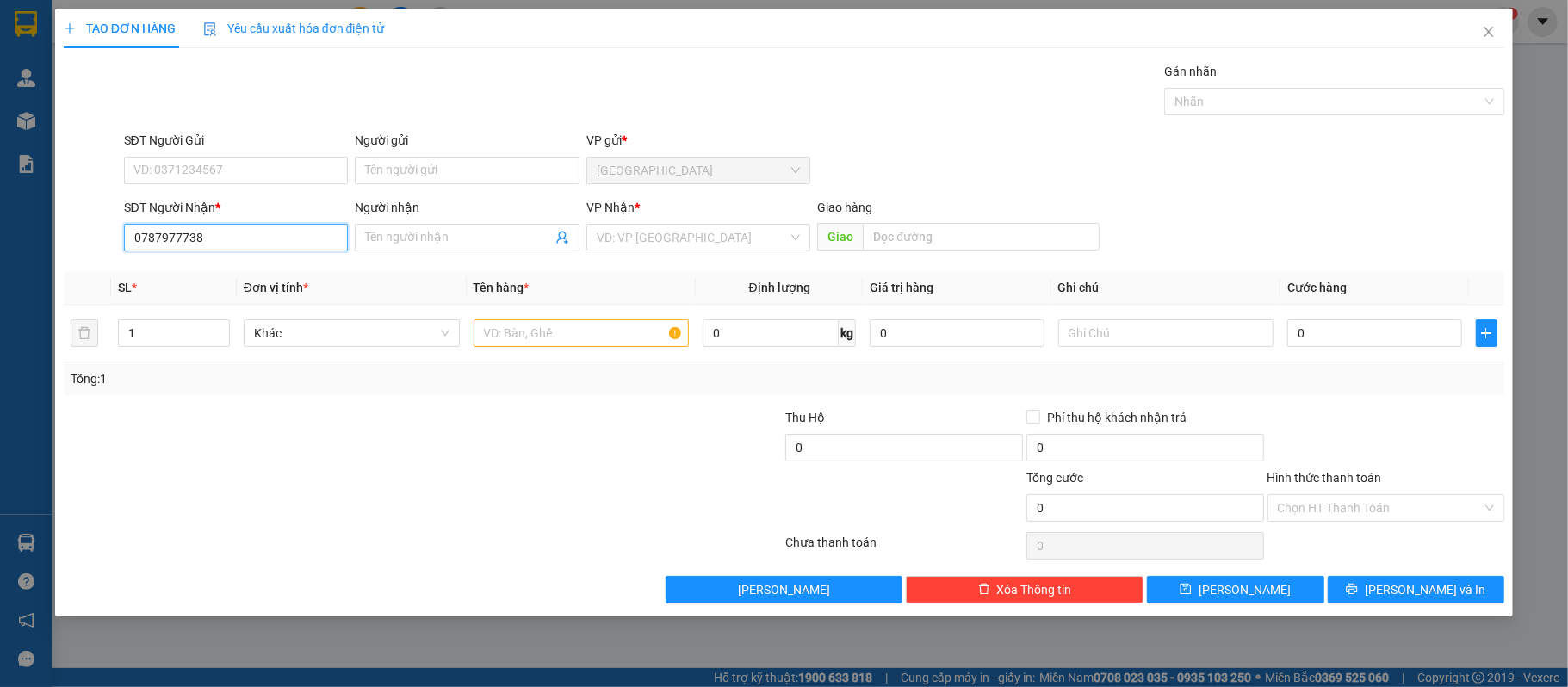
drag, startPoint x: 142, startPoint y: 241, endPoint x: 142, endPoint y: 232, distance: 9.0
click at [142, 238] on input "0787977738" at bounding box center [236, 238] width 225 height 28
click at [142, 232] on input "0787977738" at bounding box center [236, 238] width 225 height 28
click at [249, 236] on input "0787977738" at bounding box center [236, 238] width 225 height 28
drag, startPoint x: 219, startPoint y: 235, endPoint x: 25, endPoint y: 258, distance: 195.4
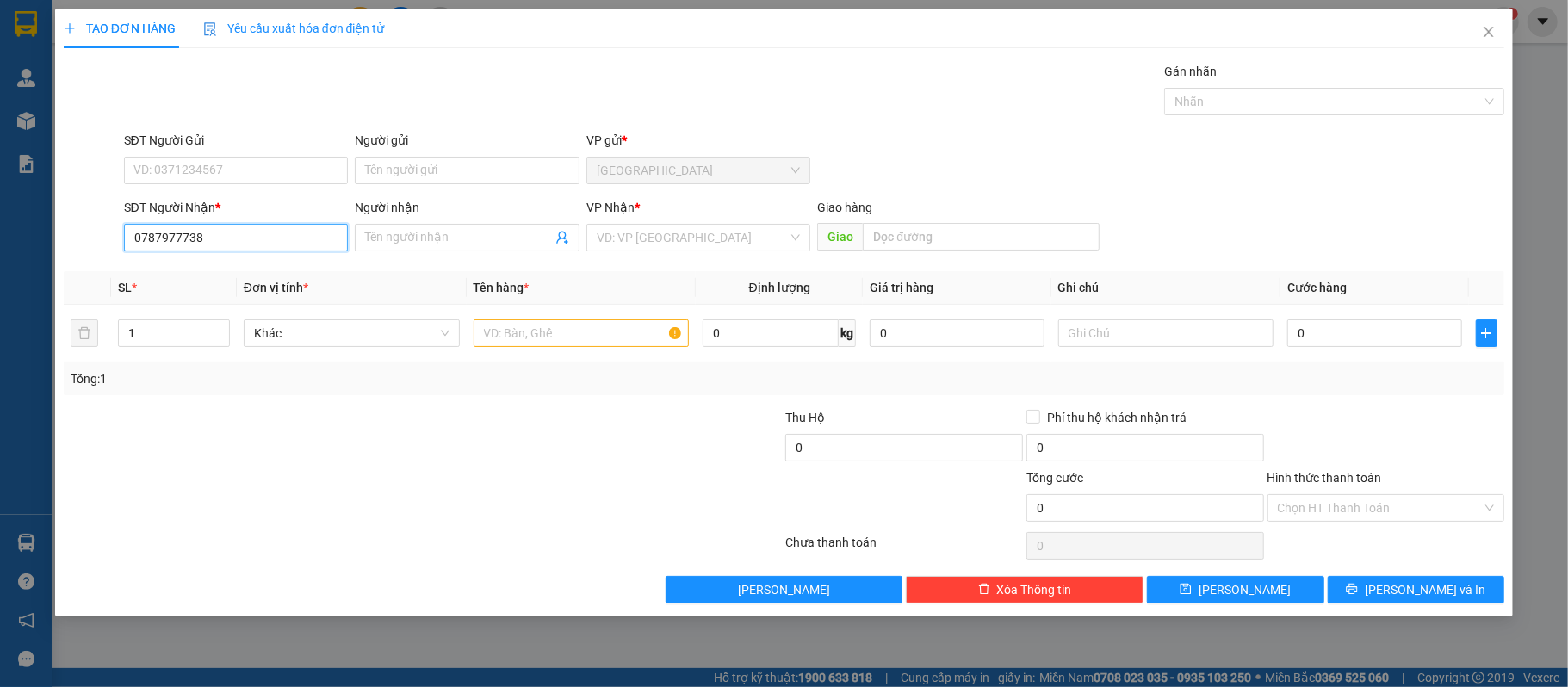
click at [25, 258] on div "TẠO ĐƠN HÀNG Yêu cầu xuất hóa đơn điện tử Transit Pickup Surcharge Ids Transit …" at bounding box center [784, 344] width 1568 height 687
click at [236, 274] on div "0978977738 - minh ky" at bounding box center [236, 274] width 204 height 19
type input "0978977738"
type input "minh ky"
type input "0978977738"
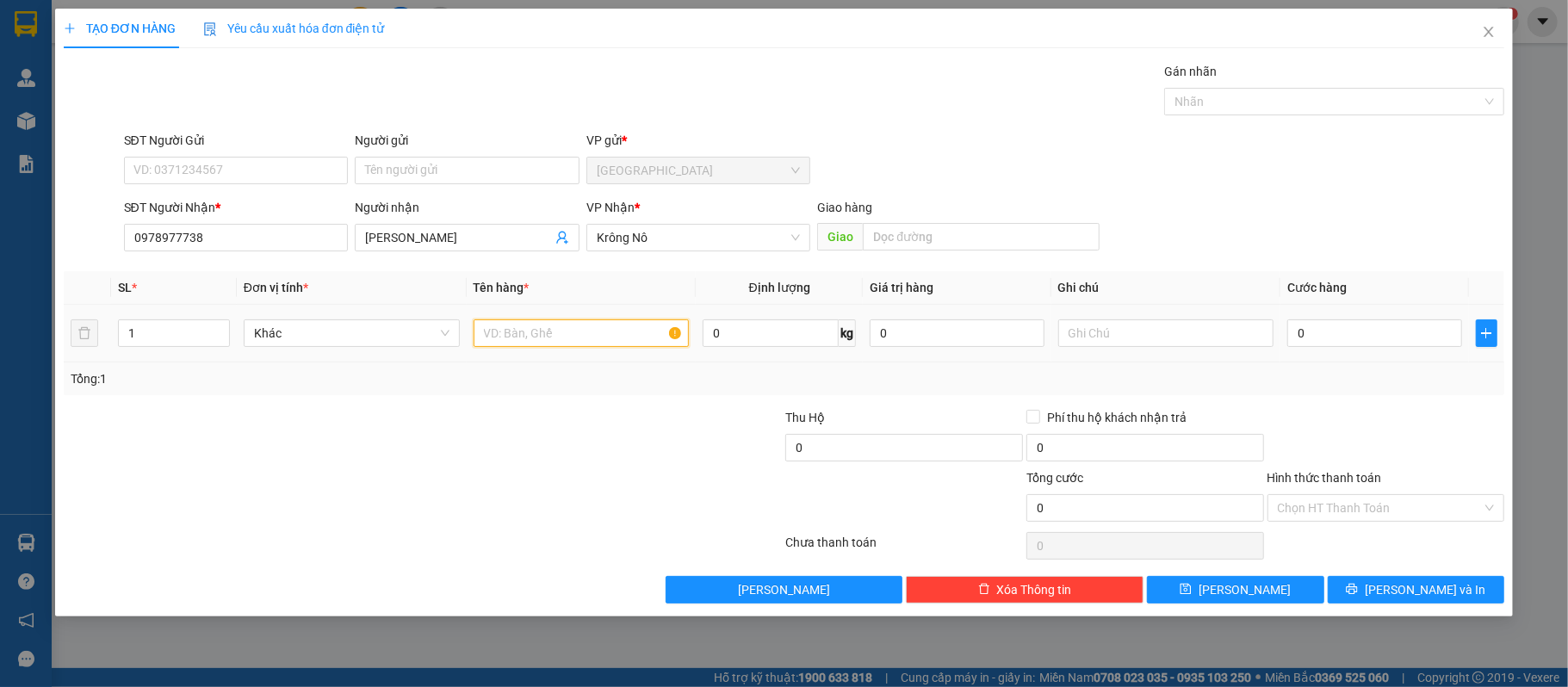
click at [611, 329] on input "text" at bounding box center [581, 333] width 216 height 28
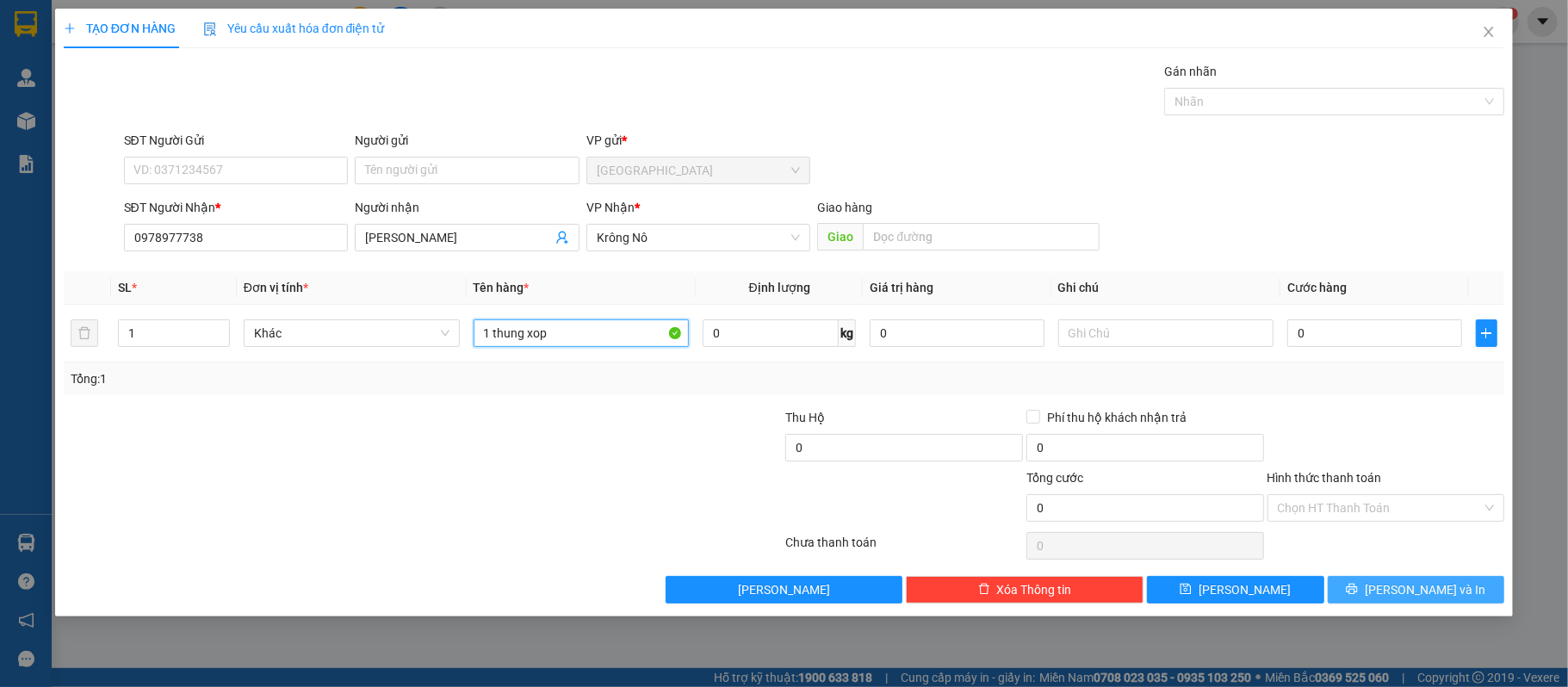
type input "1 thung xop"
click at [1357, 593] on icon "printer" at bounding box center [1351, 589] width 12 height 12
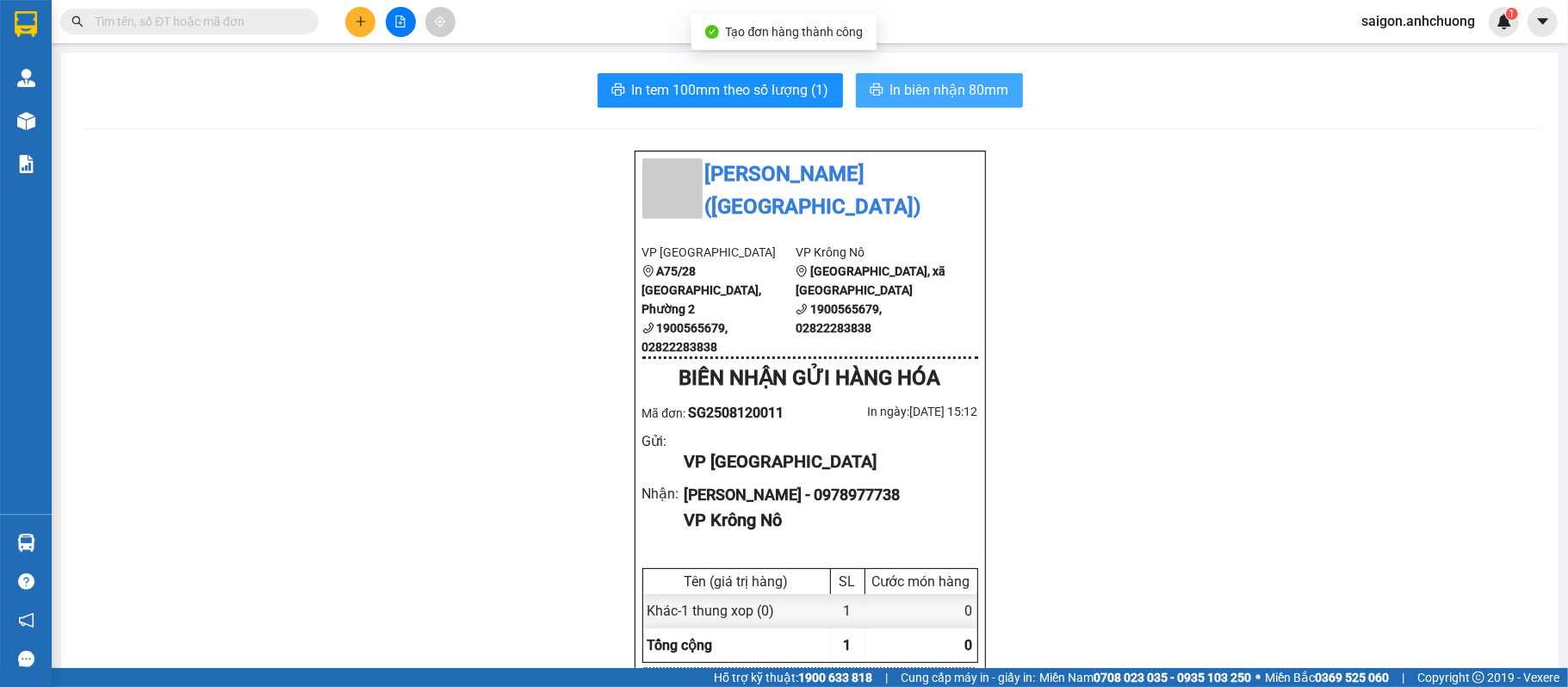
click at [917, 89] on span "In biên nhận 80mm" at bounding box center [949, 90] width 119 height 22
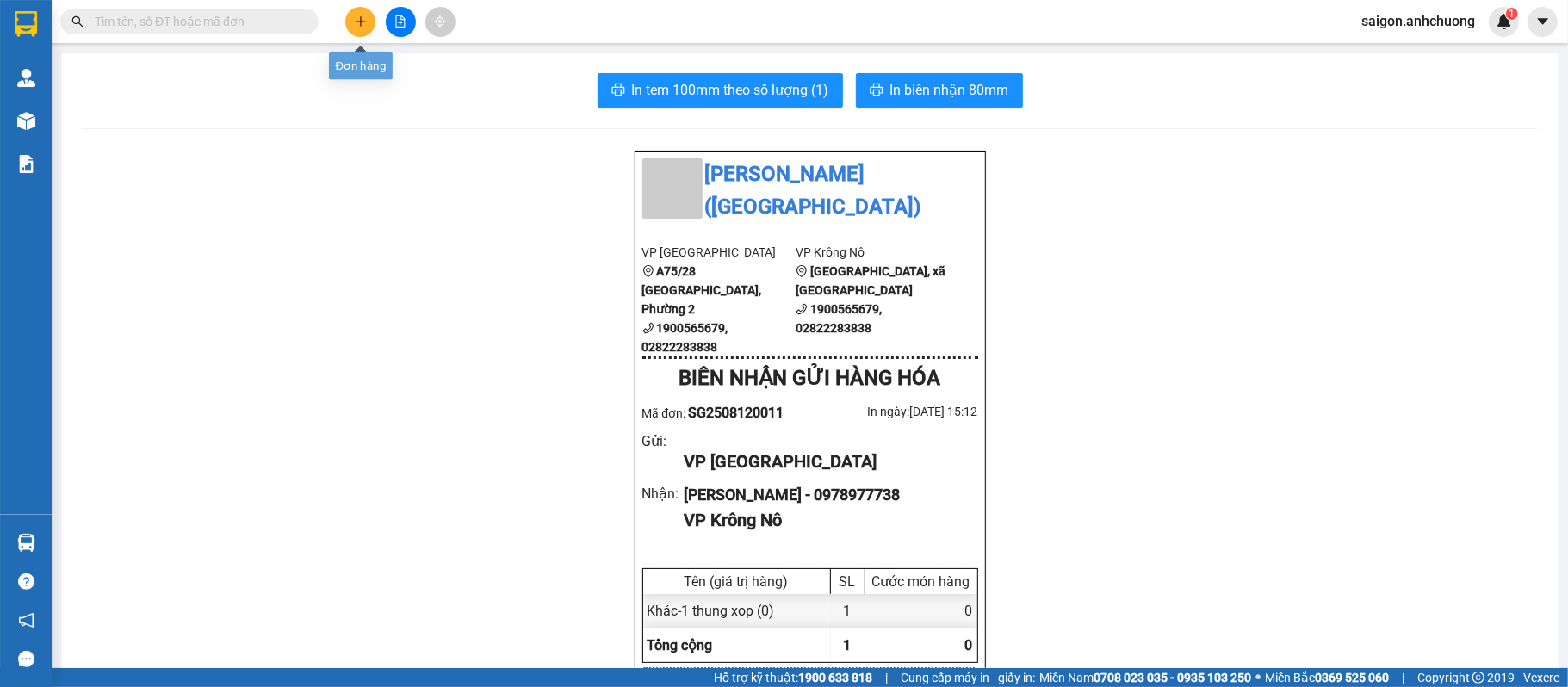
click at [364, 28] on button at bounding box center [360, 22] width 30 height 30
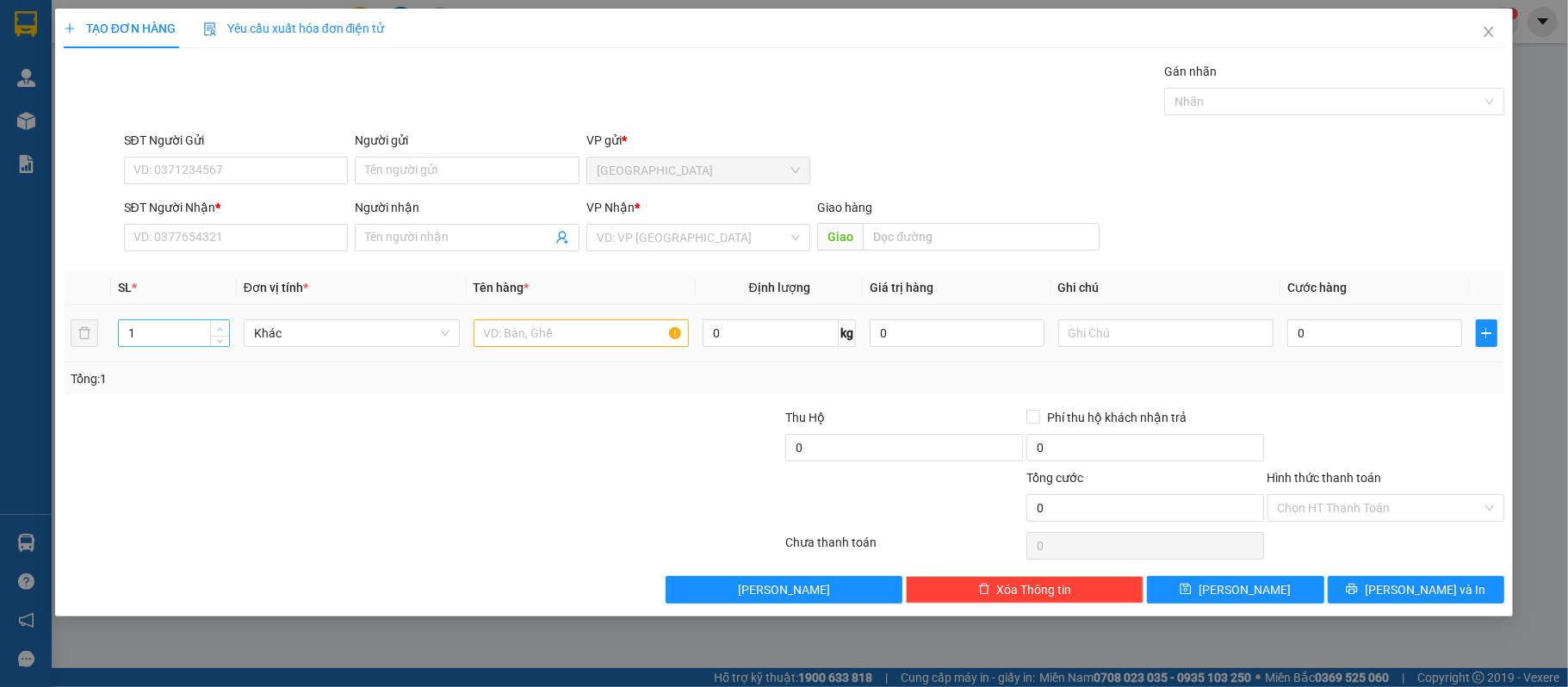
type input "2"
click at [225, 329] on span "Increase Value" at bounding box center [219, 328] width 19 height 16
click at [525, 342] on input "text" at bounding box center [581, 333] width 216 height 28
click at [156, 227] on input "SĐT Người Nhận *" at bounding box center [236, 238] width 225 height 28
type input "0395650227"
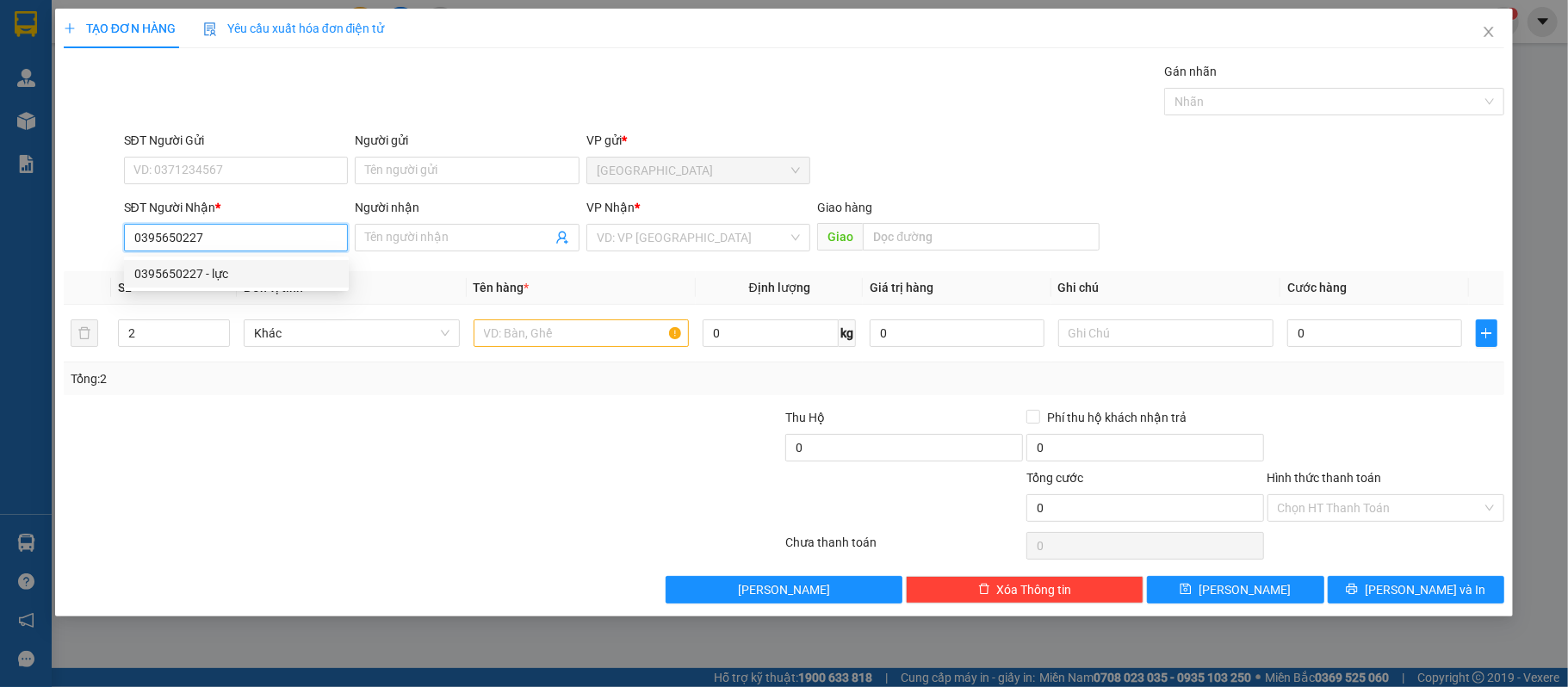
click at [213, 277] on div "0395650227 - lực" at bounding box center [236, 274] width 204 height 19
type input "lực"
type input "0395650227"
click at [561, 347] on input "text" at bounding box center [581, 333] width 216 height 28
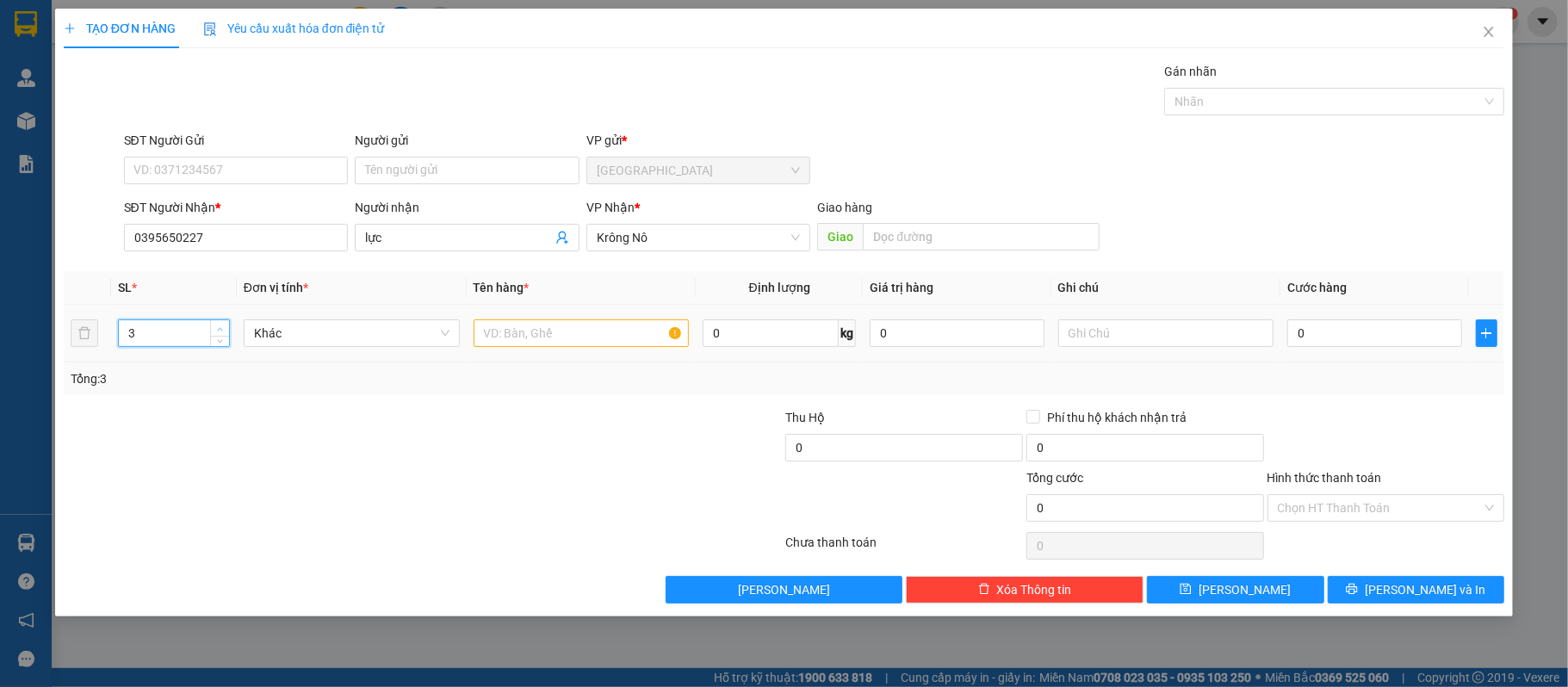
click at [224, 329] on span "up" at bounding box center [220, 329] width 10 height 10
type input "5"
click at [224, 329] on span "up" at bounding box center [220, 329] width 10 height 10
click at [573, 346] on input "text" at bounding box center [581, 333] width 216 height 28
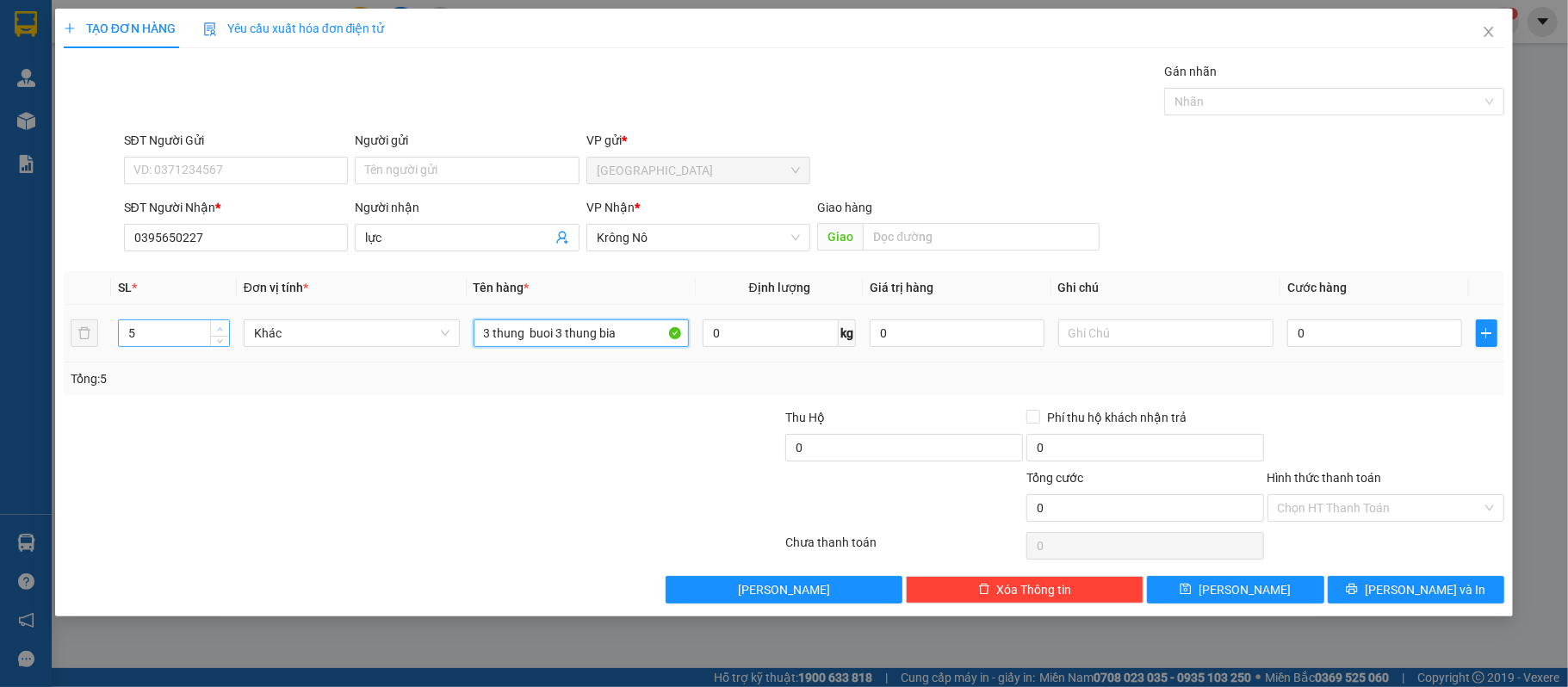
type input "3 thung buoi 3 thung bia"
type input "6"
click at [225, 330] on span "Increase Value" at bounding box center [219, 328] width 19 height 16
click at [1309, 341] on input "0" at bounding box center [1373, 333] width 174 height 28
type input "2"
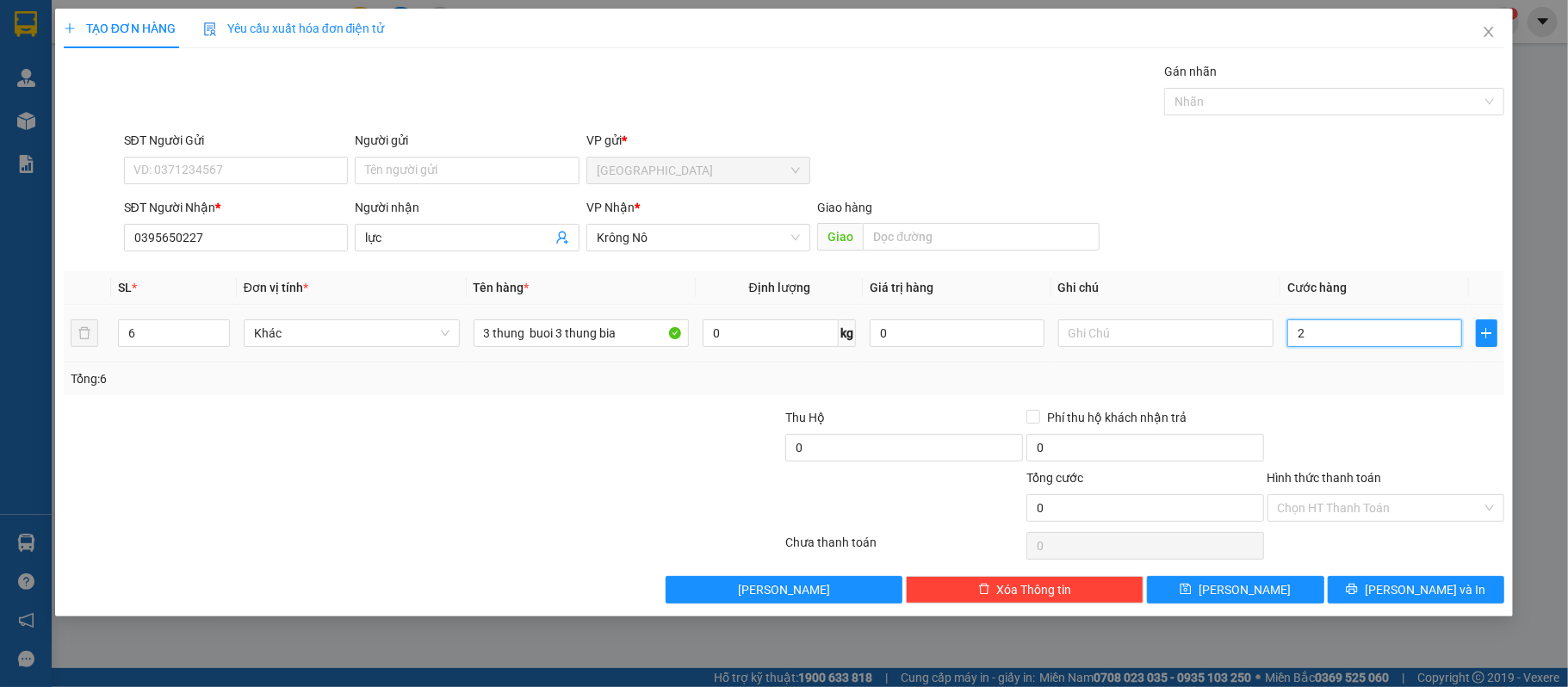
type input "2"
type input "25"
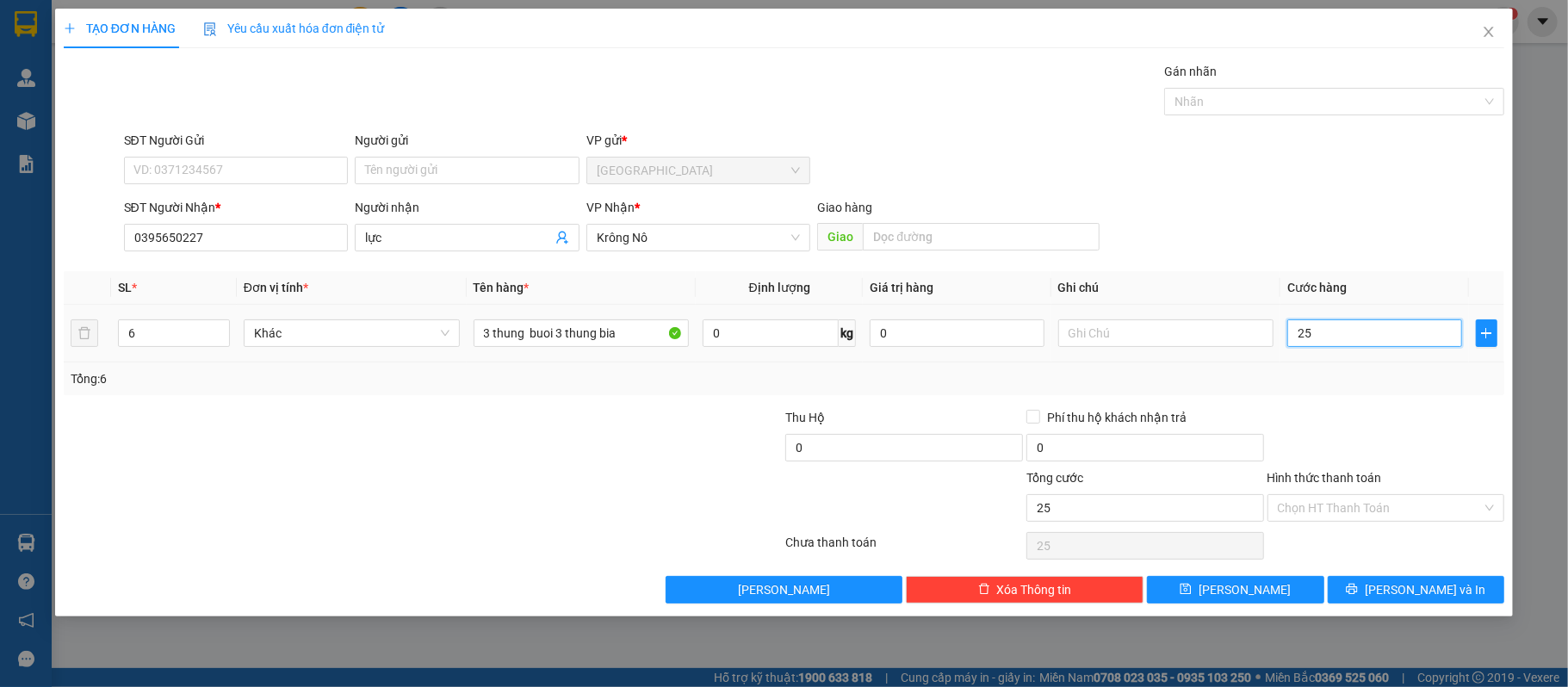
type input "250"
type input "250.000"
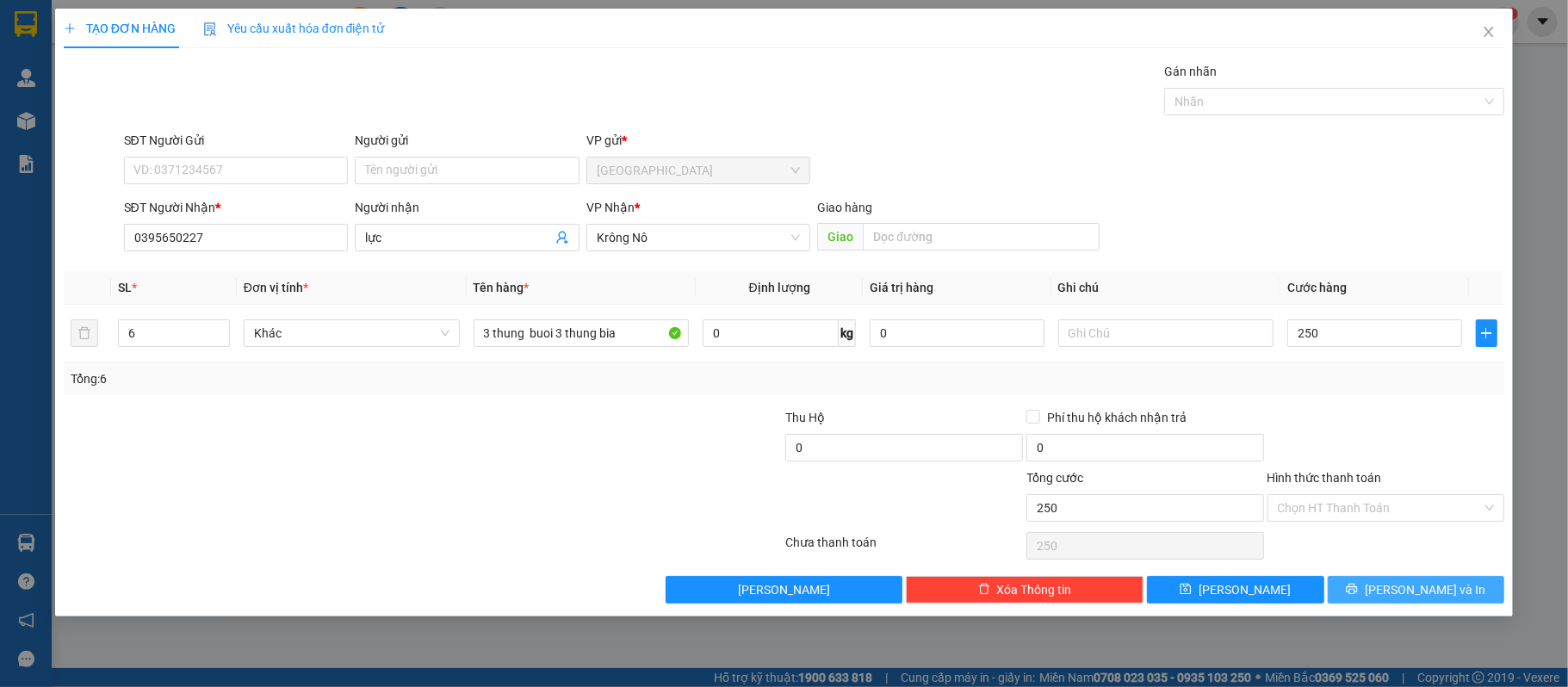
type input "250.000"
click at [1357, 586] on icon "printer" at bounding box center [1351, 589] width 12 height 12
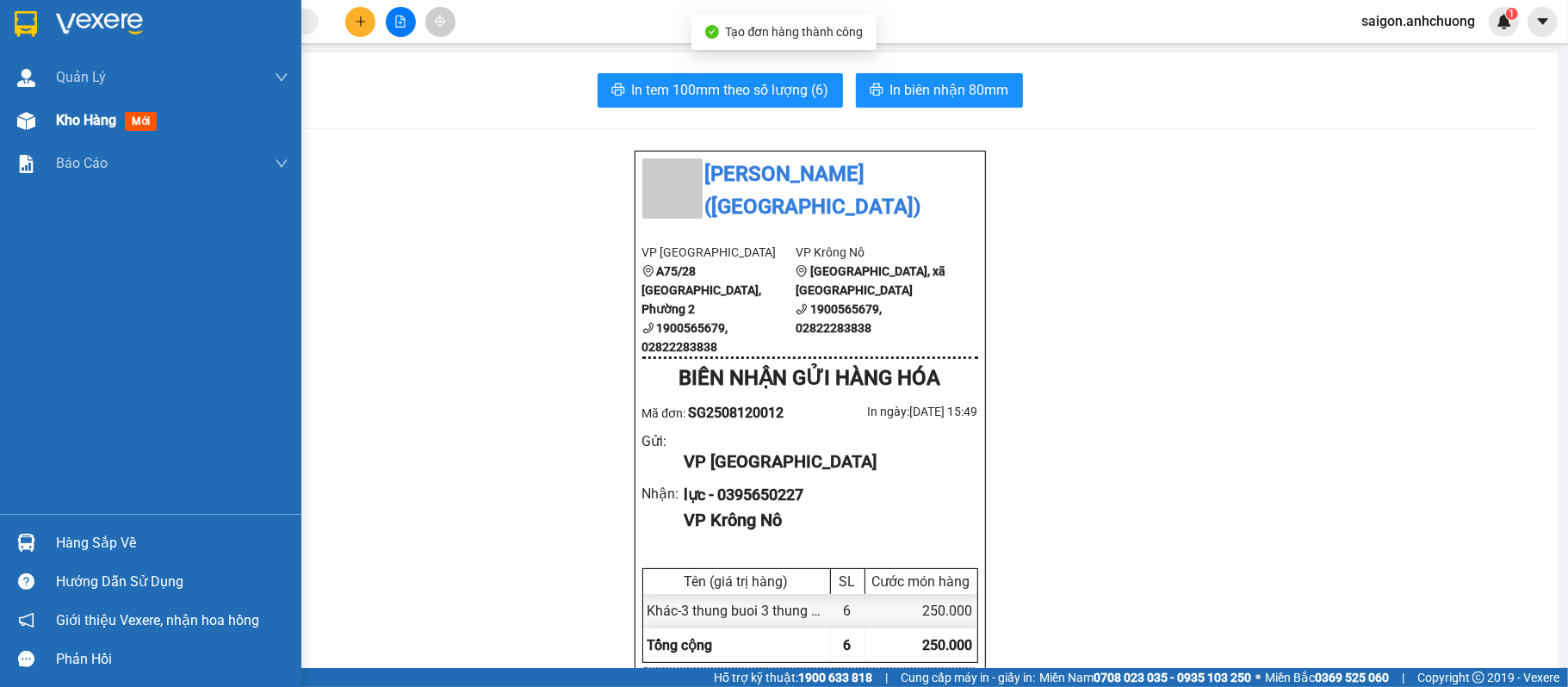
click at [96, 119] on span "Kho hàng" at bounding box center [86, 120] width 60 height 17
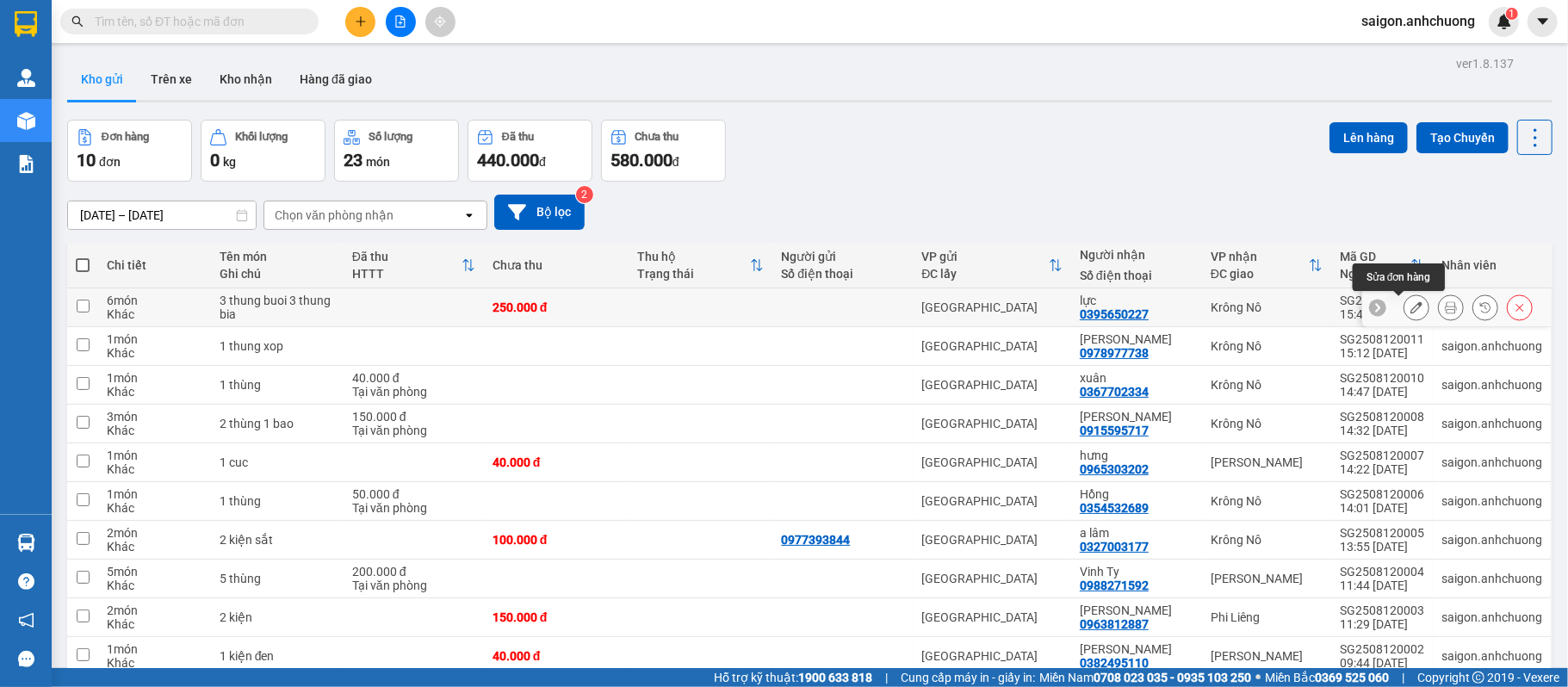
click at [1410, 314] on icon at bounding box center [1416, 308] width 12 height 12
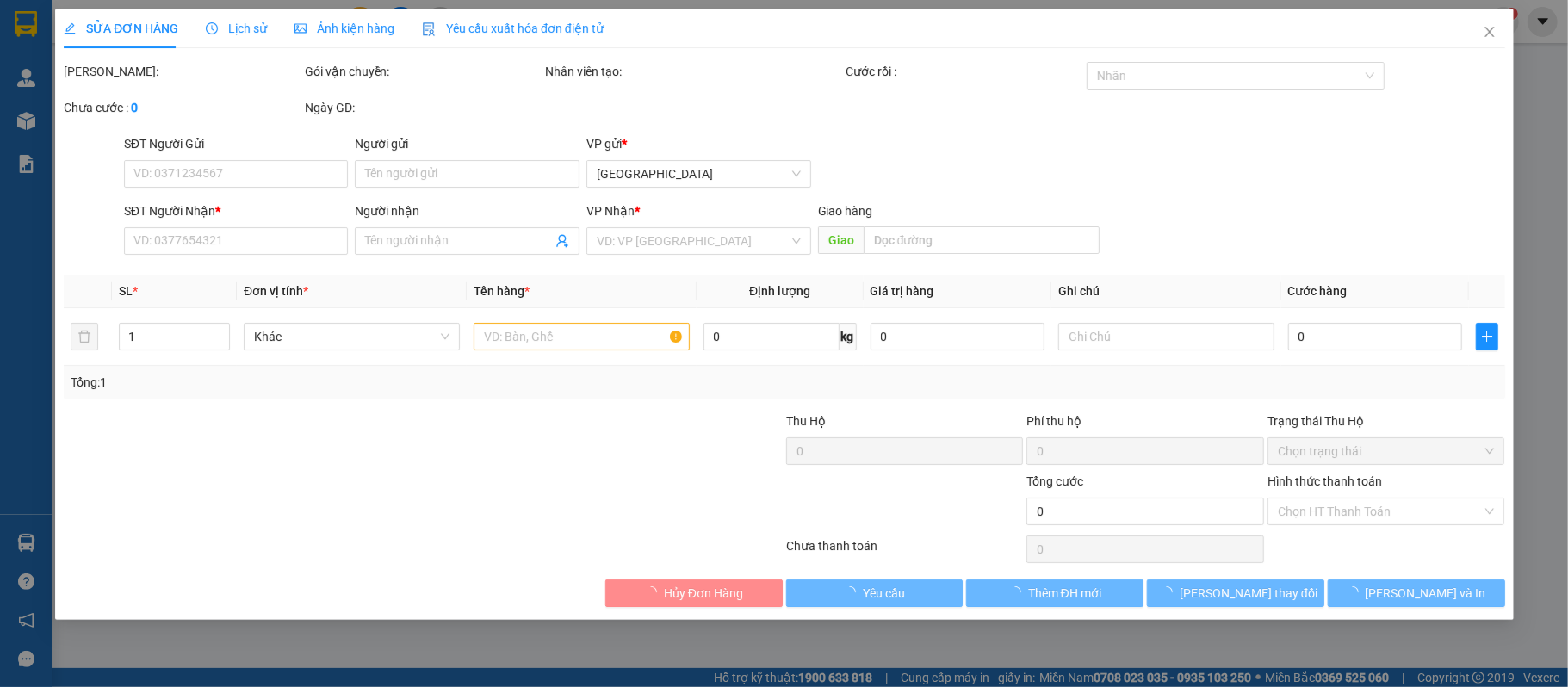
type input "0395650227"
type input "lực"
type input "250.000"
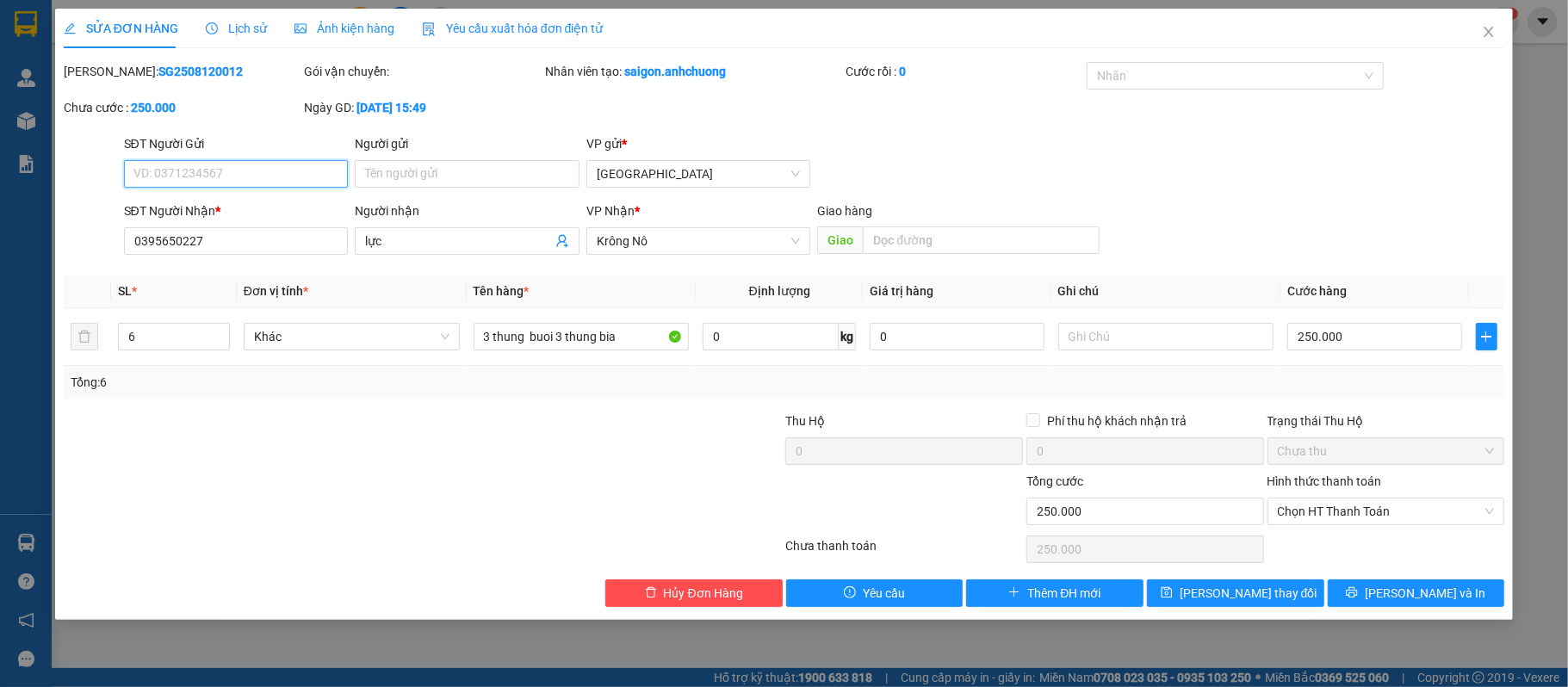
click at [1377, 451] on span "Chưa thu" at bounding box center [1386, 451] width 217 height 26
click at [1358, 510] on span "Chọn HT Thanh Toán" at bounding box center [1386, 511] width 217 height 26
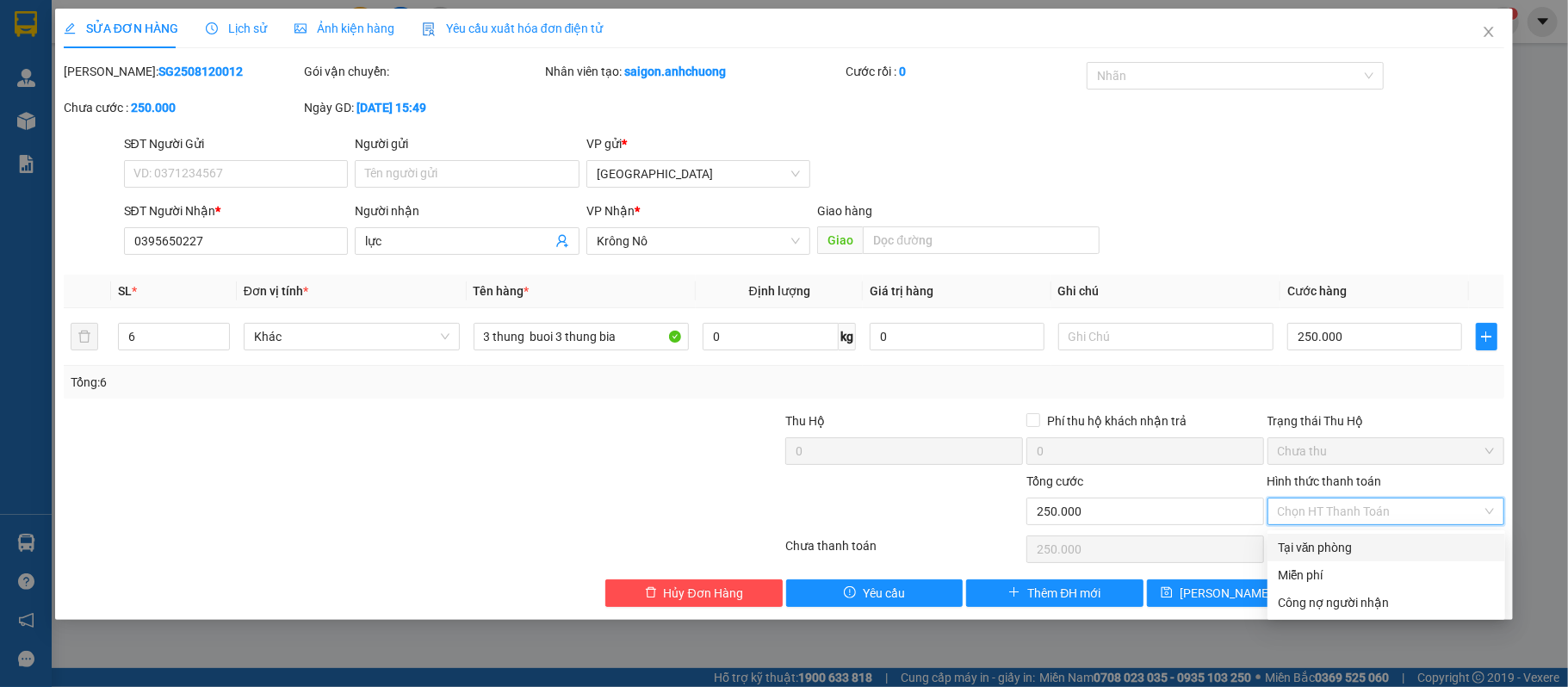
click at [1337, 542] on div "Tại văn phòng" at bounding box center [1386, 548] width 217 height 19
type input "0"
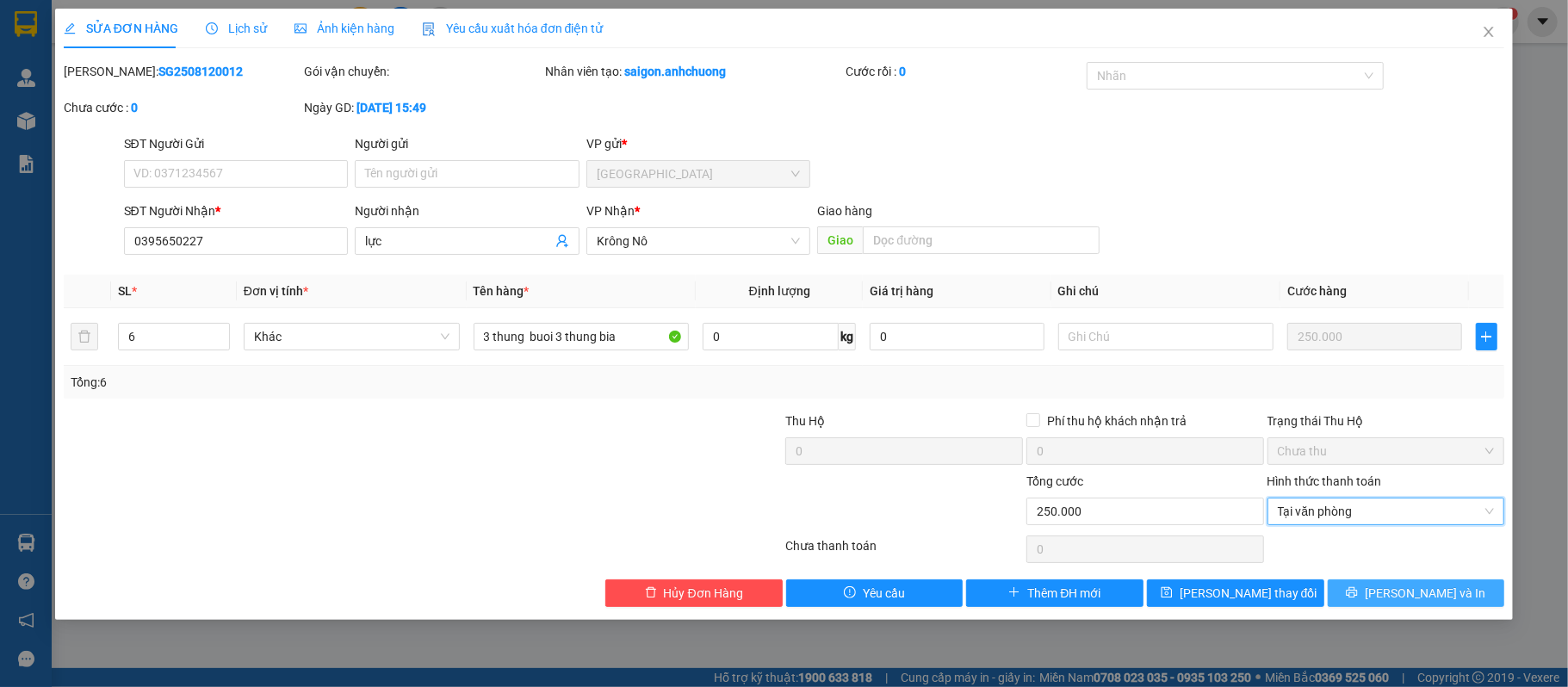
click at [1399, 594] on span "[PERSON_NAME] và In" at bounding box center [1425, 593] width 121 height 19
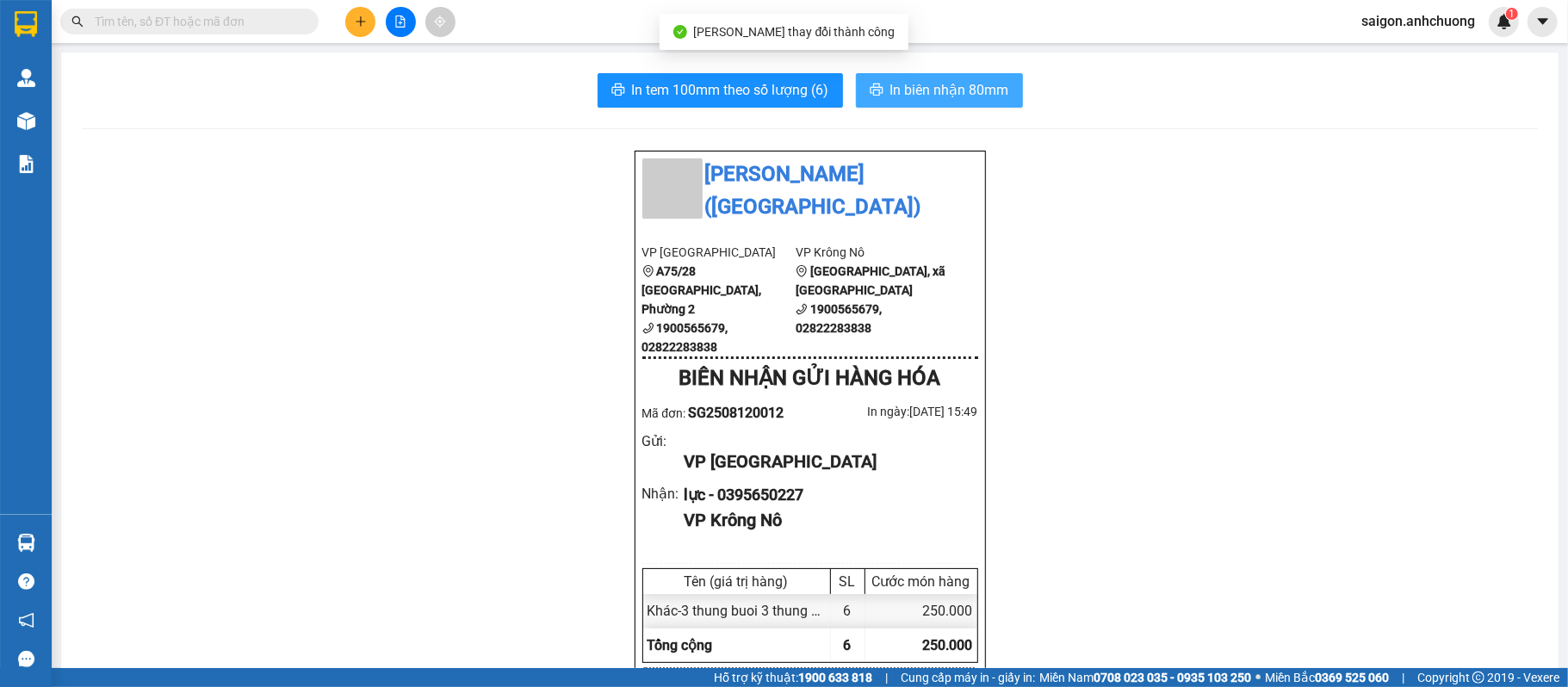
click at [930, 101] on span "In biên nhận 80mm" at bounding box center [949, 90] width 119 height 22
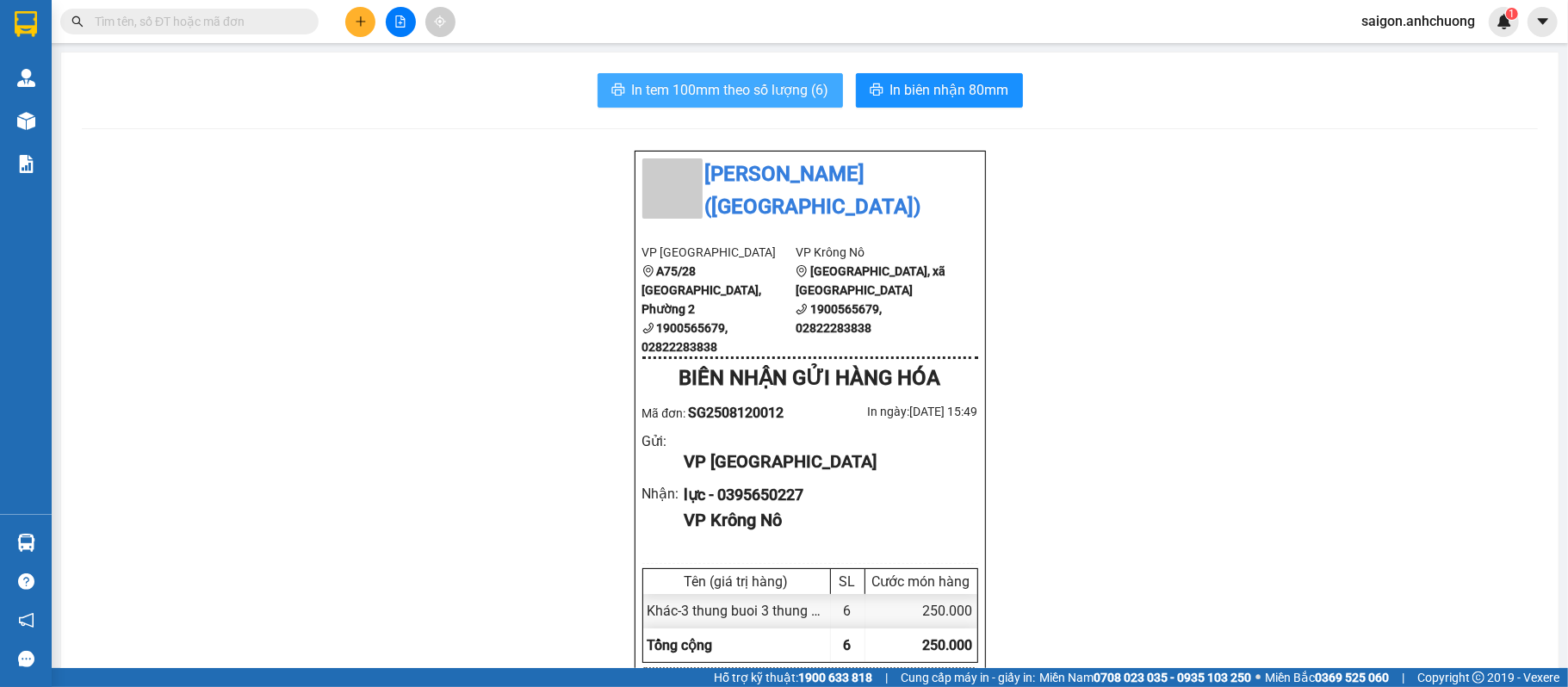
click at [728, 89] on span "In tem 100mm theo số lượng (6)" at bounding box center [731, 90] width 198 height 22
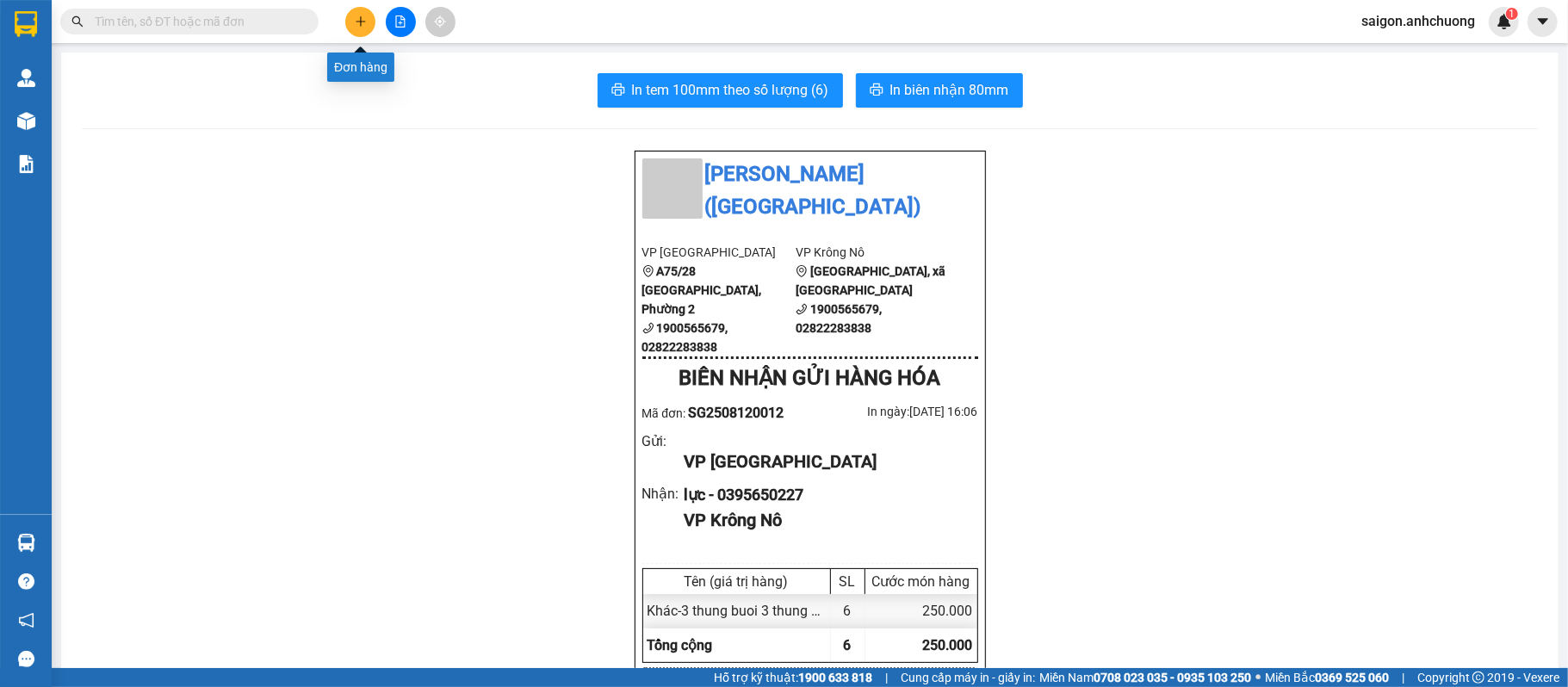
click at [371, 28] on button at bounding box center [360, 22] width 30 height 30
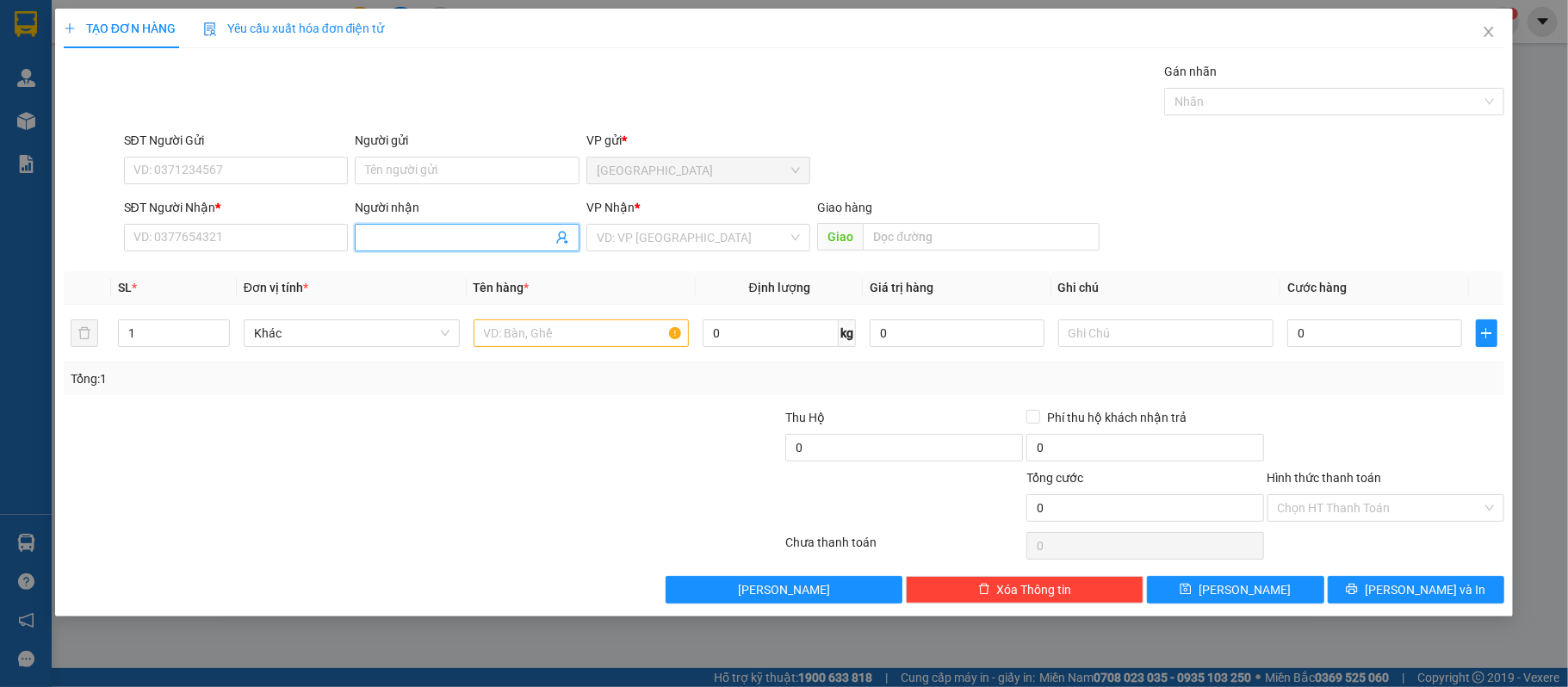
click at [414, 236] on input "Người nhận" at bounding box center [459, 238] width 187 height 19
type input "my my"
click at [428, 267] on div "my my shop - 0948742842" at bounding box center [467, 274] width 204 height 19
type input "0948742842"
type input "my my shop"
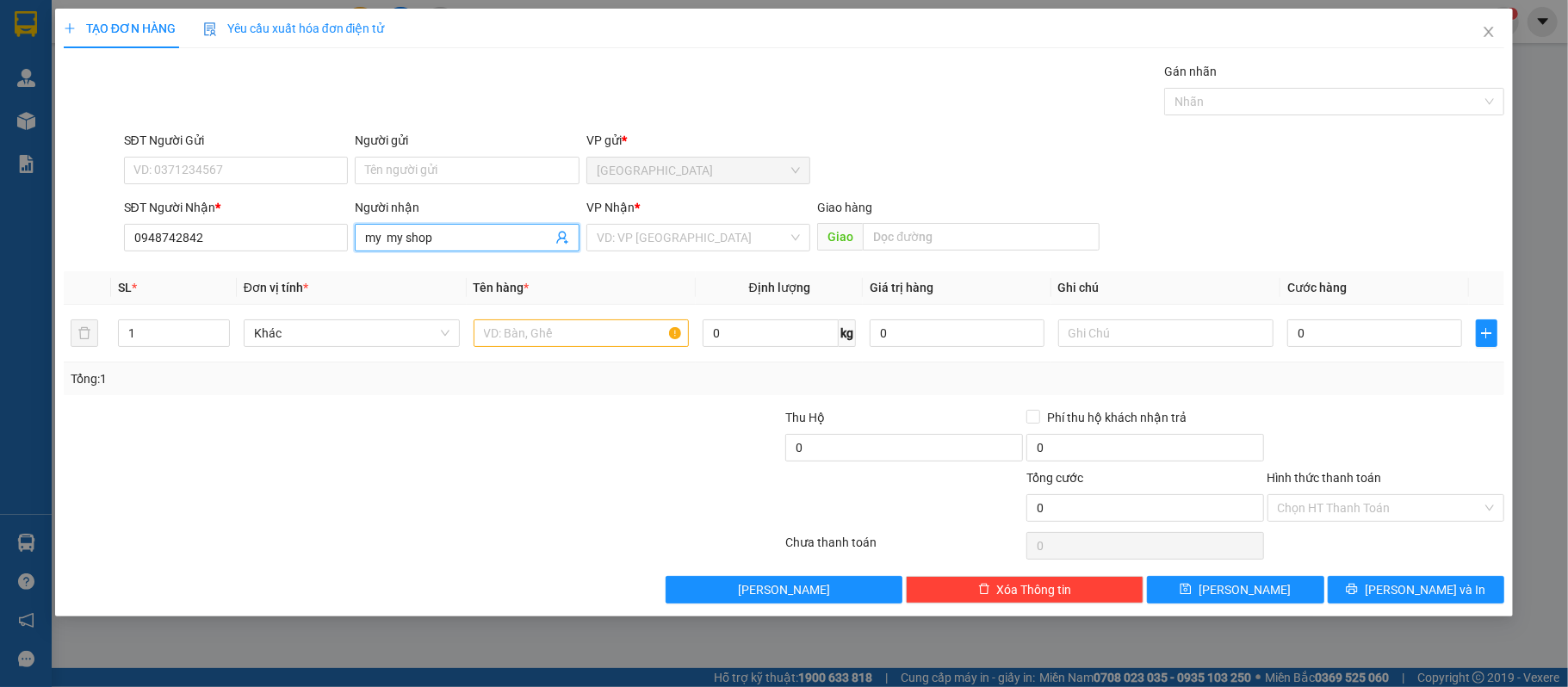
drag, startPoint x: 703, startPoint y: 239, endPoint x: 692, endPoint y: 255, distance: 19.4
click at [694, 251] on input "search" at bounding box center [693, 238] width 192 height 26
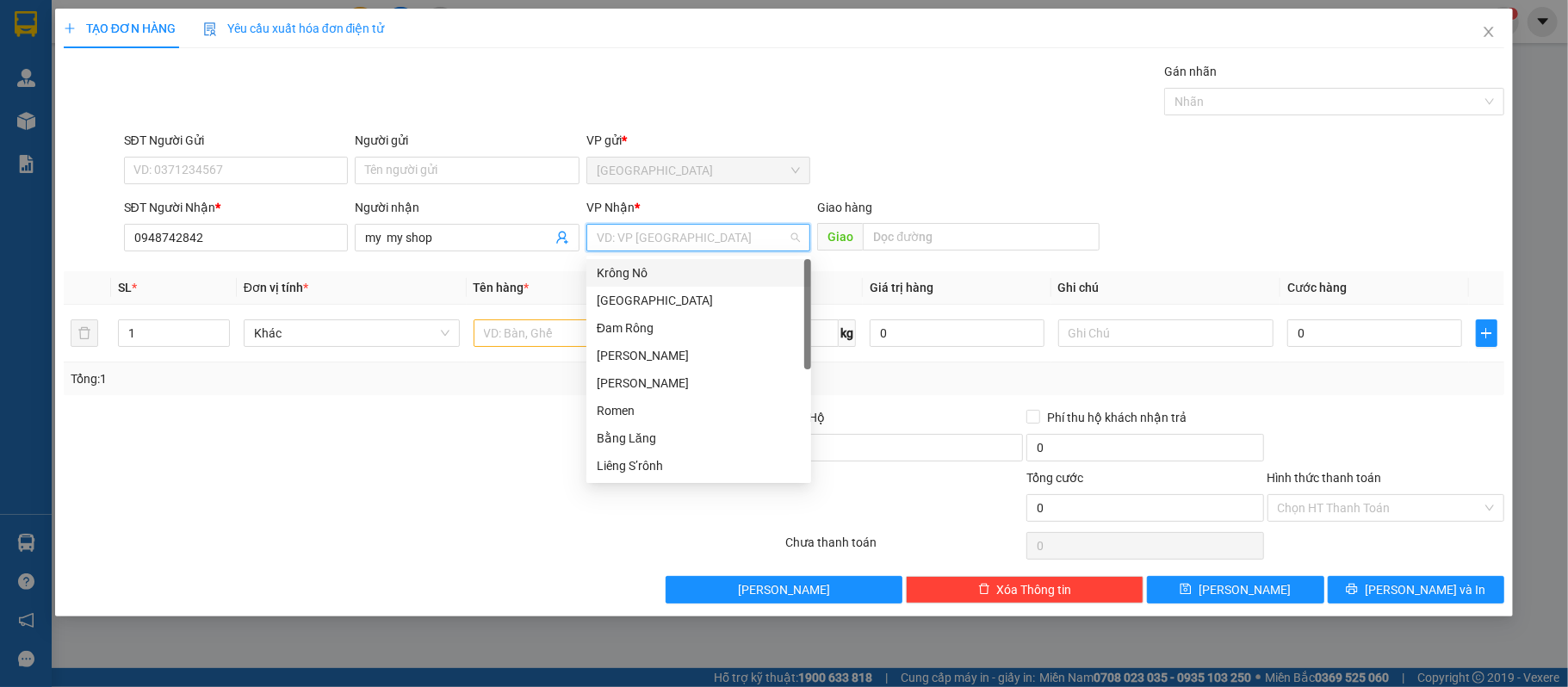
click at [658, 274] on div "Krông Nô" at bounding box center [698, 273] width 204 height 19
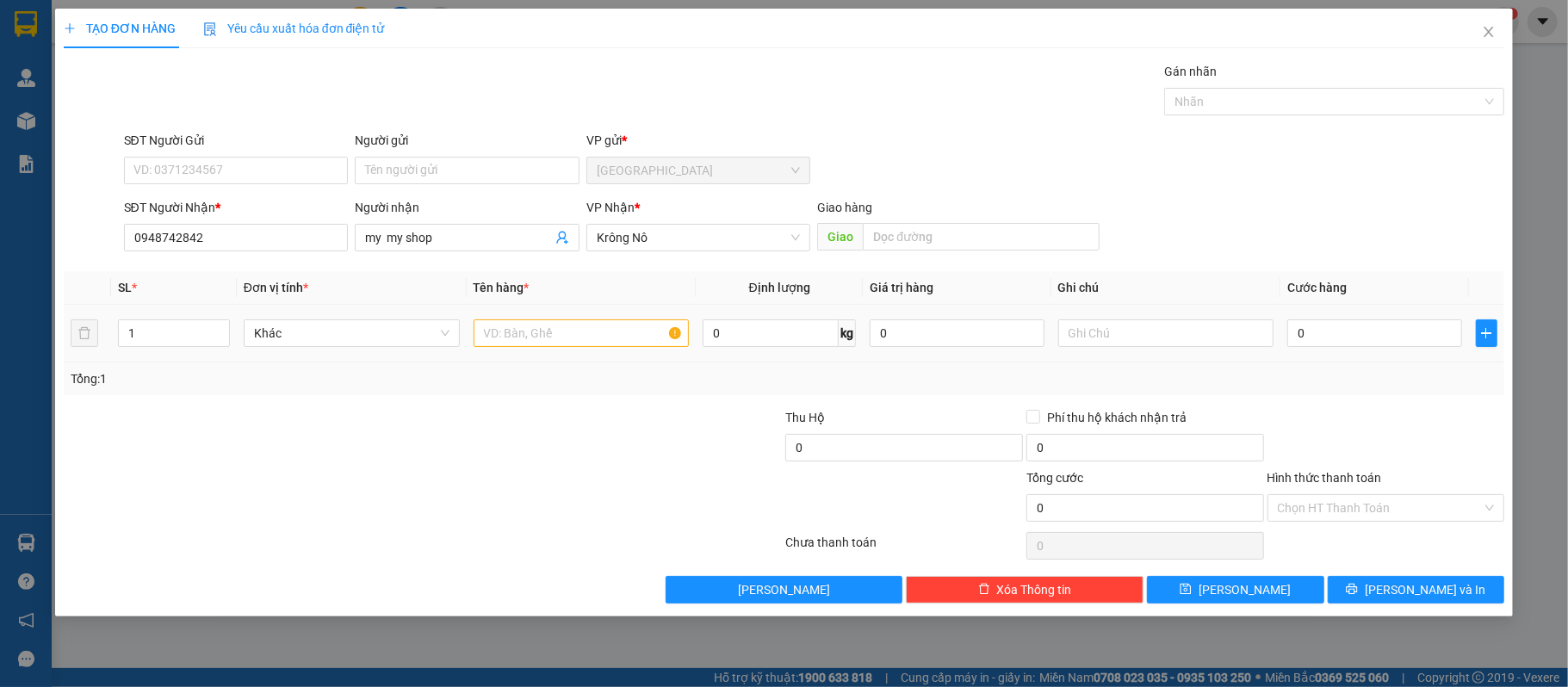
click at [597, 318] on div at bounding box center [581, 332] width 216 height 34
click at [593, 339] on input "text" at bounding box center [581, 333] width 216 height 28
type input "1 cuc den"
click at [1358, 320] on div "0" at bounding box center [1373, 332] width 174 height 34
type input "5"
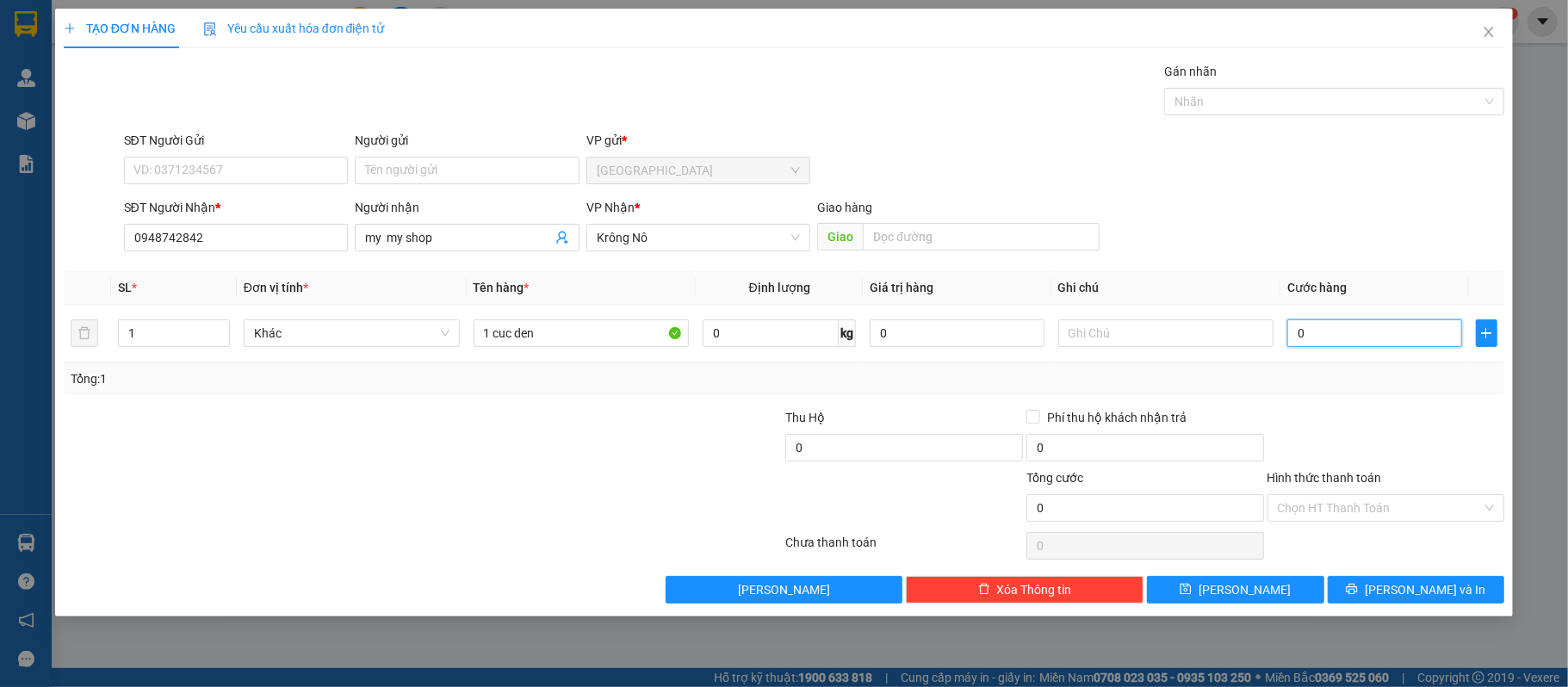
type input "5"
type input "50"
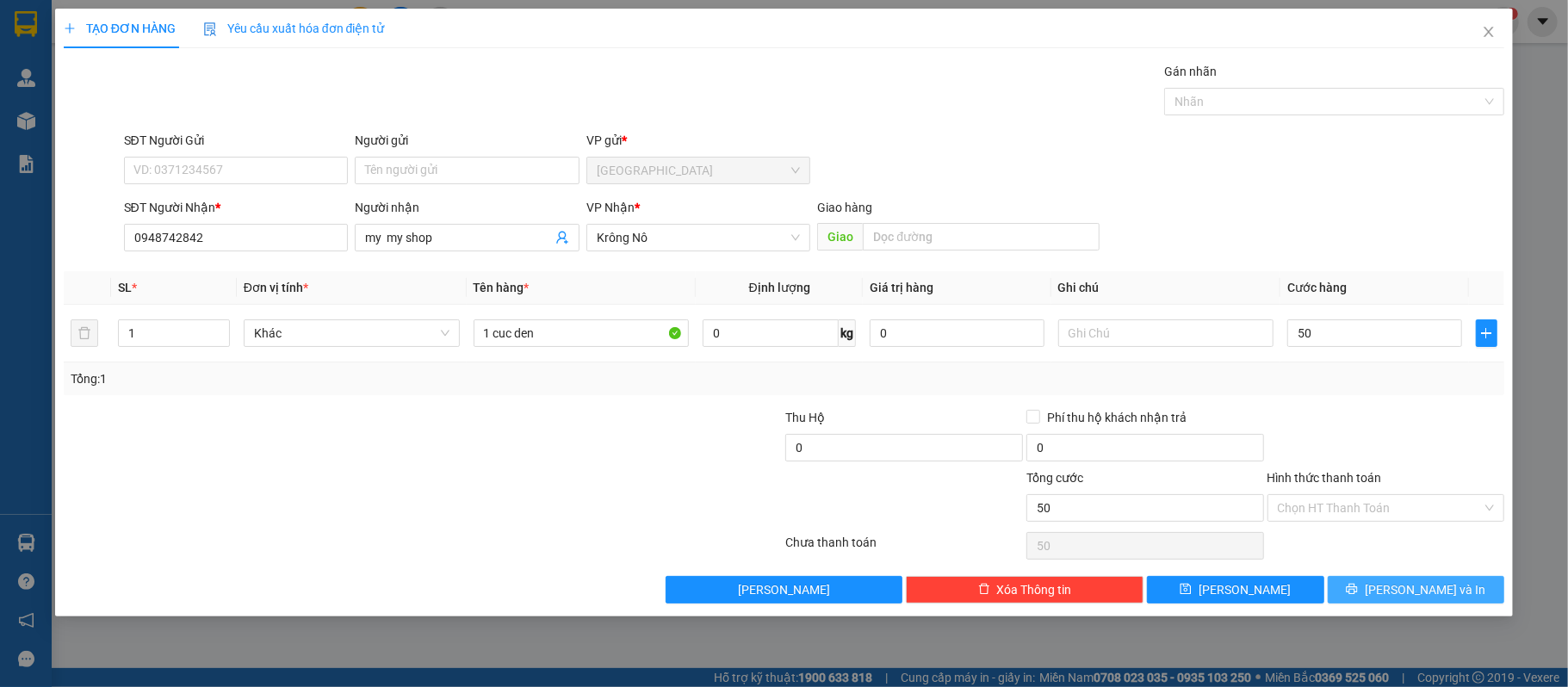
type input "50.000"
drag, startPoint x: 1389, startPoint y: 580, endPoint x: 1377, endPoint y: 591, distance: 16.3
click at [1389, 586] on button "[PERSON_NAME] và In" at bounding box center [1416, 590] width 177 height 28
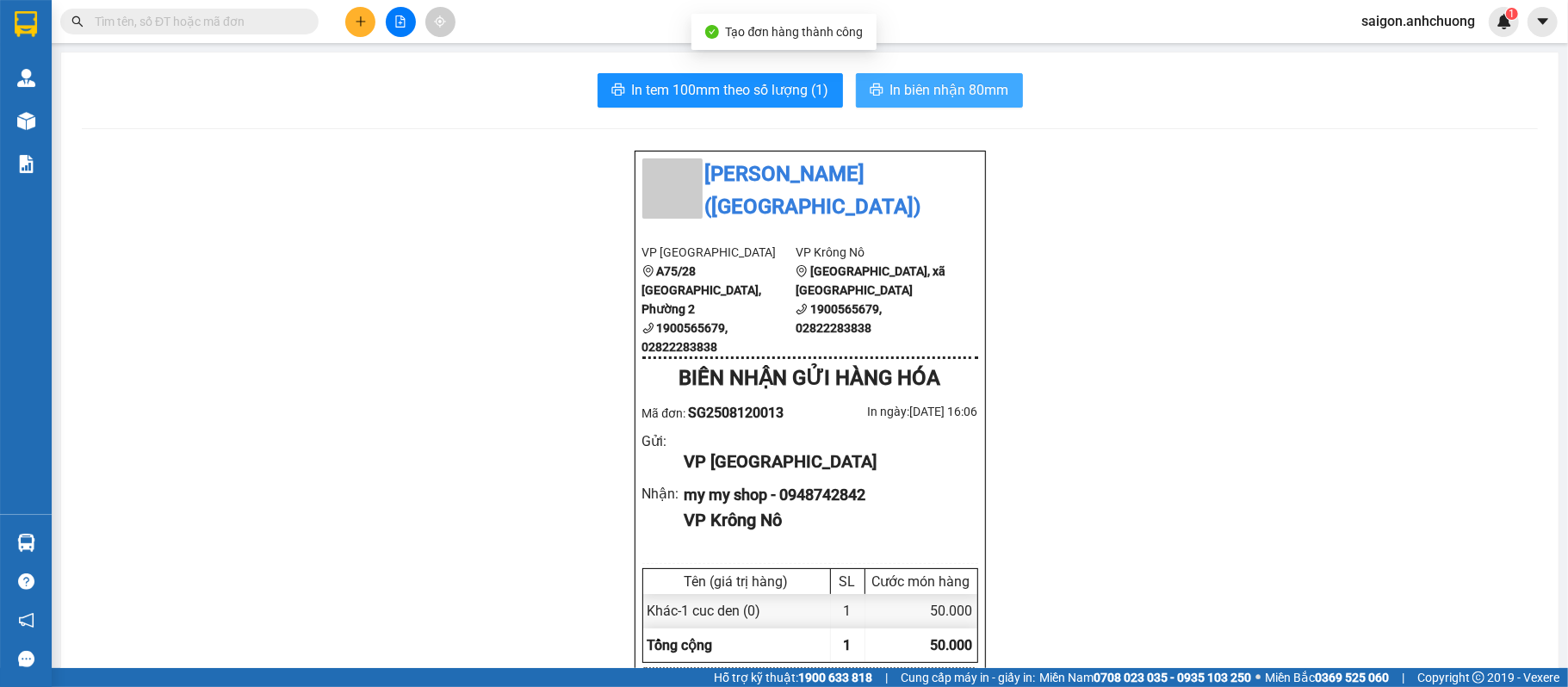
click at [941, 81] on span "In biên nhận 80mm" at bounding box center [949, 90] width 119 height 22
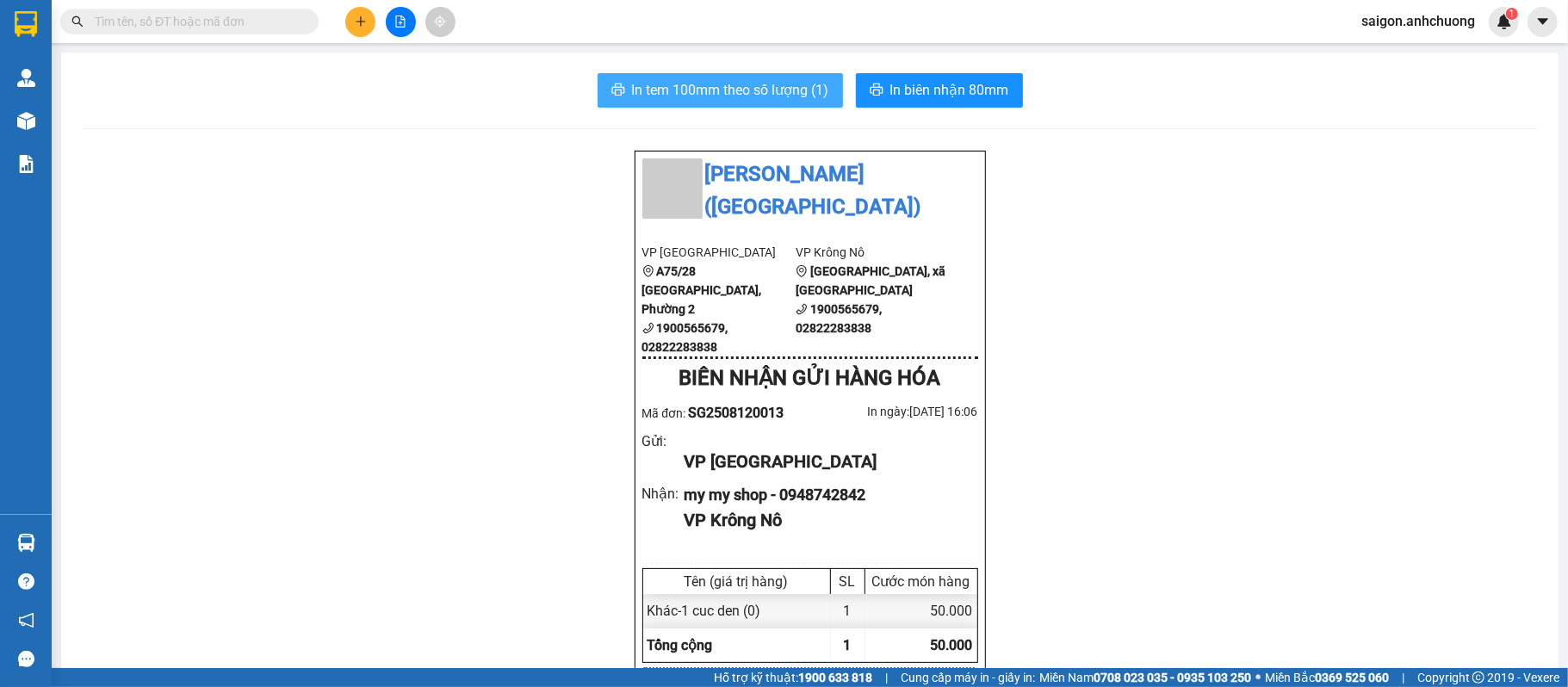
click at [649, 94] on span "In tem 100mm theo số lượng (1)" at bounding box center [731, 90] width 198 height 22
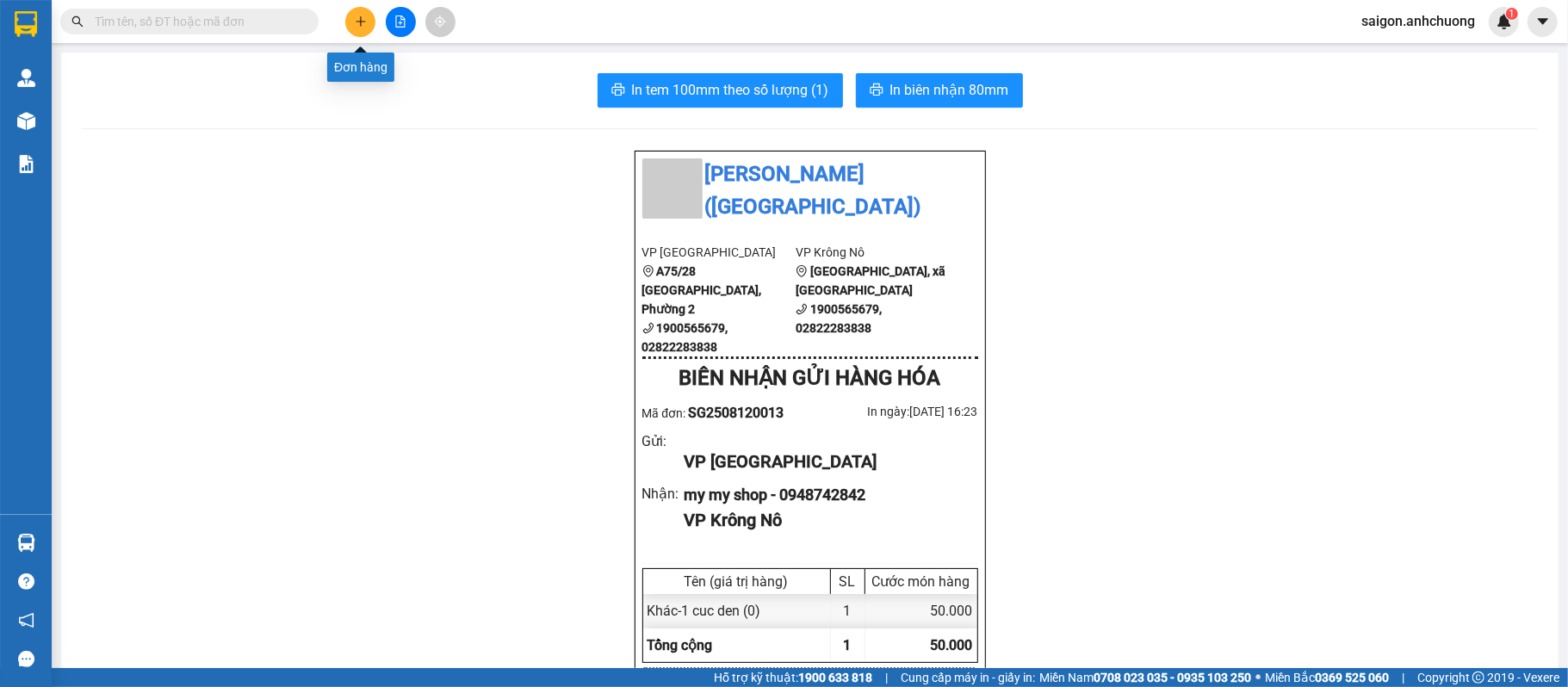
click at [360, 28] on button at bounding box center [360, 22] width 30 height 30
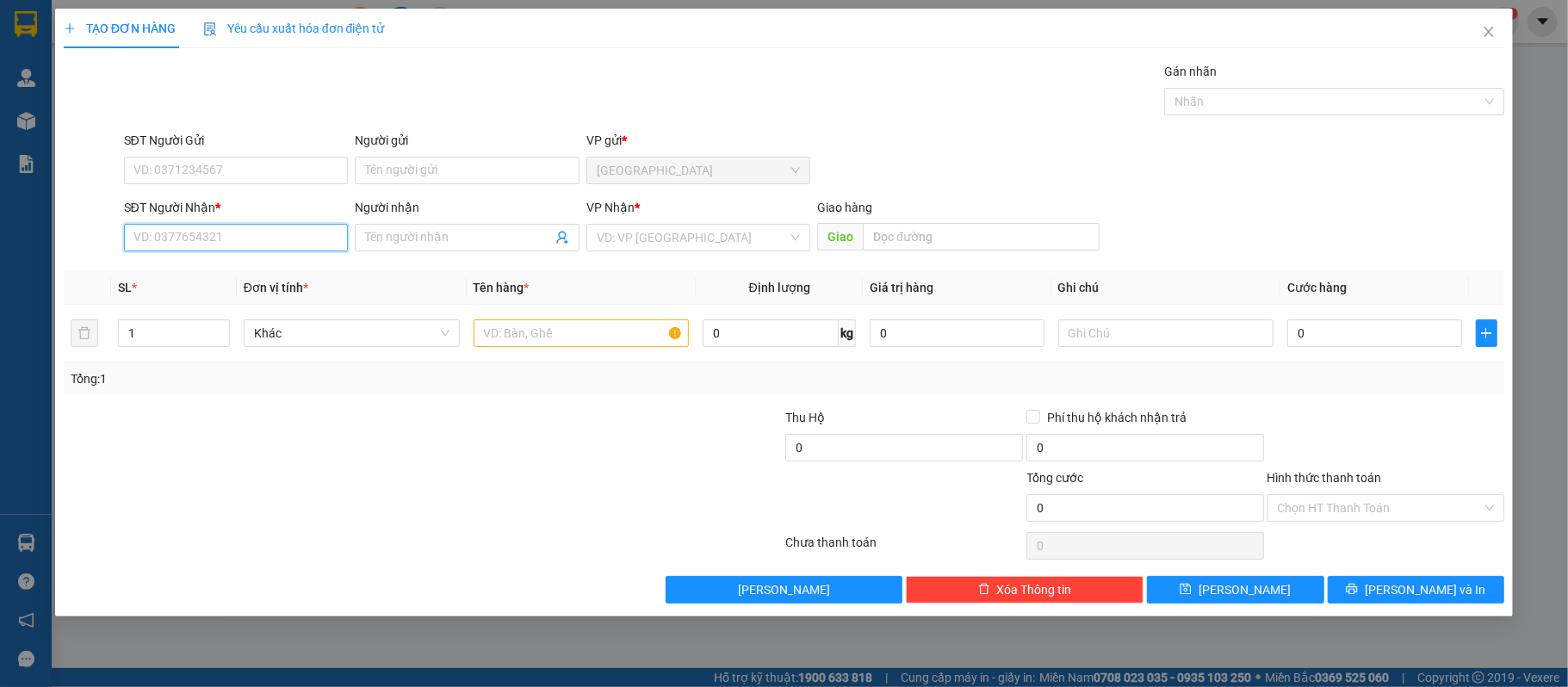
click at [302, 232] on input "SĐT Người Nhận *" at bounding box center [236, 238] width 225 height 28
type input "0353364983"
click at [191, 275] on div "0353364983 - nguyên" at bounding box center [236, 274] width 204 height 19
type input "nguyên"
type input "0353364983"
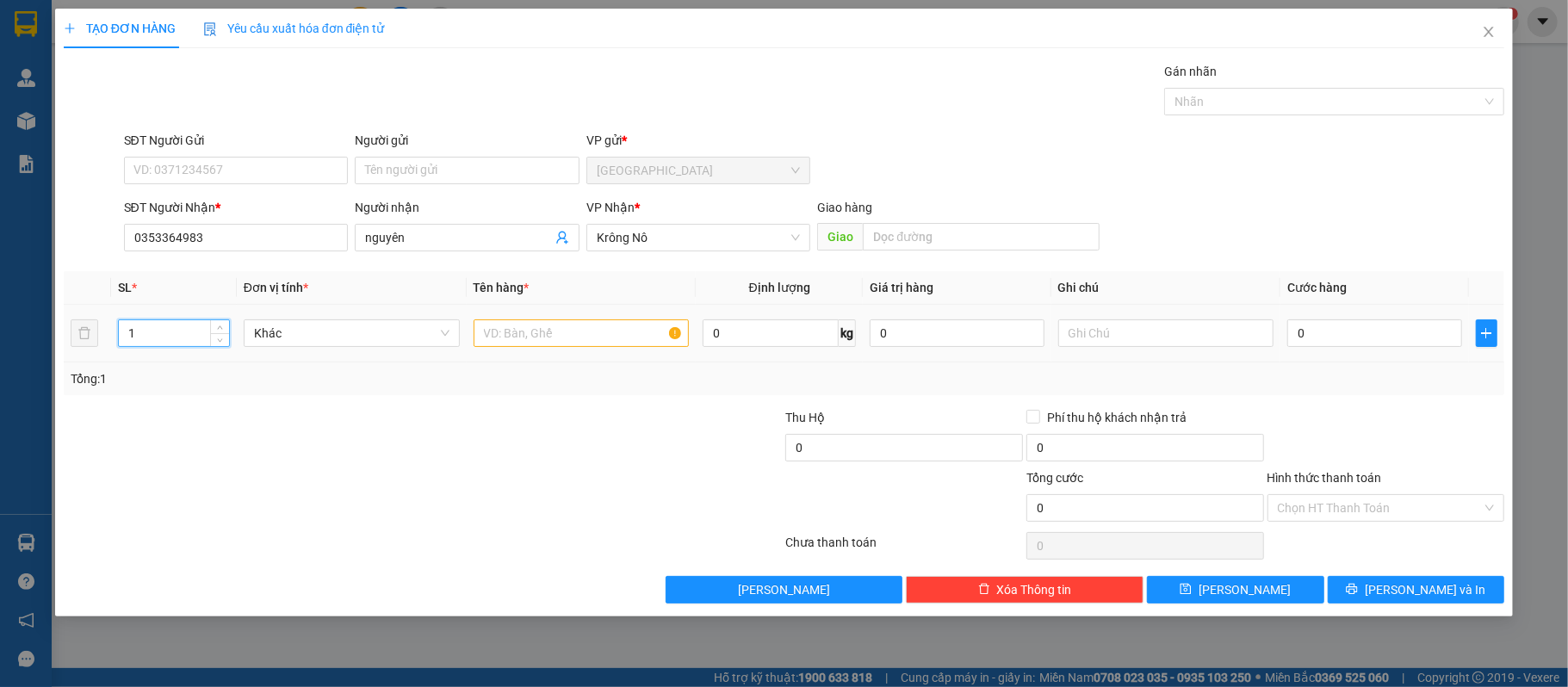
drag, startPoint x: 162, startPoint y: 330, endPoint x: 81, endPoint y: 360, distance: 86.4
click at [81, 360] on tr "1 Khác 0 kg 0 0" at bounding box center [784, 334] width 1441 height 58
type input "5"
click at [889, 246] on input "text" at bounding box center [981, 237] width 237 height 28
type input "2 thung ve 3 hue"
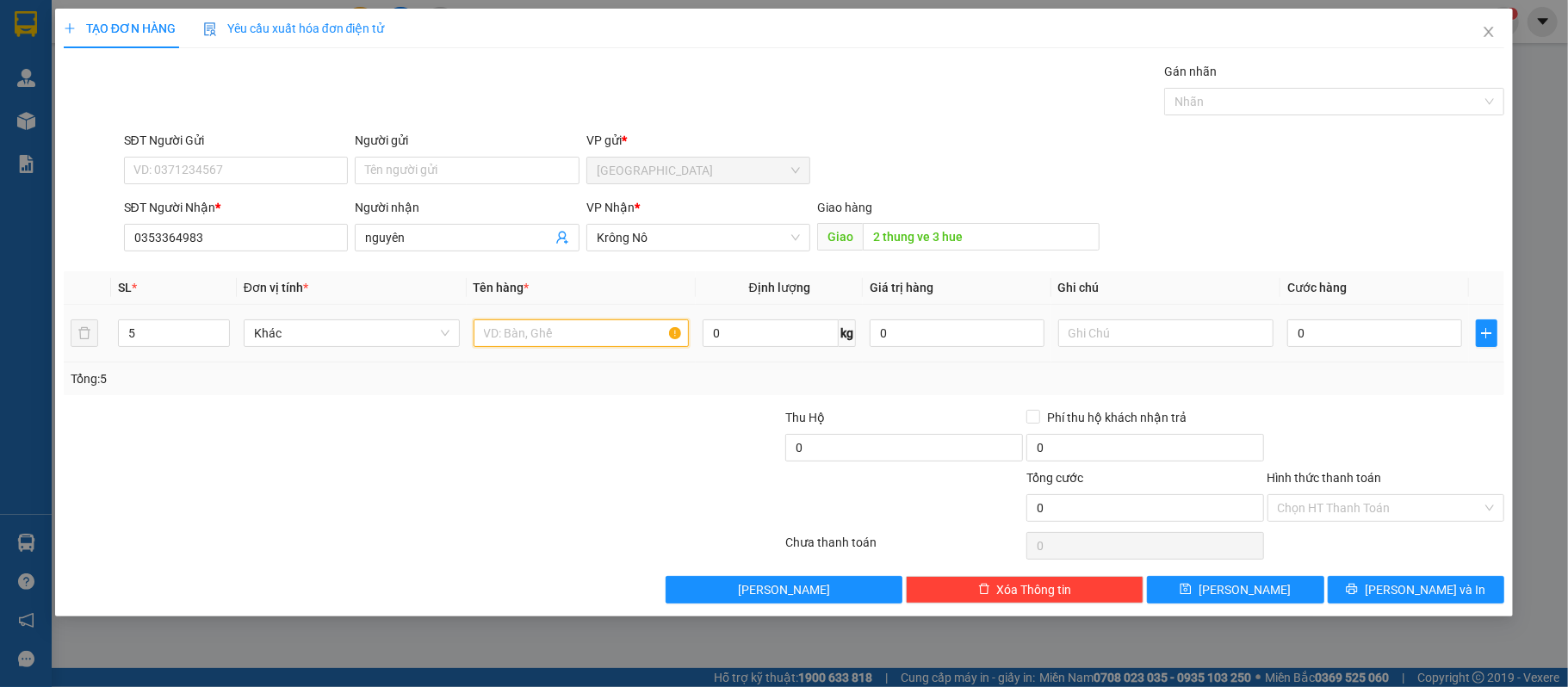
click at [558, 325] on input "text" at bounding box center [581, 333] width 216 height 28
type input "5 thung"
click at [1330, 335] on input "0" at bounding box center [1373, 333] width 174 height 28
type input "2"
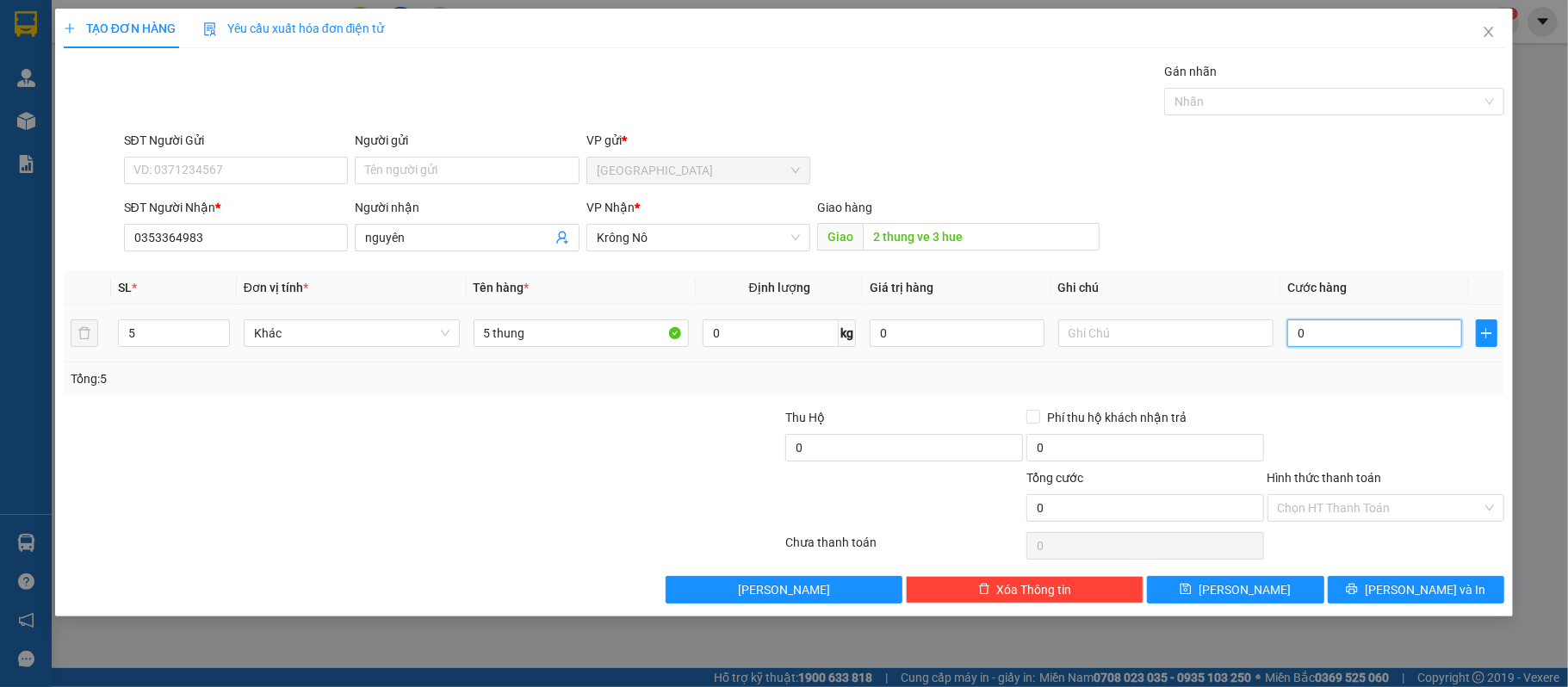
type input "2"
type input "25"
type input "250"
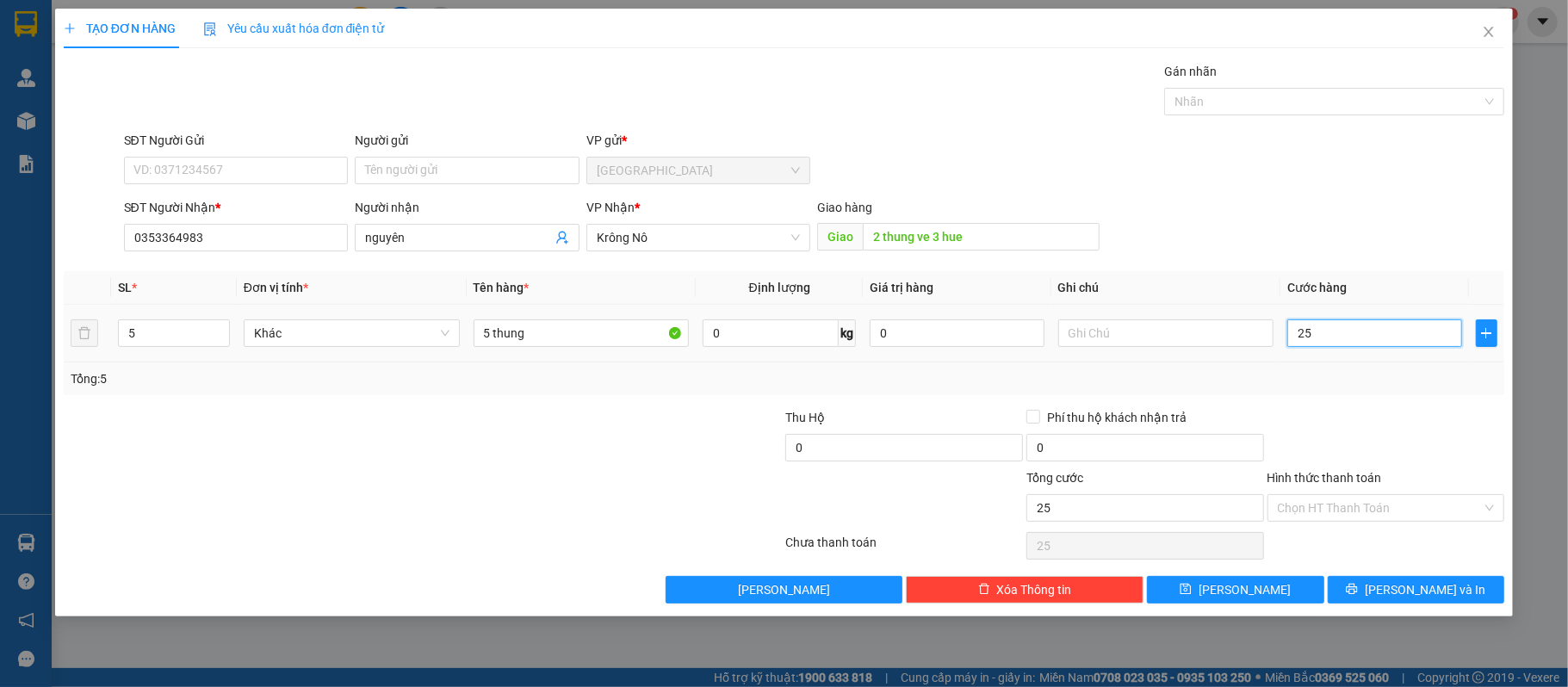
type input "250"
type input "250.000"
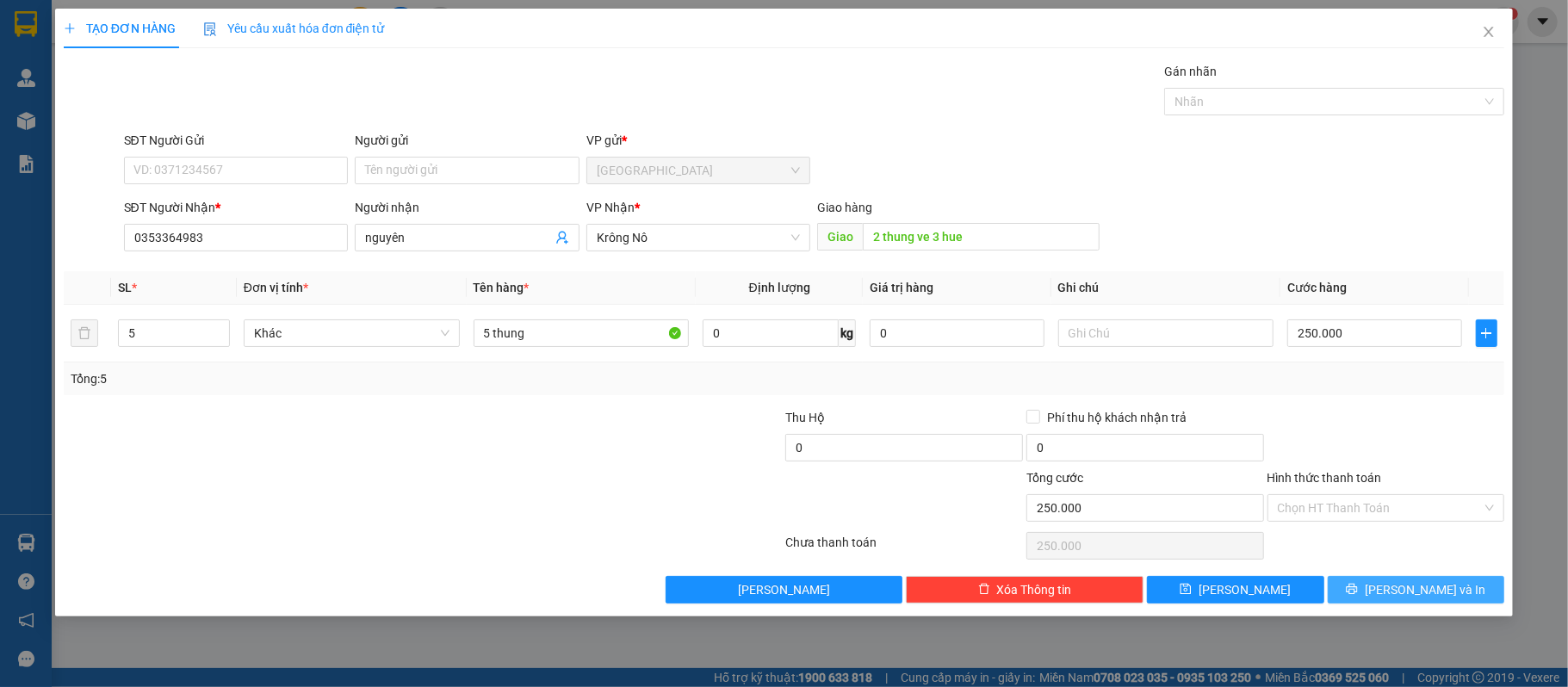
click at [1447, 590] on span "[PERSON_NAME] và In" at bounding box center [1425, 590] width 121 height 19
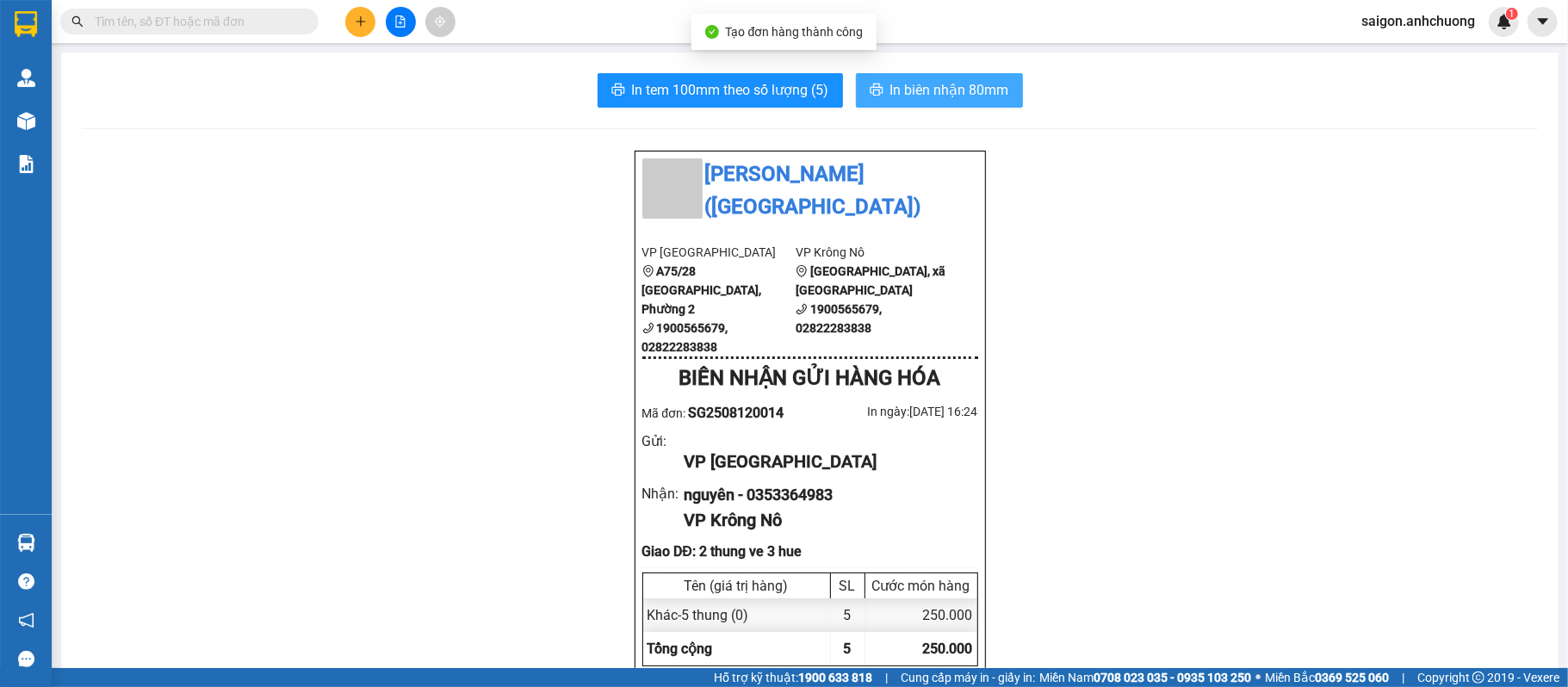
click at [916, 90] on span "In biên nhận 80mm" at bounding box center [949, 90] width 119 height 22
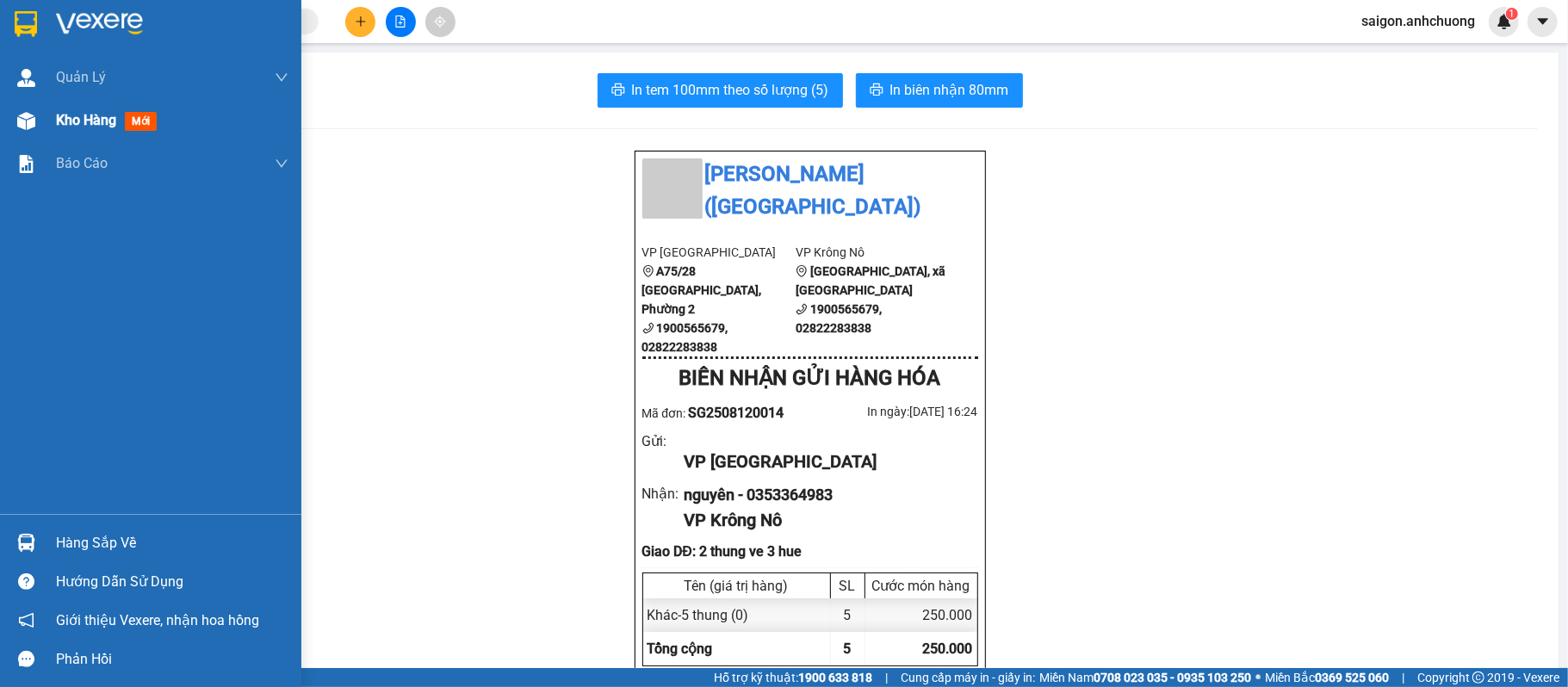
click at [87, 124] on span "Kho hàng" at bounding box center [86, 120] width 60 height 17
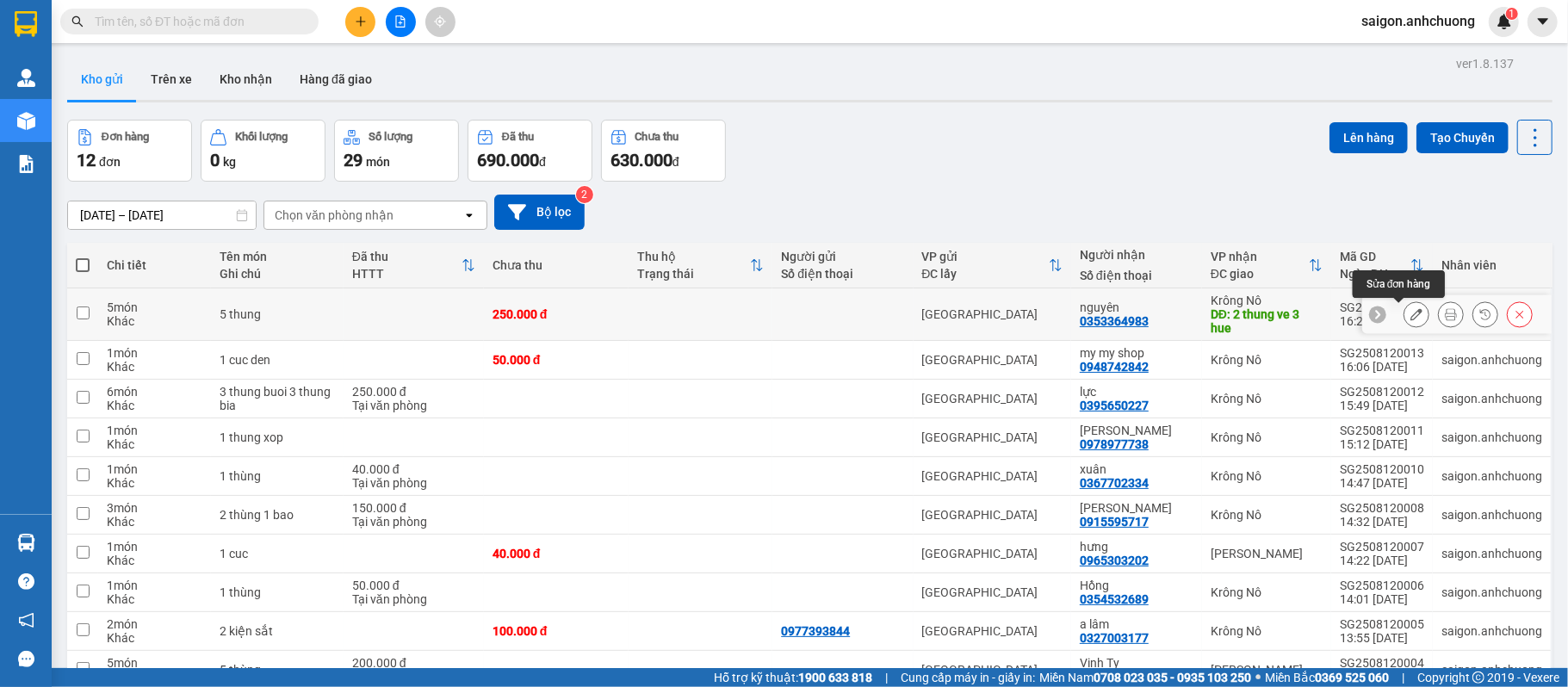
click at [1410, 320] on icon at bounding box center [1416, 315] width 12 height 12
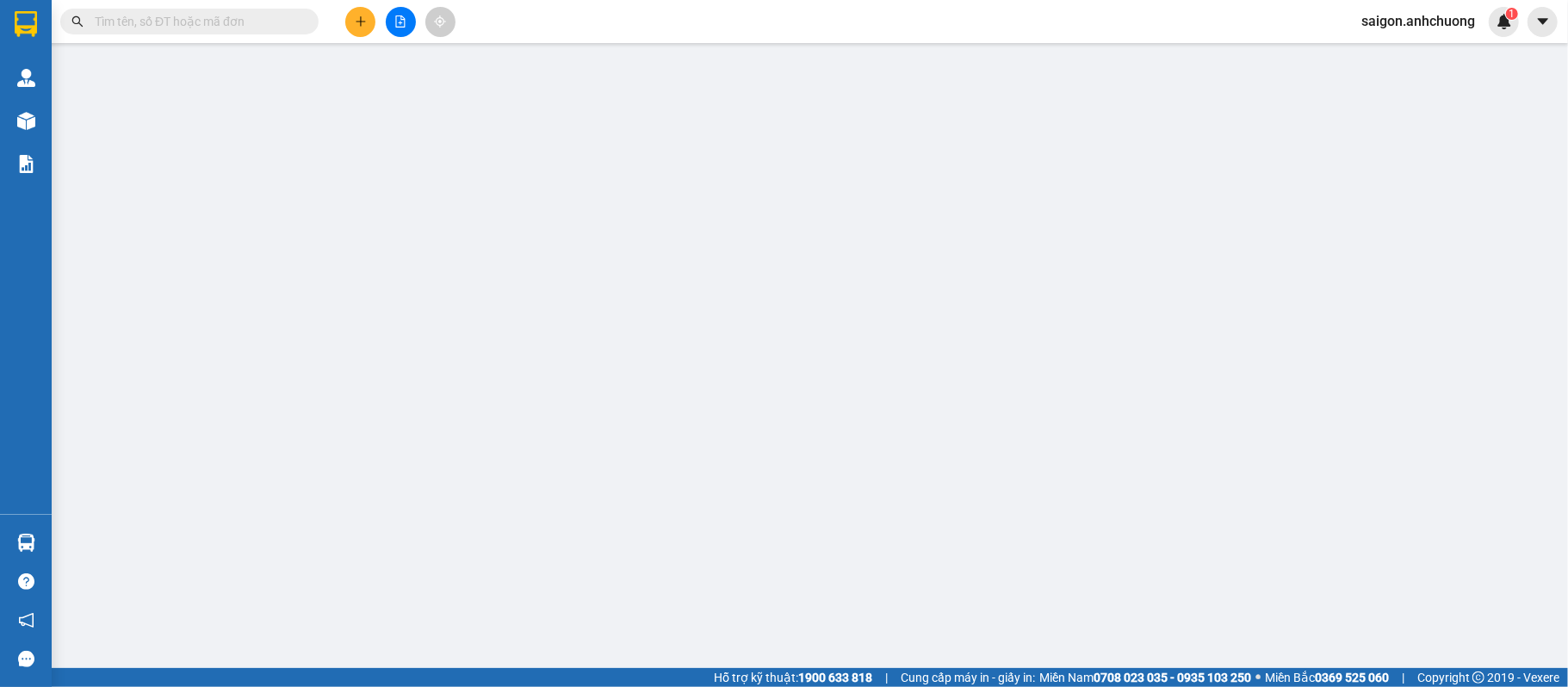
type input "0353364983"
type input "nguyên"
type input "2 thung ve 3 hue"
type input "250.000"
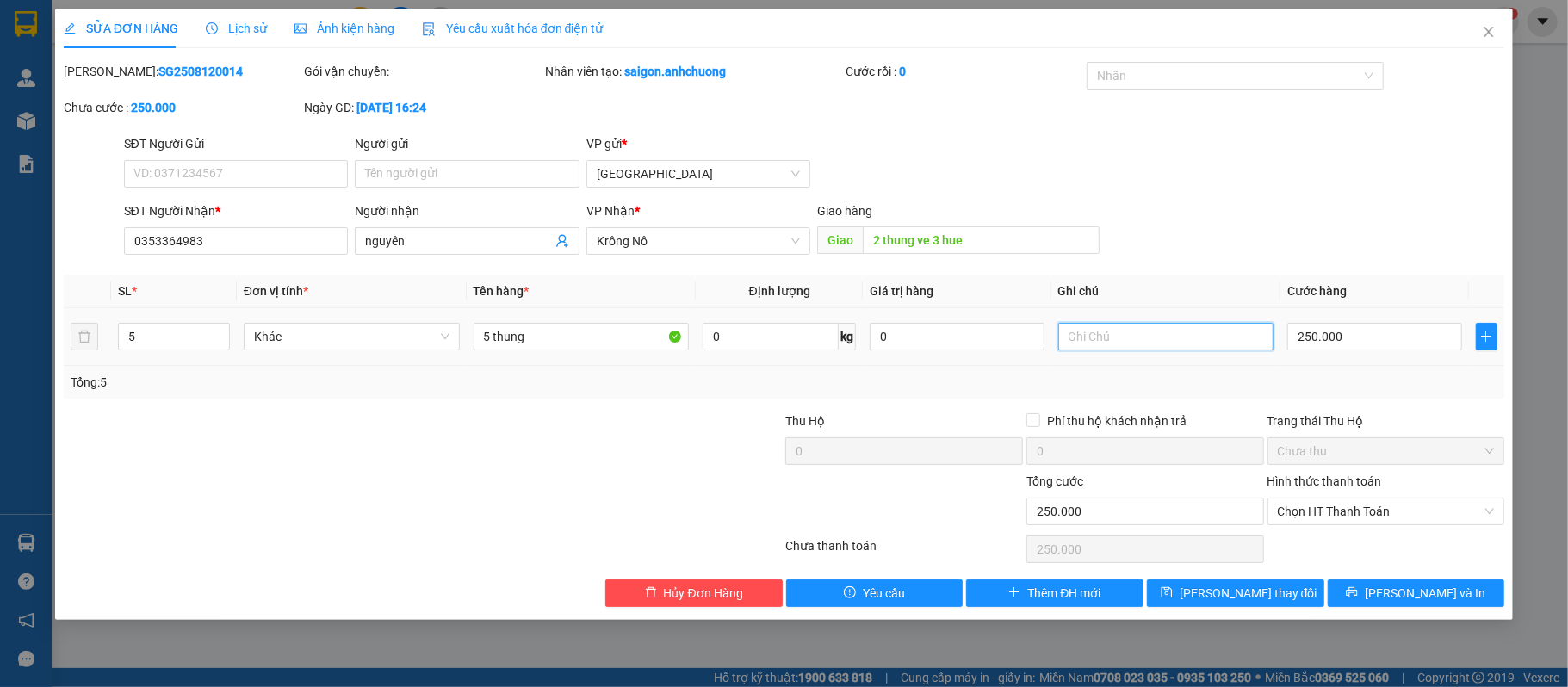
click at [1096, 330] on input "text" at bounding box center [1165, 337] width 216 height 28
type input "2 thung giao ve 3 hue"
click at [918, 241] on input "2 thung ve 3 hue" at bounding box center [981, 240] width 237 height 28
click at [1023, 249] on input "2 thung ve 3 hue" at bounding box center [981, 240] width 237 height 28
click at [918, 242] on input "2 thung ve 3 hue" at bounding box center [981, 240] width 237 height 28
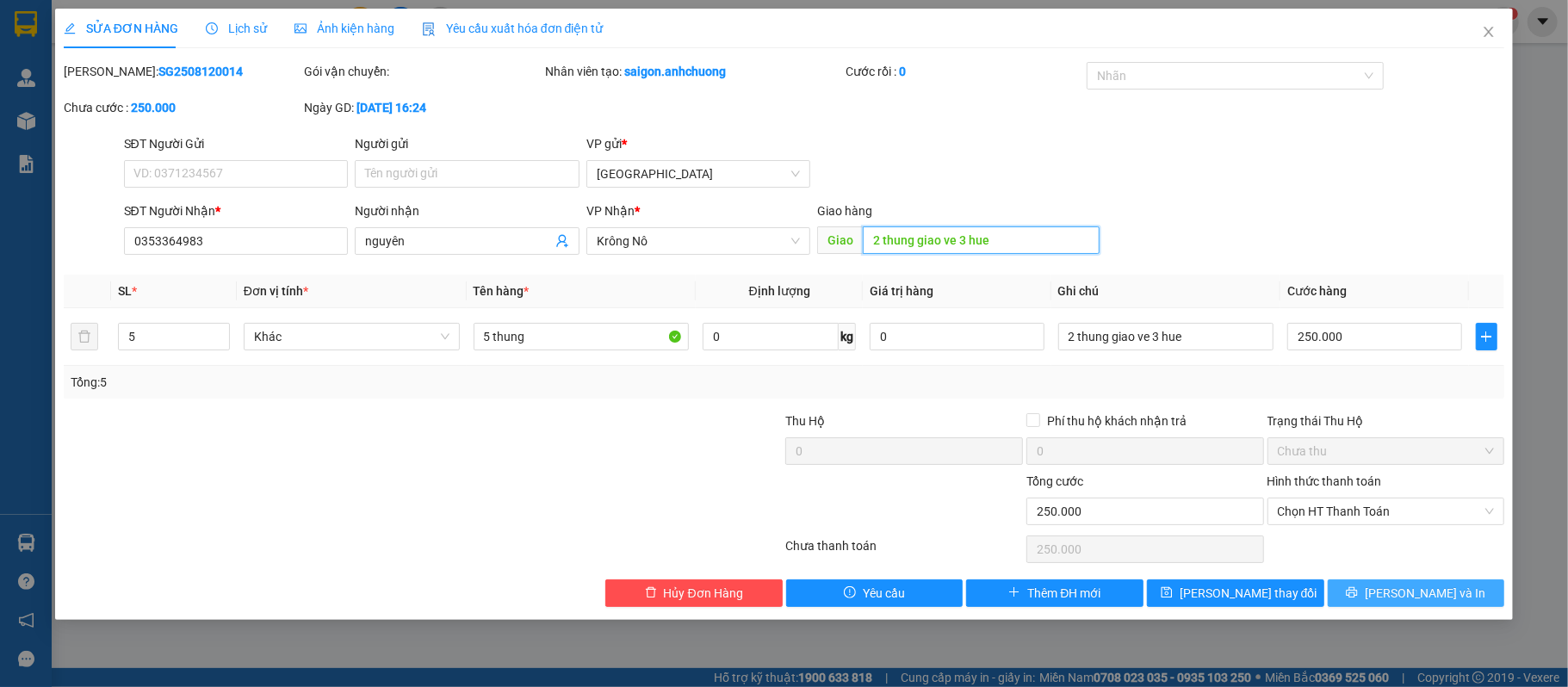
type input "2 thung giao ve 3 hue"
click at [1420, 591] on span "[PERSON_NAME] và In" at bounding box center [1425, 593] width 121 height 19
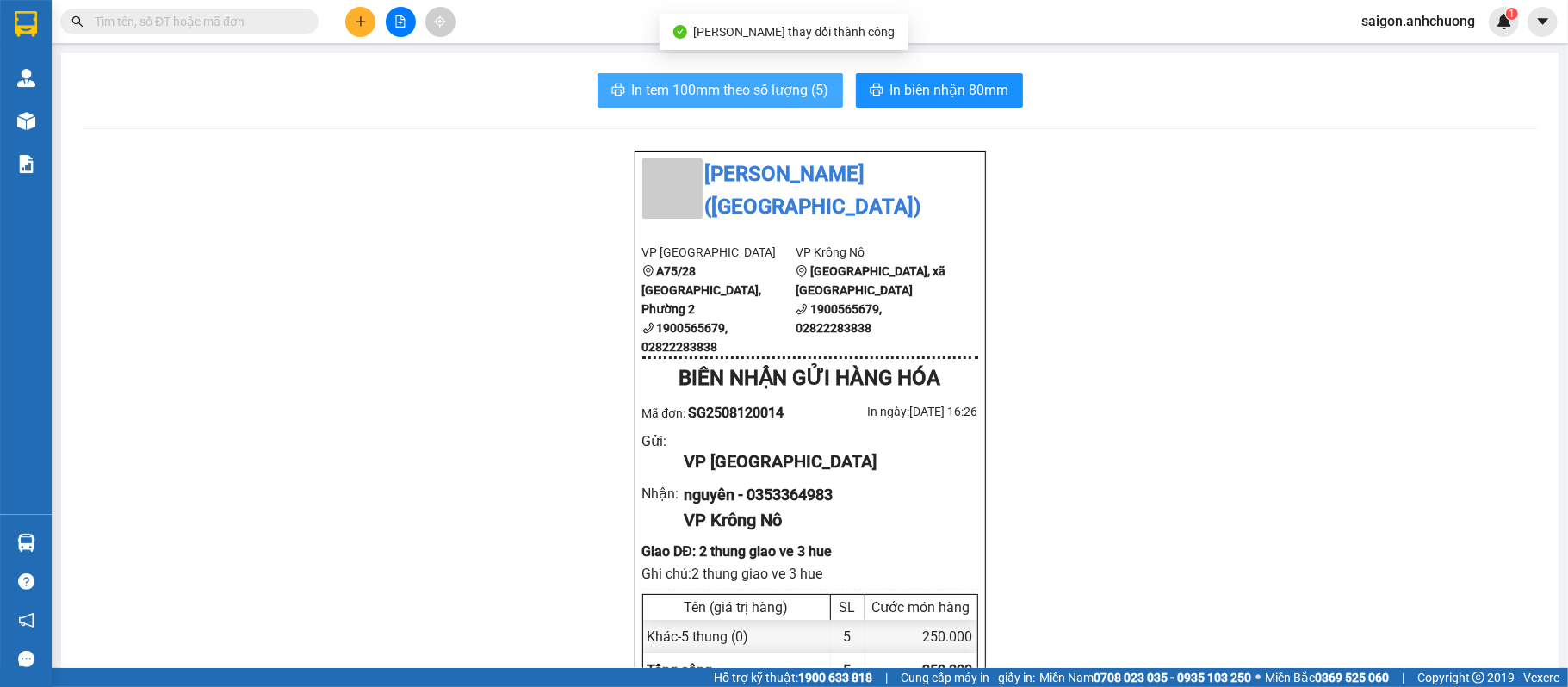
click at [696, 90] on span "In tem 100mm theo số lượng (5)" at bounding box center [731, 90] width 198 height 22
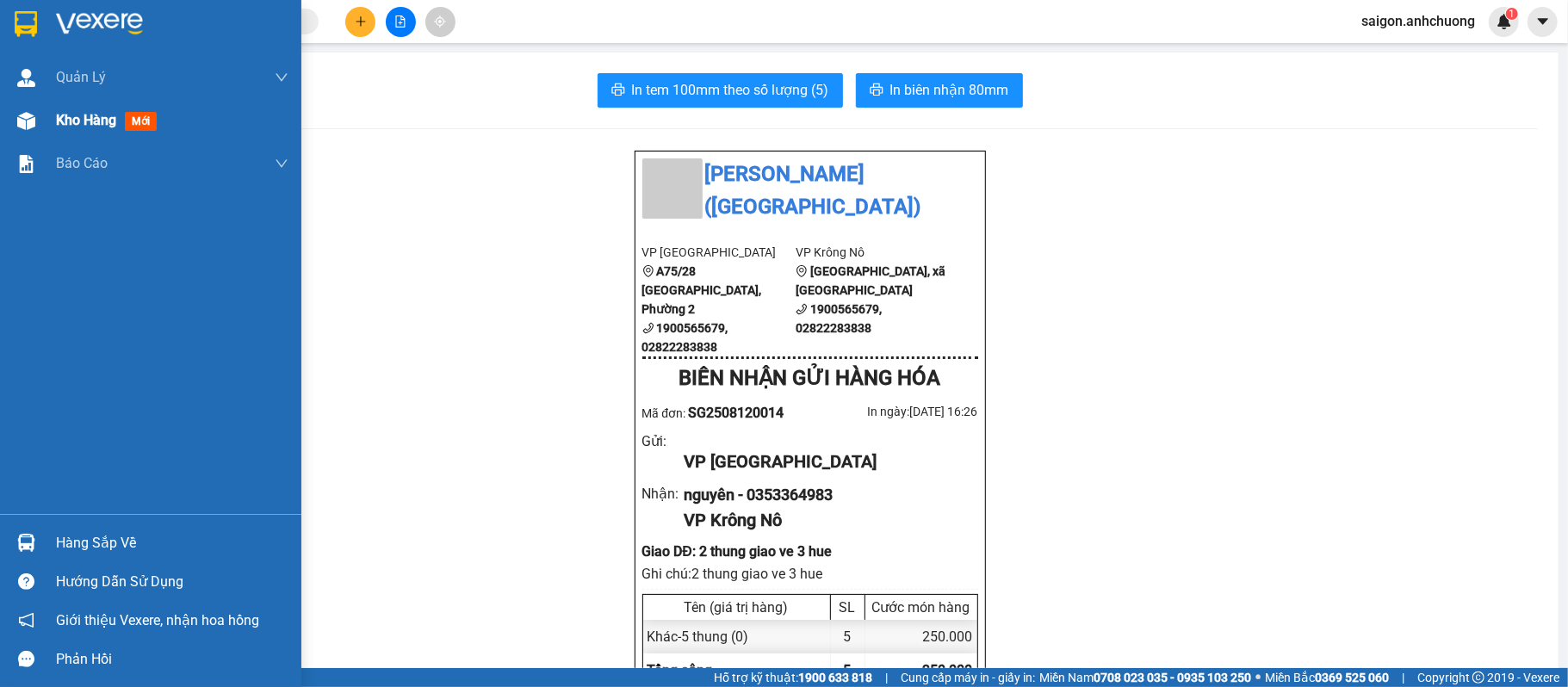
click at [114, 103] on div "Kho hàng mới" at bounding box center [172, 120] width 232 height 43
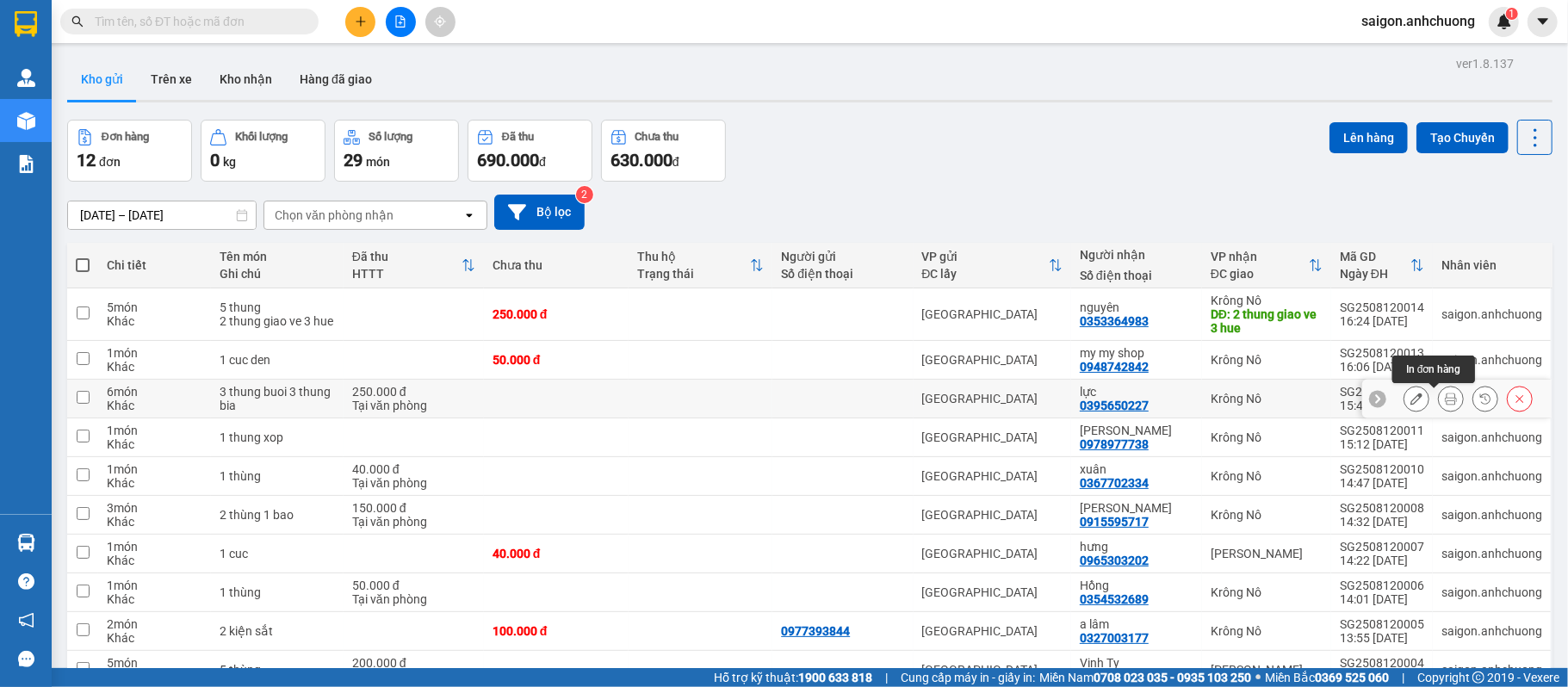
click at [1439, 407] on button at bounding box center [1451, 399] width 24 height 30
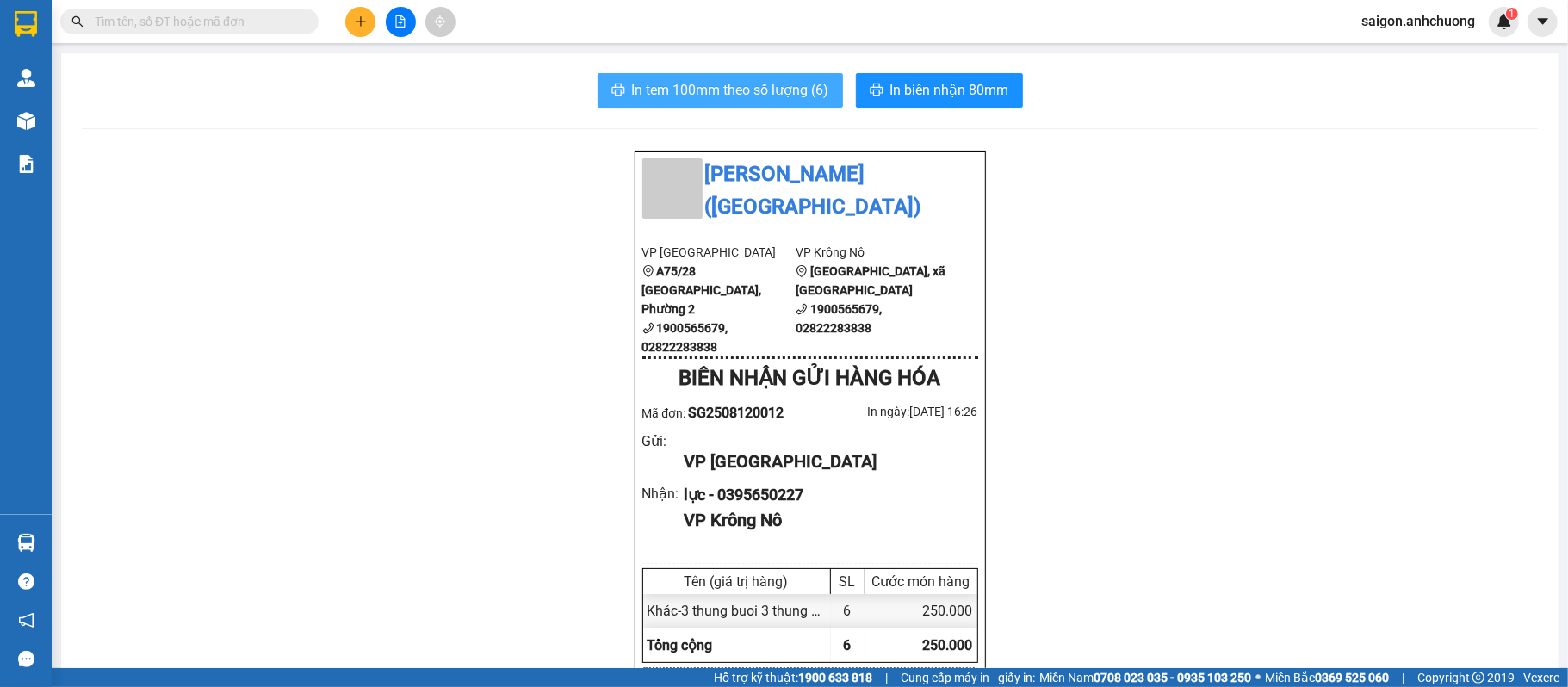
click at [742, 87] on span "In tem 100mm theo số lượng (6)" at bounding box center [731, 90] width 198 height 22
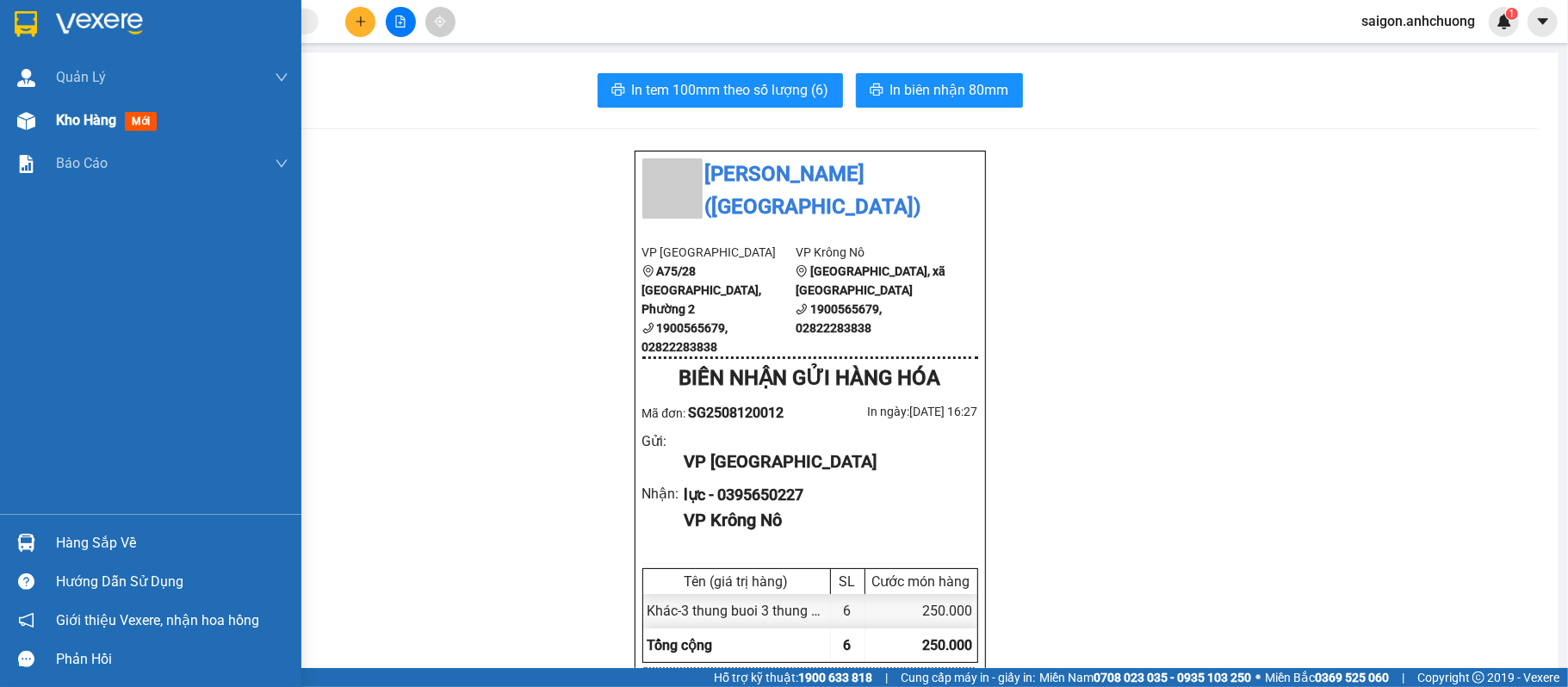
click at [11, 114] on div at bounding box center [26, 121] width 30 height 30
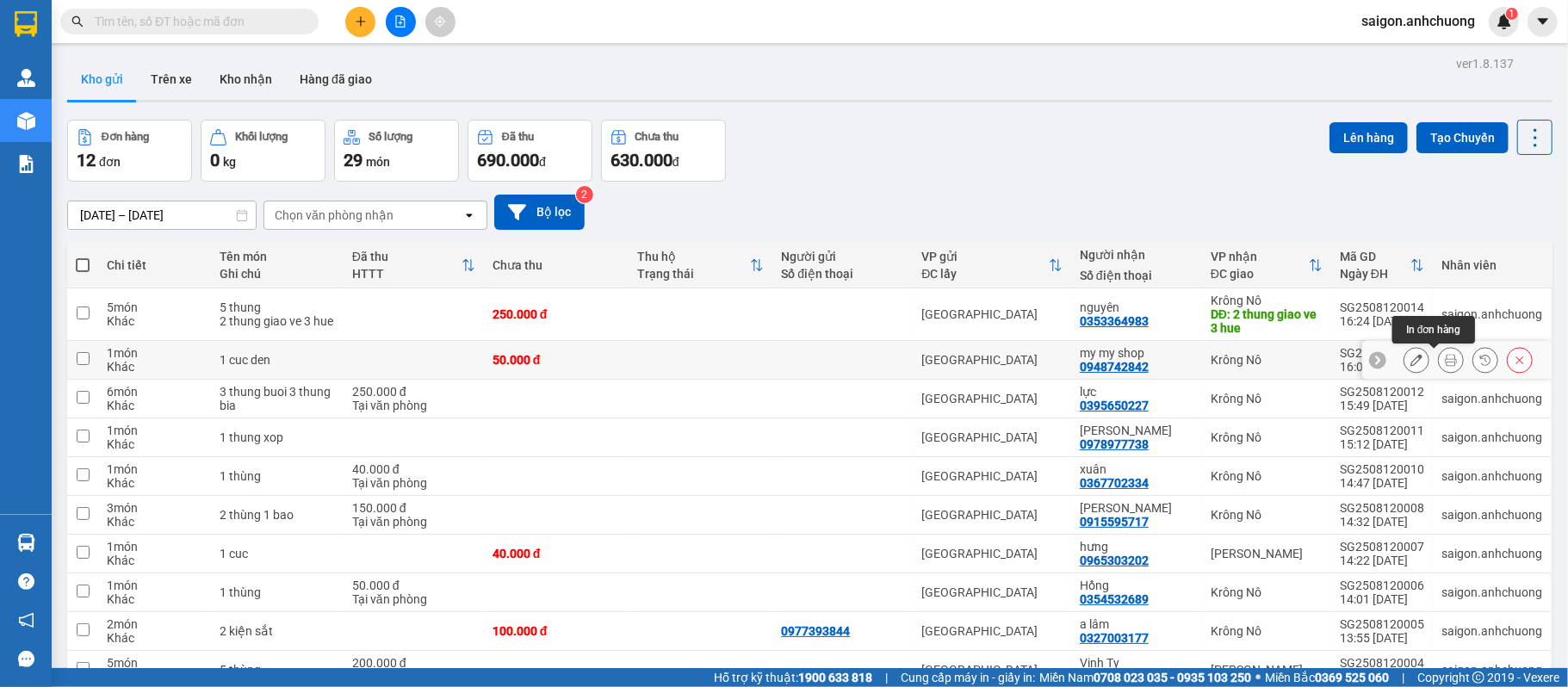
click at [1445, 363] on icon at bounding box center [1451, 360] width 12 height 12
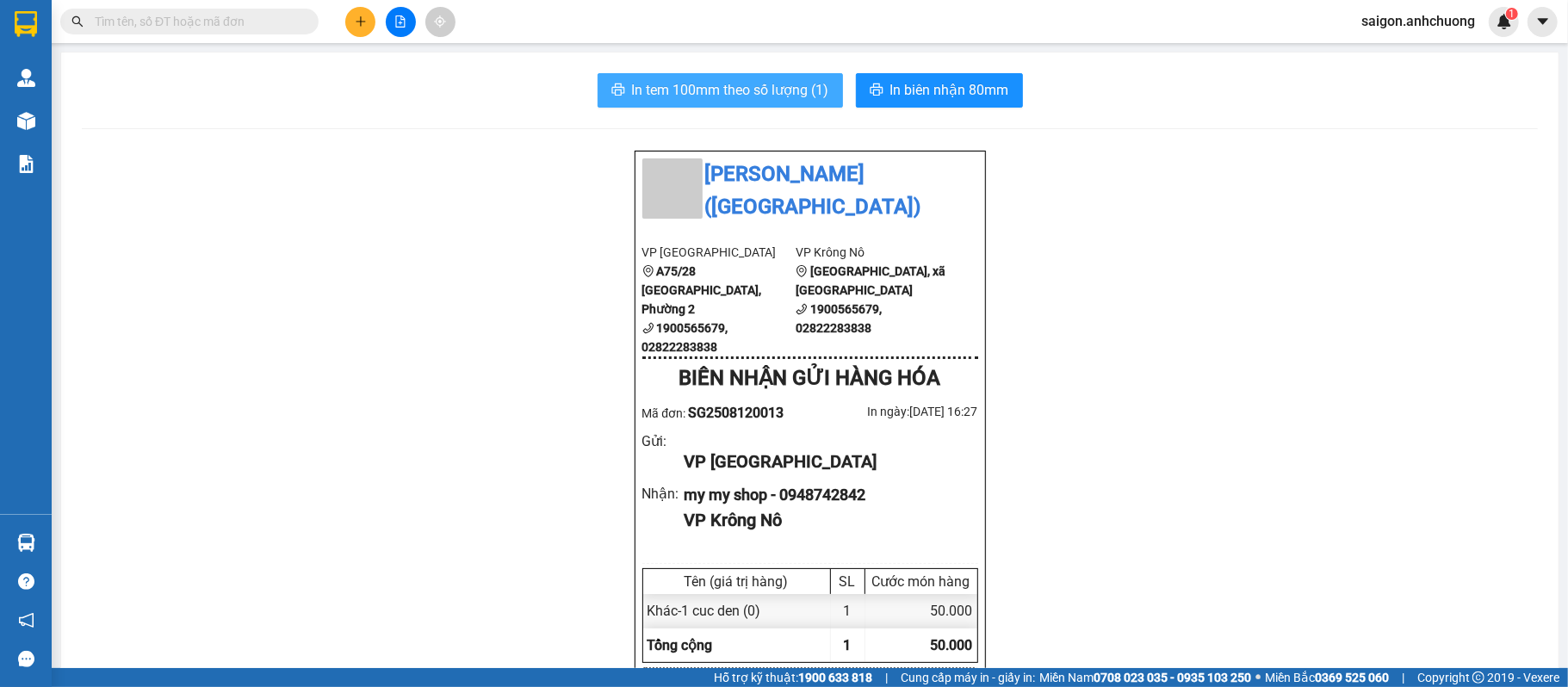
click at [801, 93] on span "In tem 100mm theo số lượng (1)" at bounding box center [731, 90] width 198 height 22
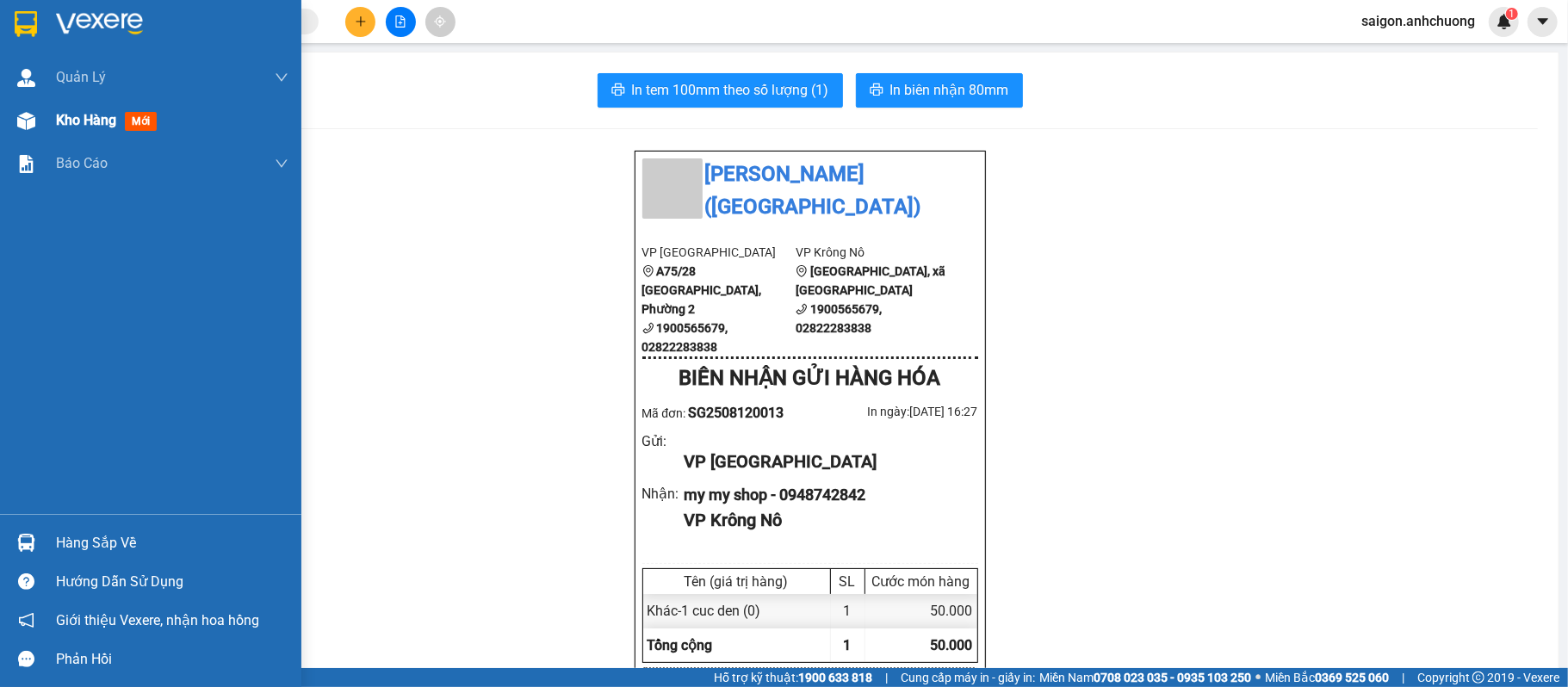
click at [84, 115] on span "Kho hàng" at bounding box center [86, 120] width 60 height 17
